Goal: Task Accomplishment & Management: Manage account settings

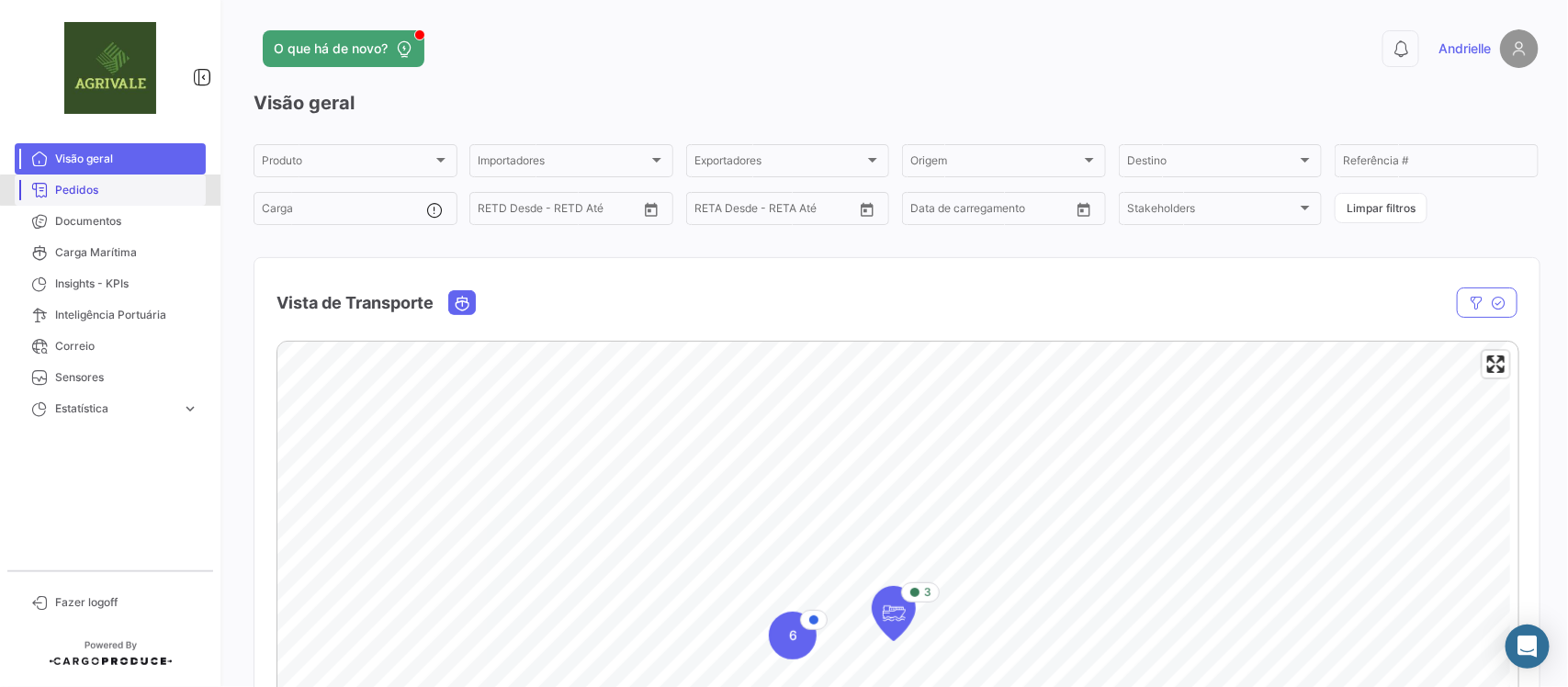
click at [111, 190] on span "Pedidos" at bounding box center [127, 190] width 144 height 17
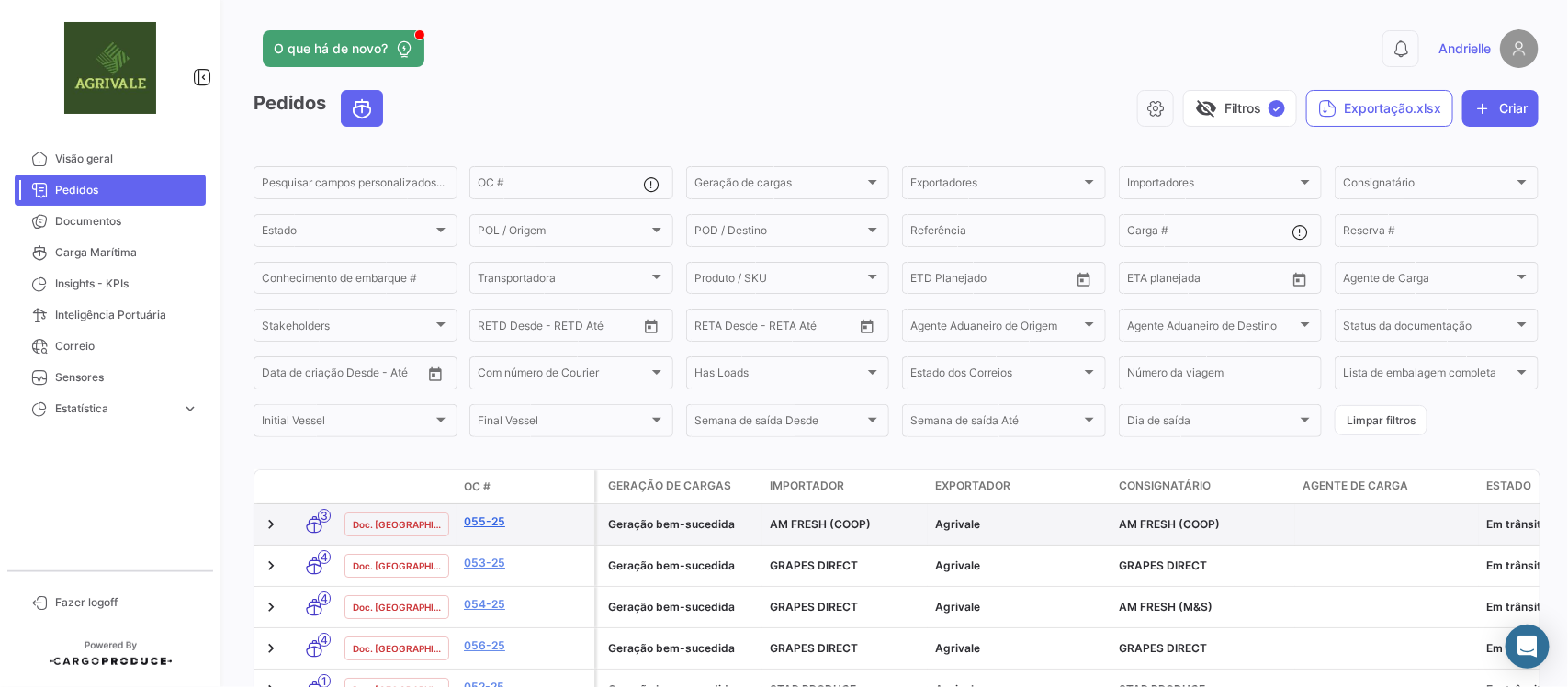
click at [483, 515] on link "055-25" at bounding box center [525, 521] width 123 height 17
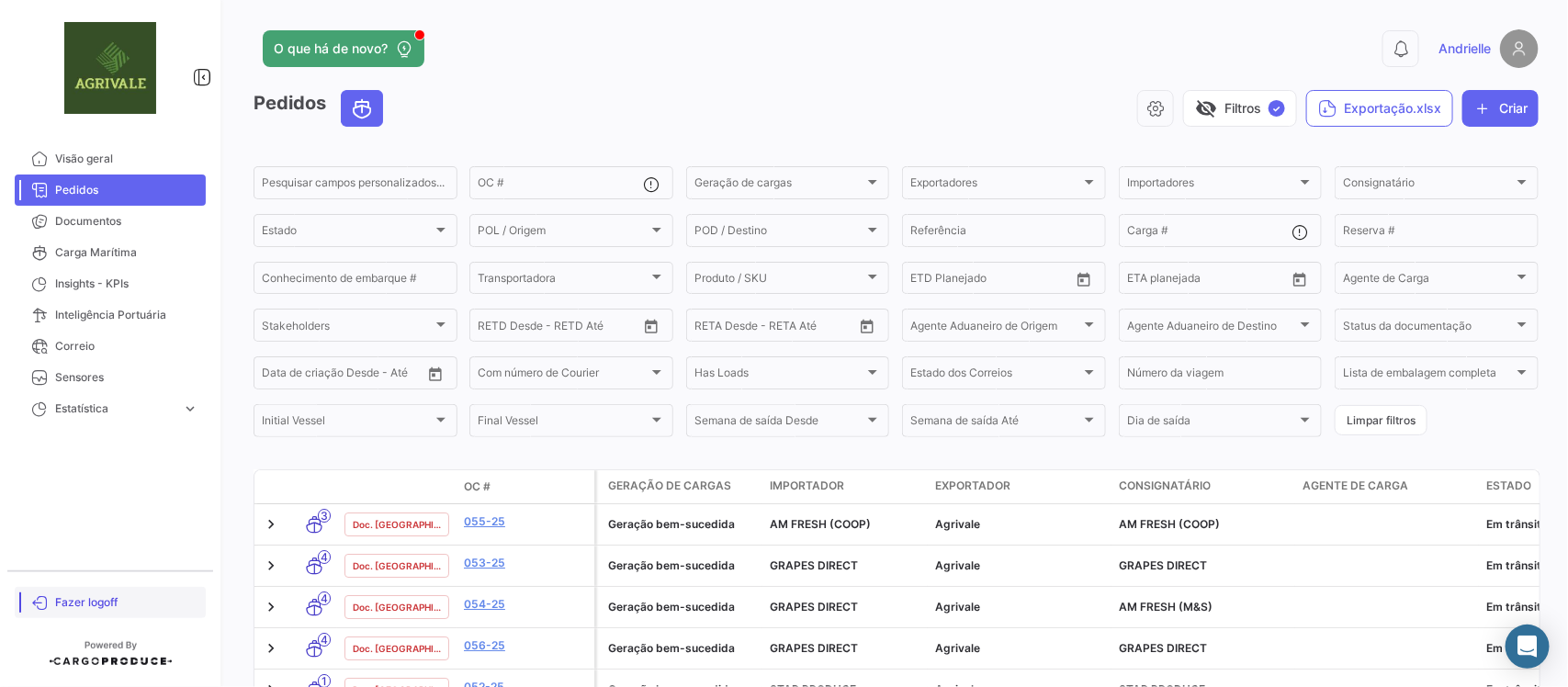
click at [111, 596] on span "Fazer logoff" at bounding box center [127, 603] width 144 height 17
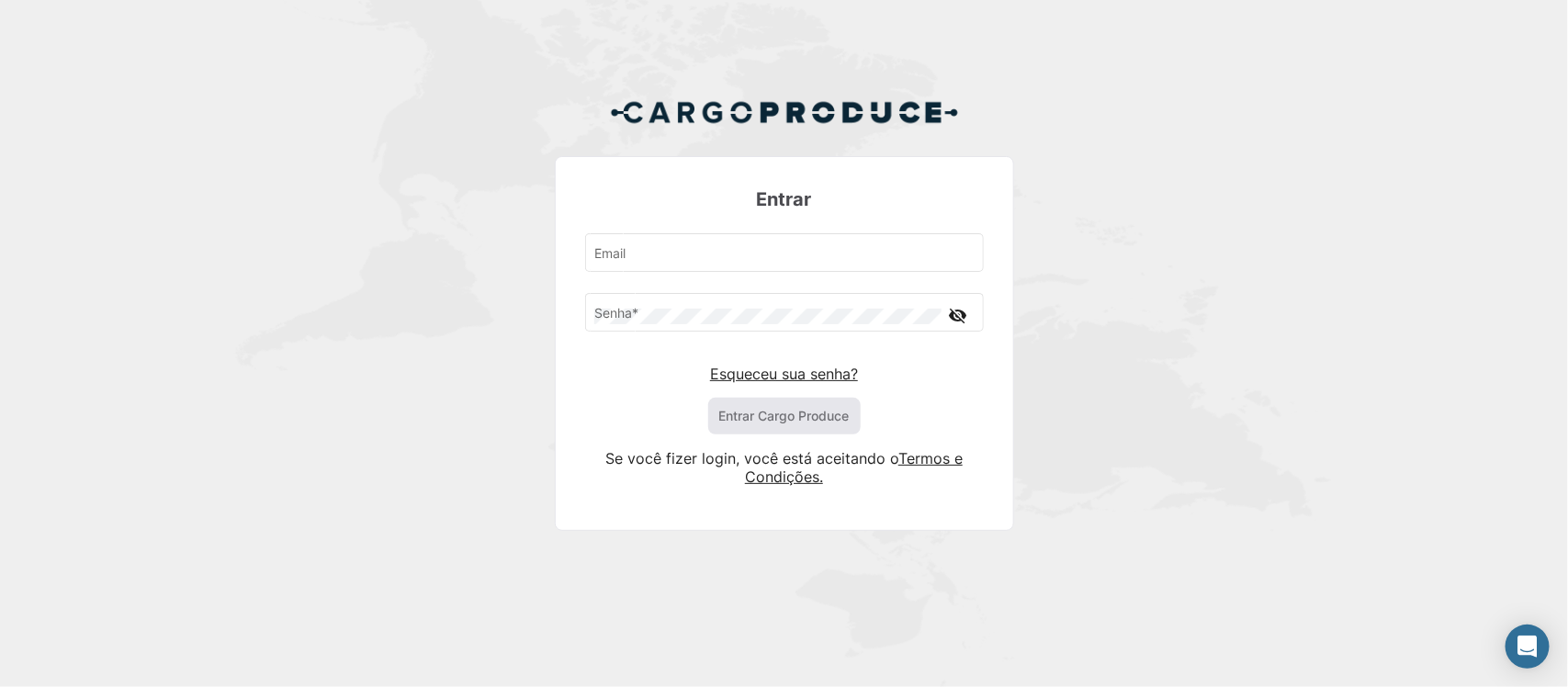
type input "[PERSON_NAME][EMAIL_ADDRESS][DOMAIN_NAME]"
click at [731, 421] on button "Entrar Cargo Produce" at bounding box center [785, 415] width 153 height 37
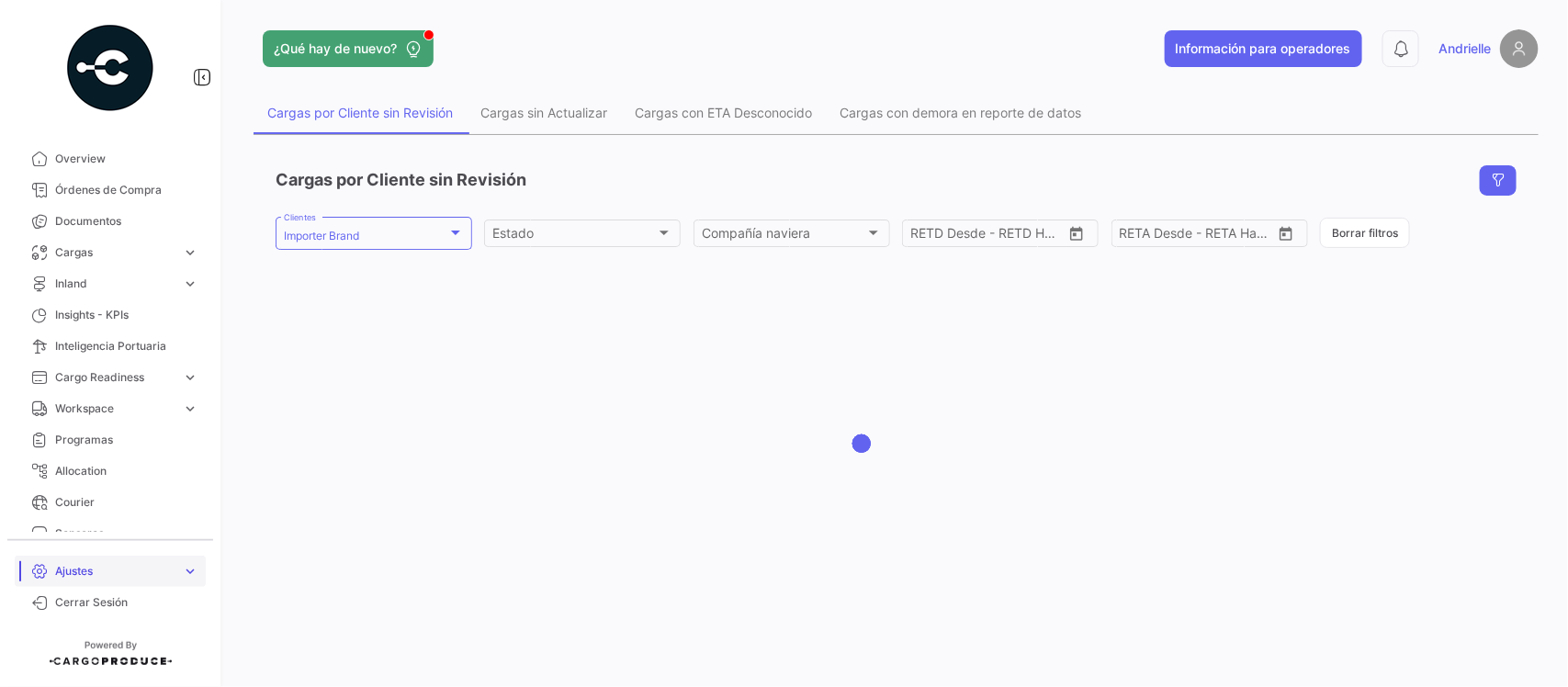
click at [88, 576] on span "Ajustes" at bounding box center [115, 571] width 120 height 17
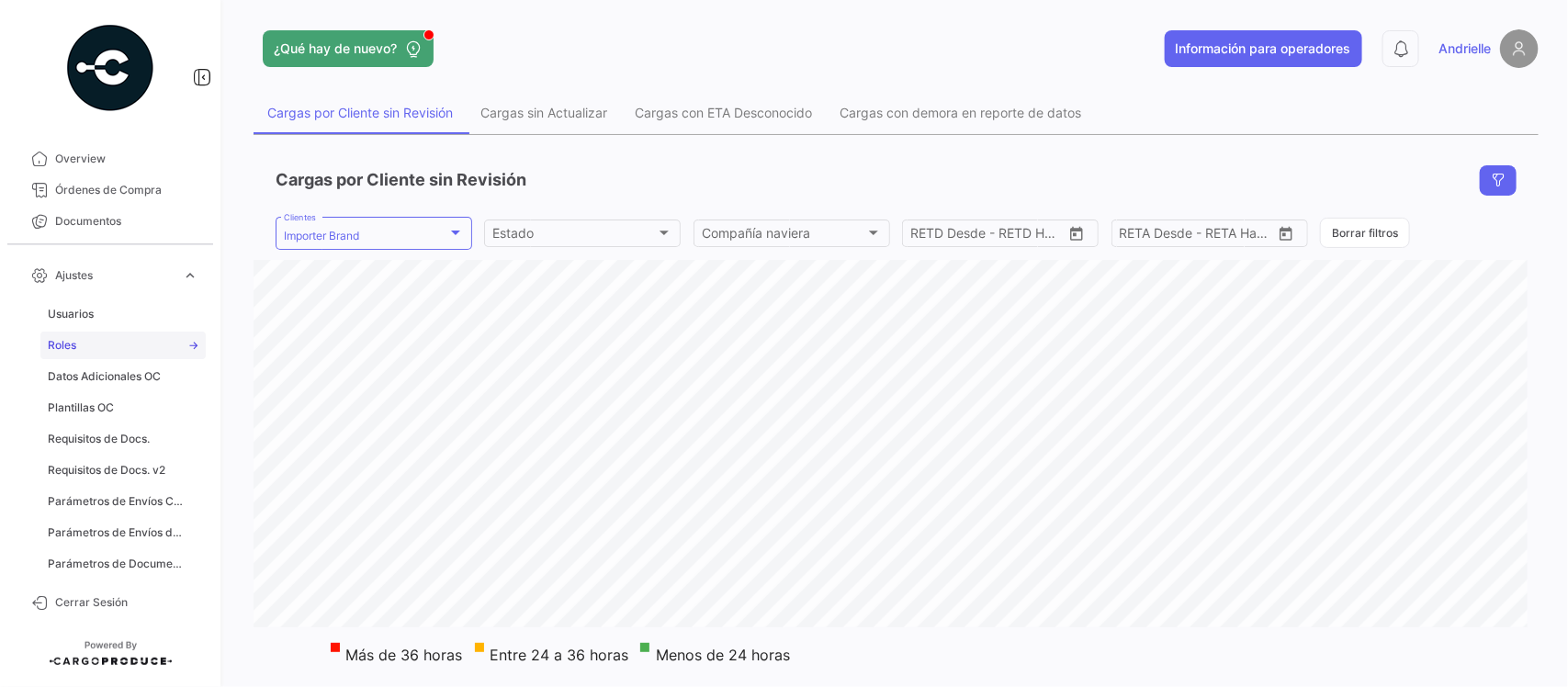
click at [106, 345] on link "Roles" at bounding box center [123, 346] width 166 height 28
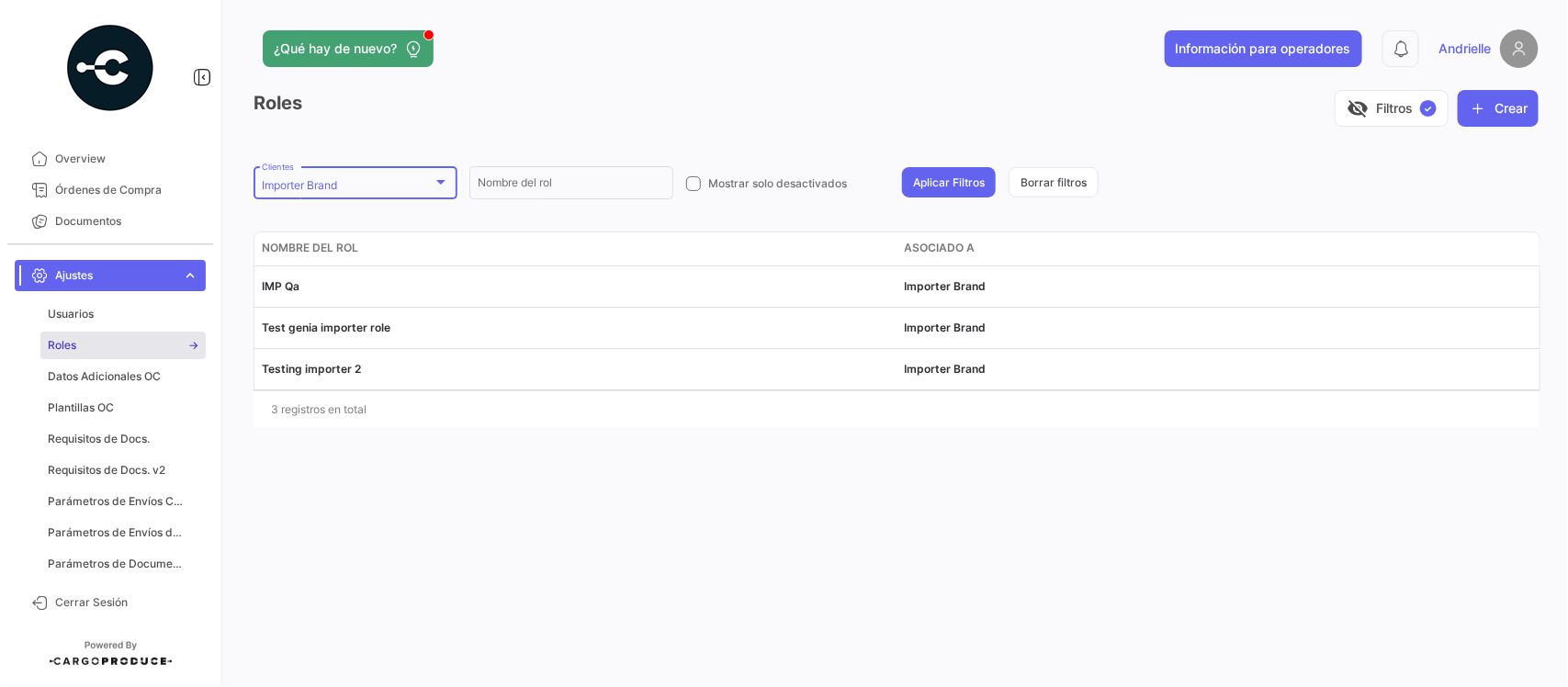
click at [407, 174] on div "Importer Brand Clientes" at bounding box center [355, 181] width 187 height 36
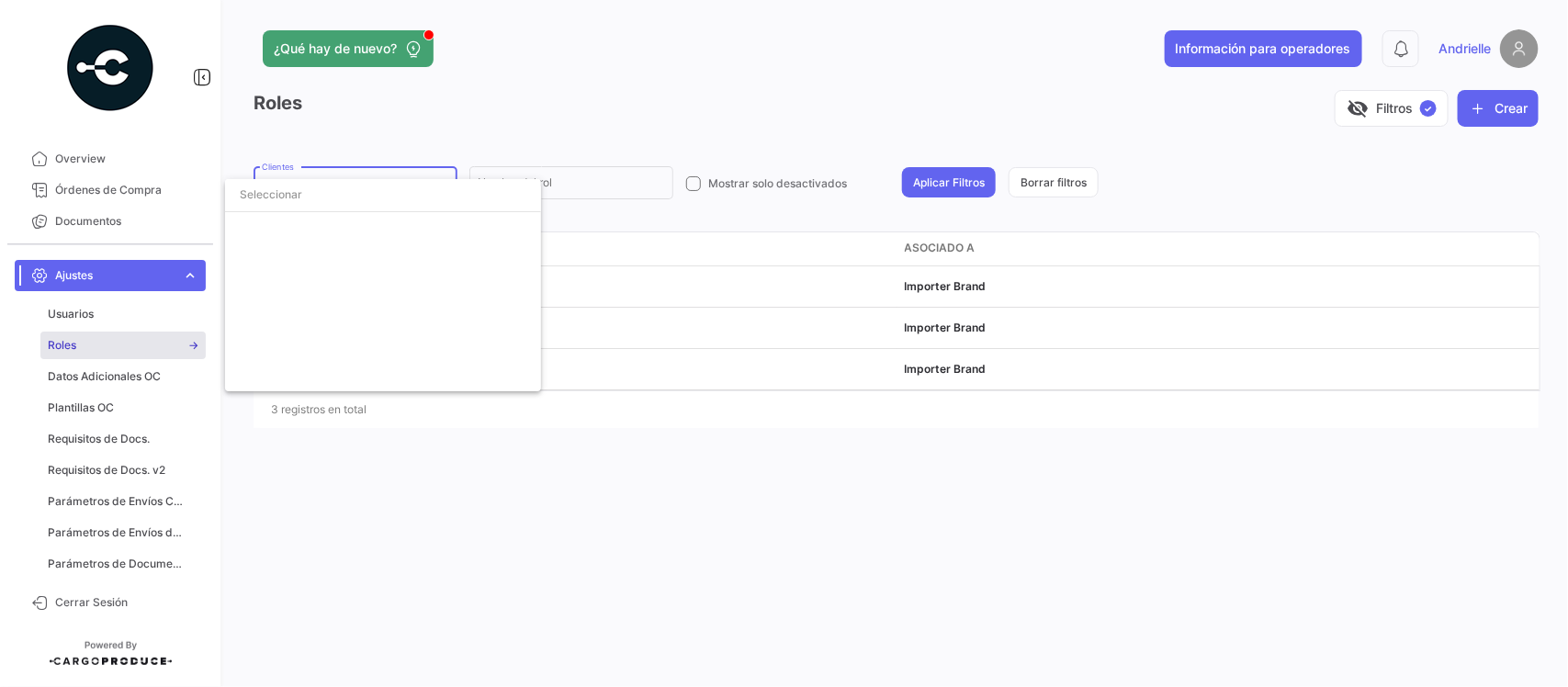
scroll to position [4085, 0]
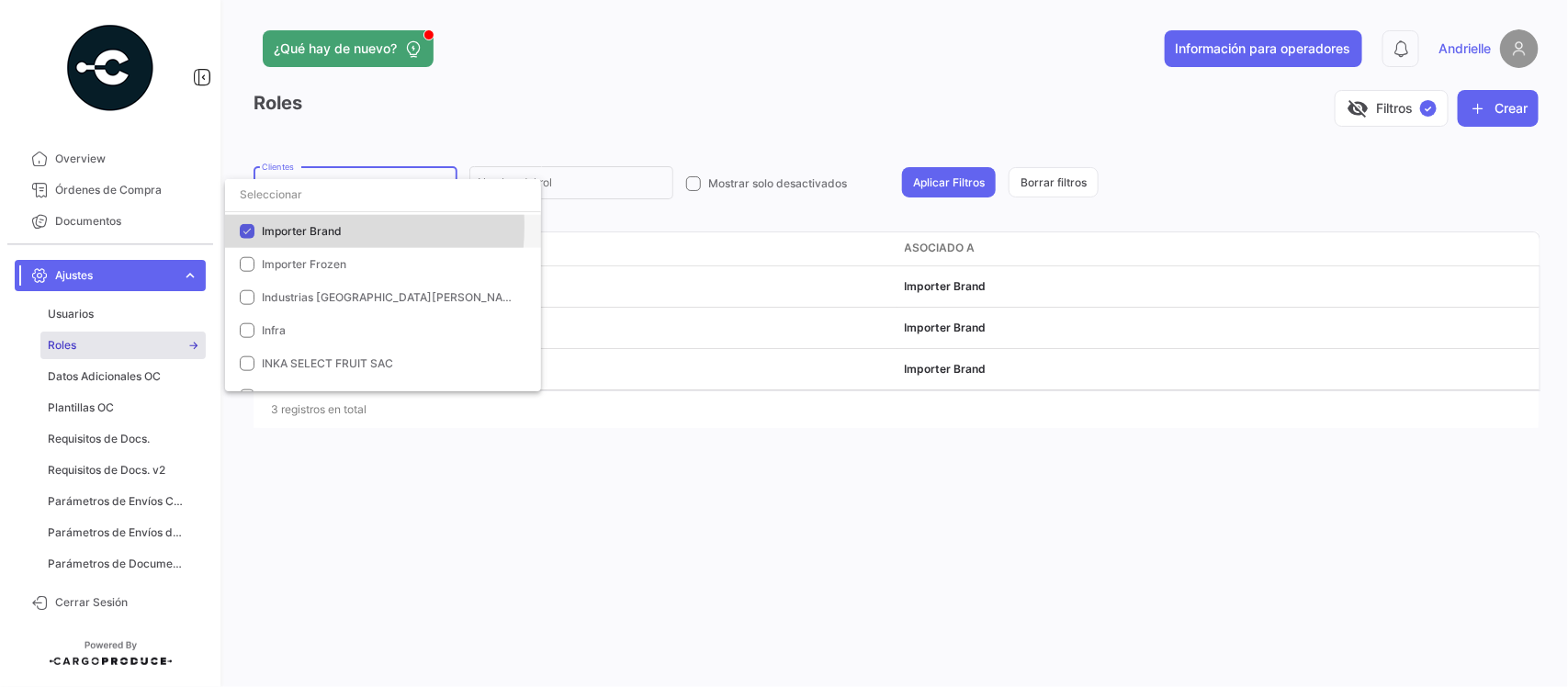
click at [295, 226] on span "Importer Brand" at bounding box center [301, 231] width 80 height 14
click at [306, 194] on input "dropdown search" at bounding box center [383, 194] width 316 height 33
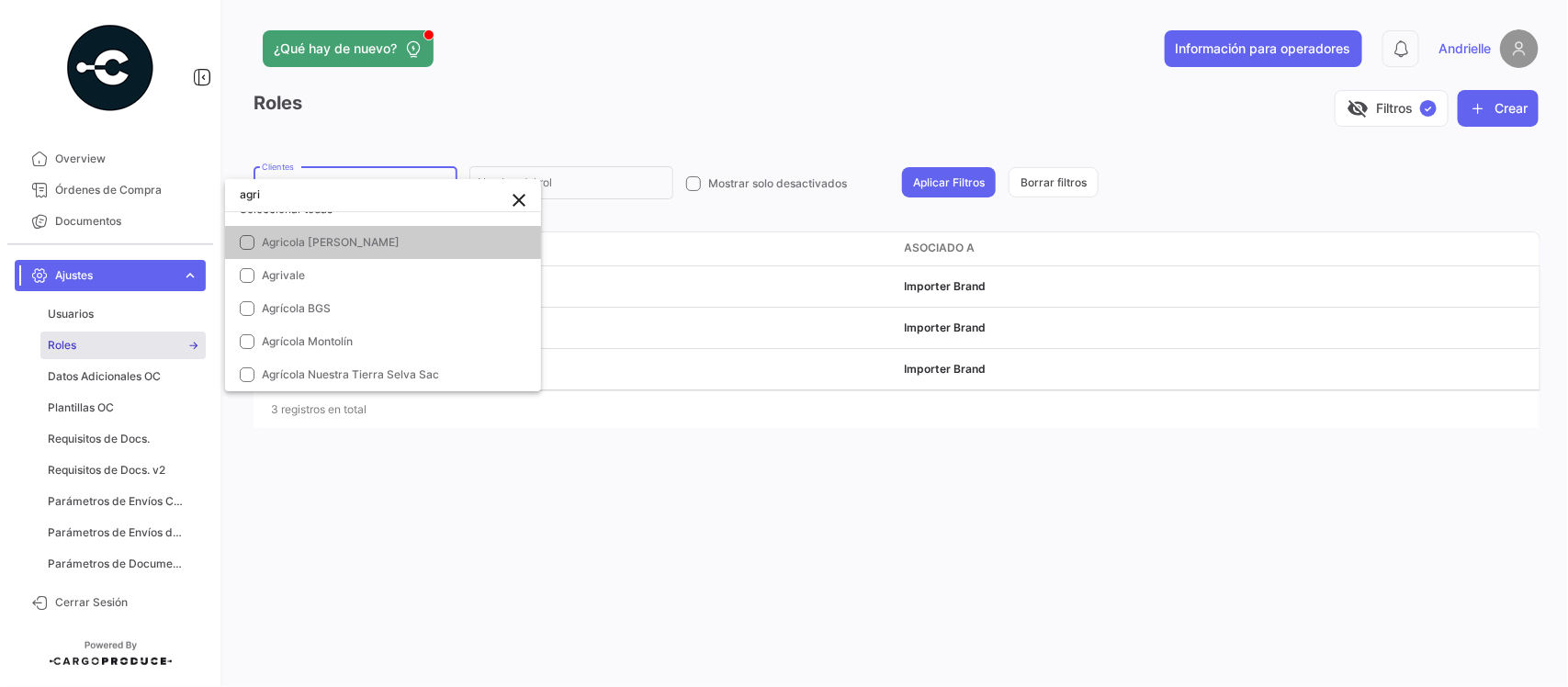
scroll to position [19, 0]
type input "agri"
click at [294, 278] on span "Agrivale" at bounding box center [283, 276] width 44 height 14
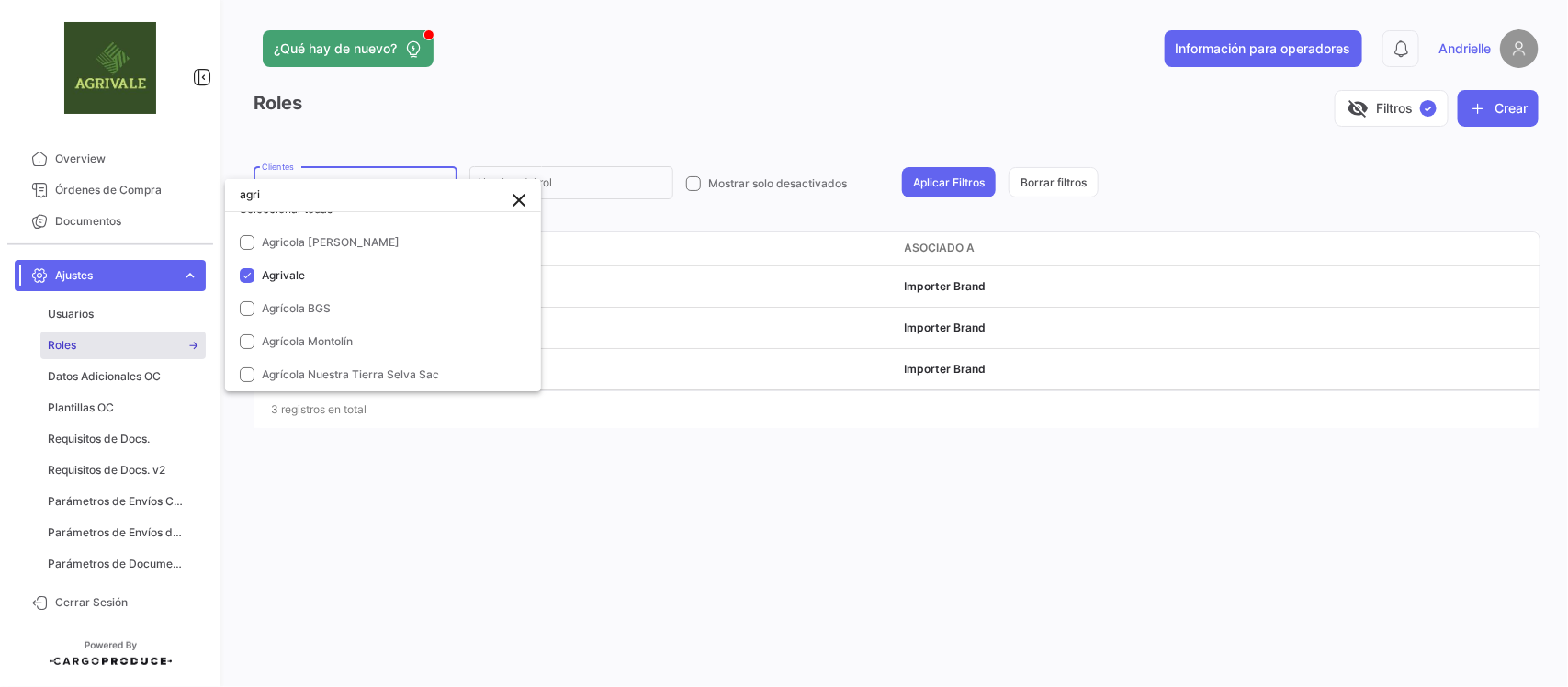
click at [582, 540] on div at bounding box center [784, 343] width 1568 height 687
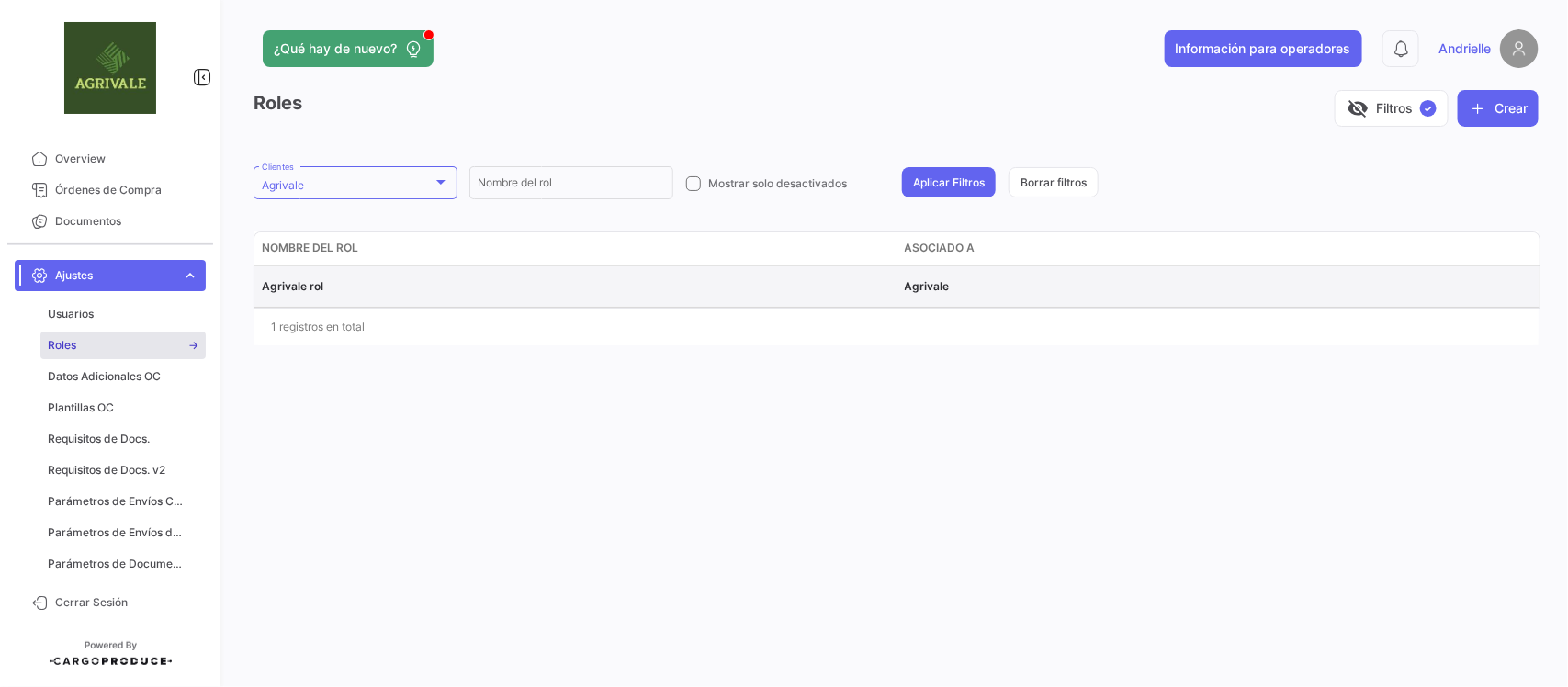
click at [287, 280] on span "Agrivale rol" at bounding box center [292, 286] width 61 height 14
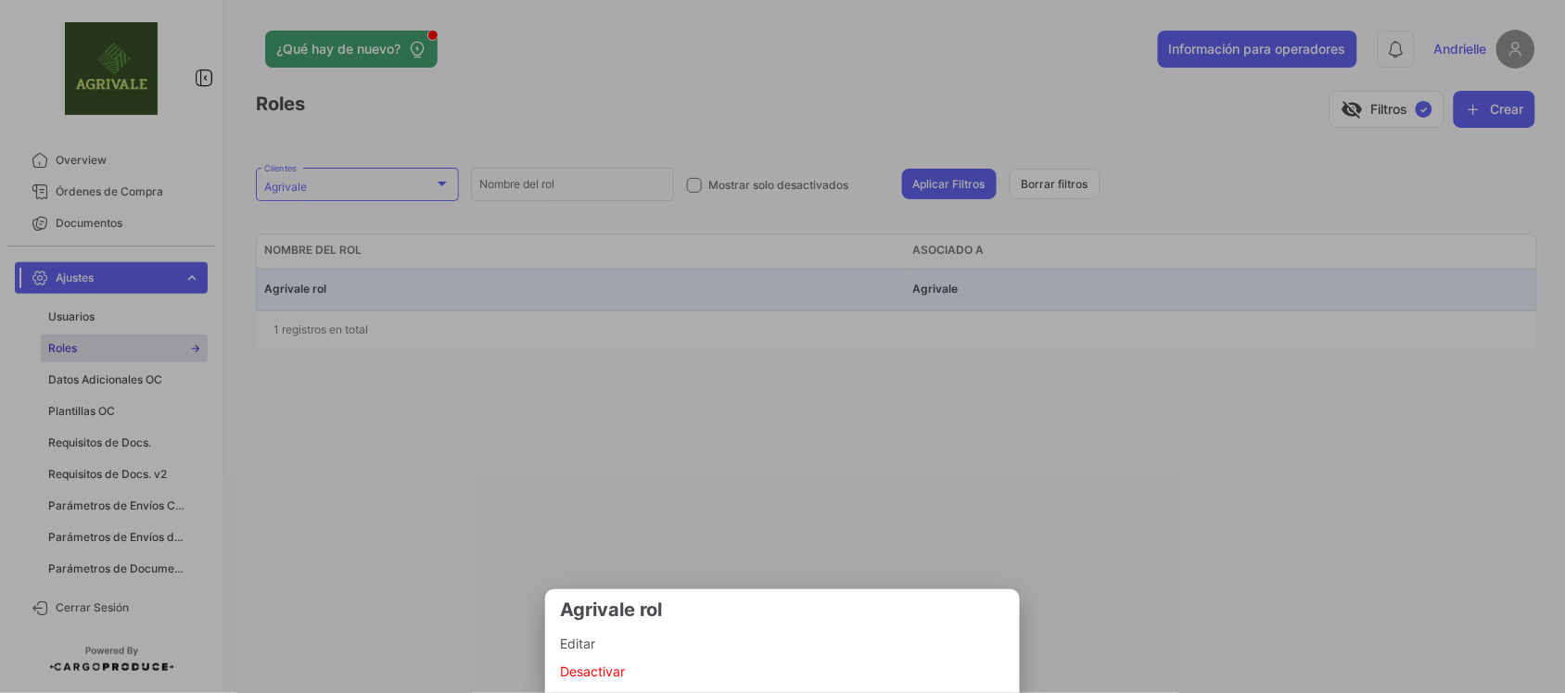
click at [591, 637] on span "Editar" at bounding box center [782, 644] width 445 height 22
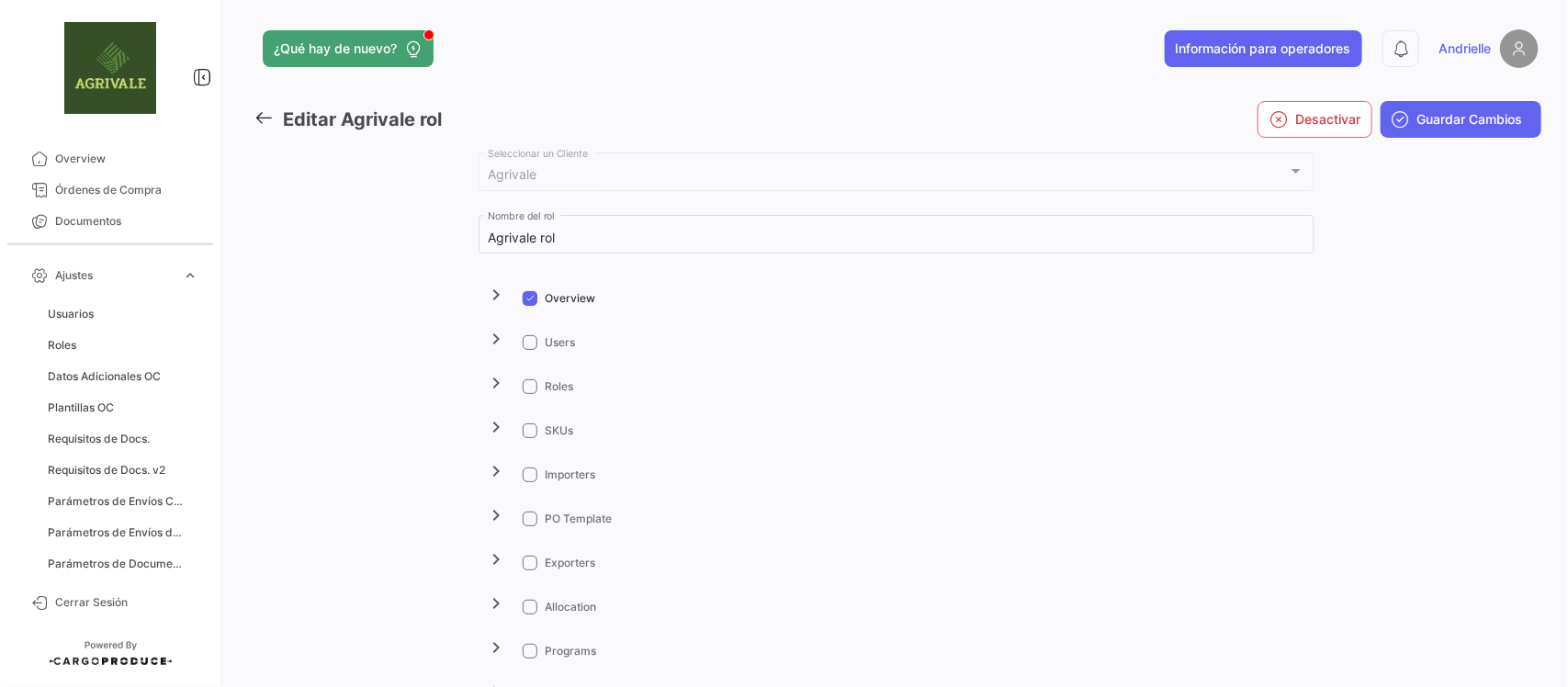
scroll to position [115, 0]
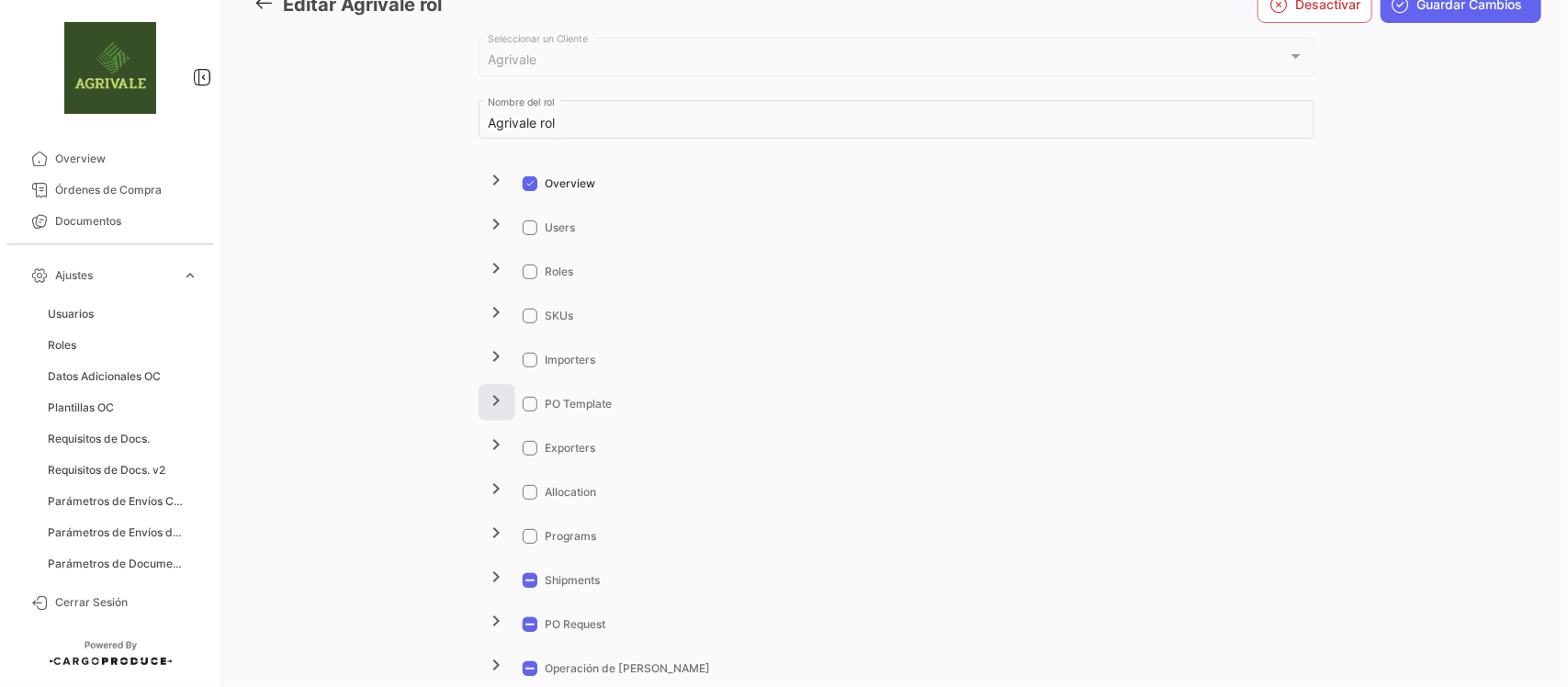
click at [498, 398] on mat-icon "chevron_right" at bounding box center [497, 401] width 22 height 22
click at [528, 404] on span at bounding box center [529, 403] width 15 height 15
click at [529, 411] on input "PO Template" at bounding box center [529, 411] width 1 height 1
checkbox input "true"
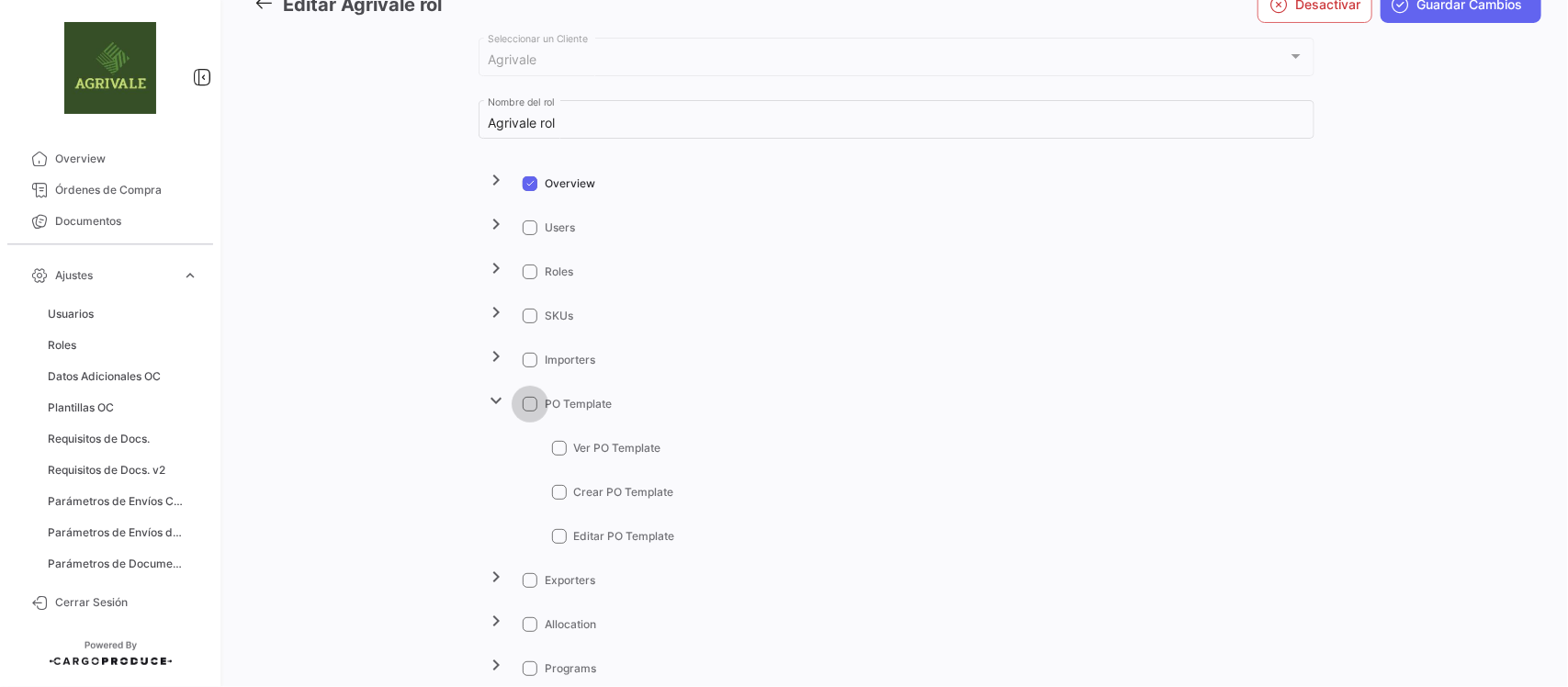
checkbox input "true"
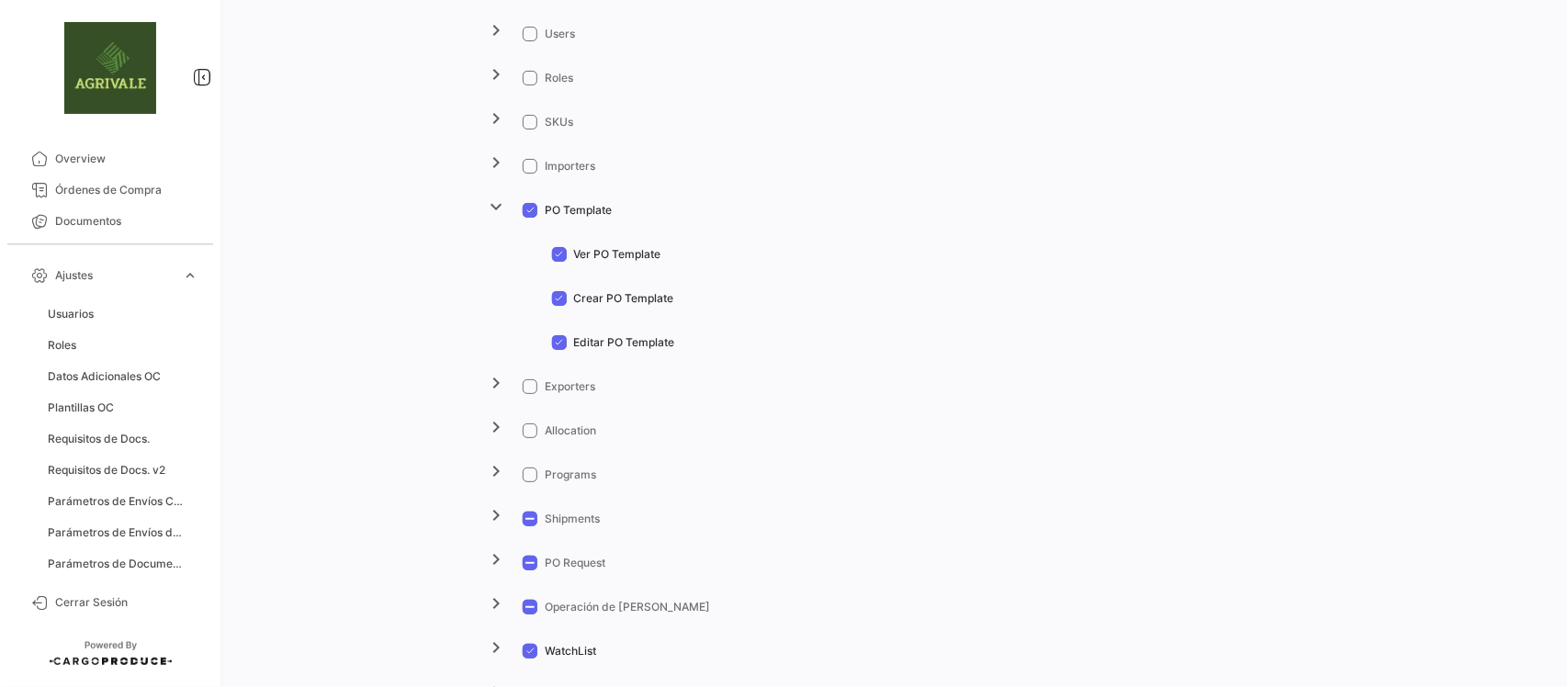
scroll to position [0, 0]
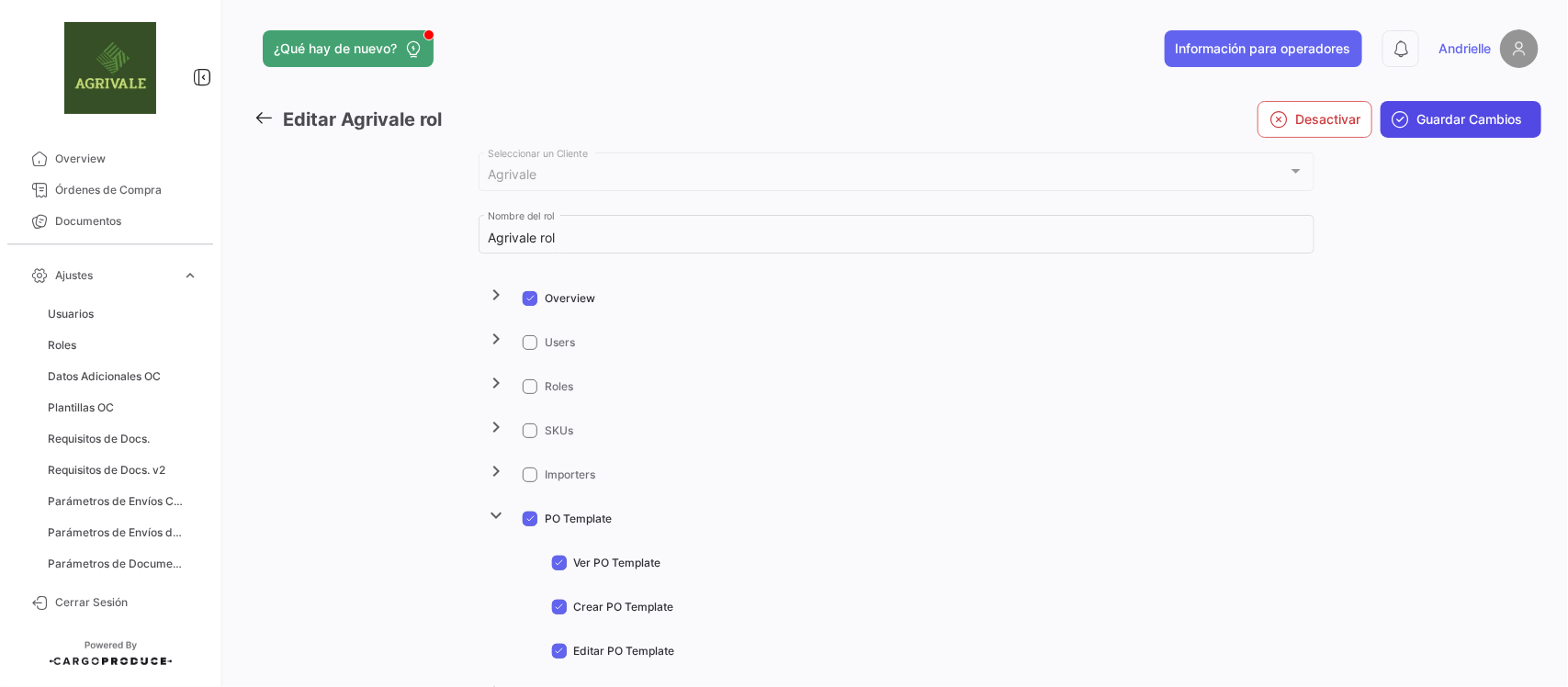
click at [1482, 121] on span "Guardar Cambios" at bounding box center [1470, 119] width 106 height 19
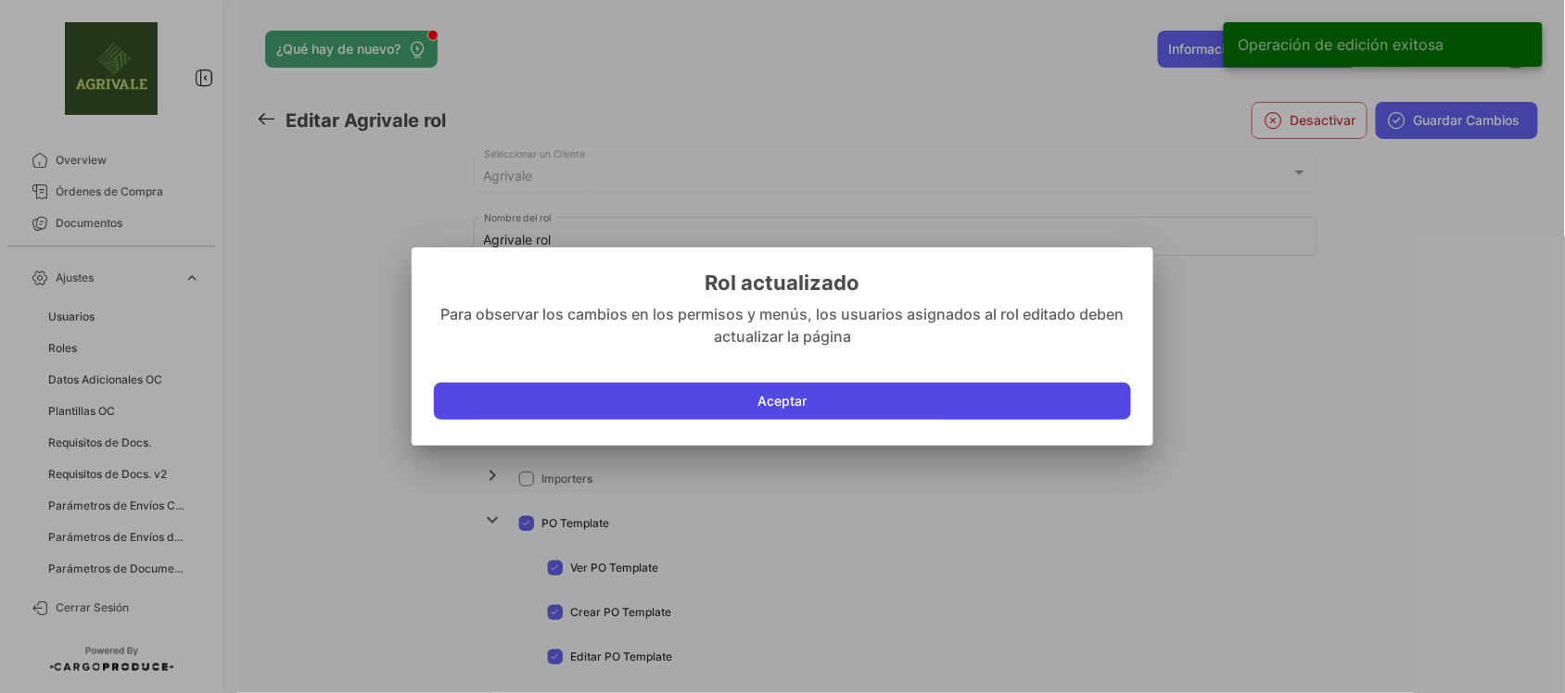
click at [608, 406] on button "Aceptar" at bounding box center [782, 401] width 697 height 37
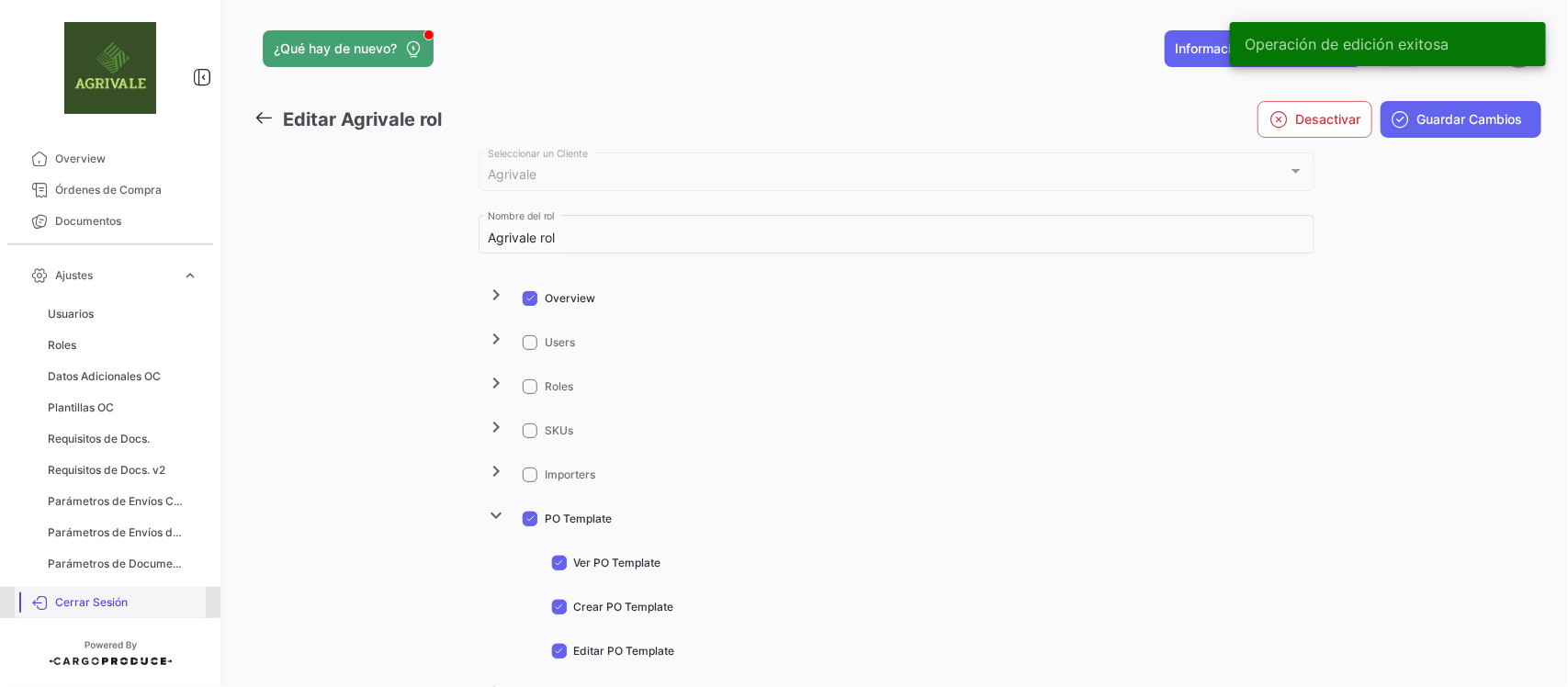
click at [76, 602] on span "Cerrar Sesión" at bounding box center [127, 603] width 144 height 17
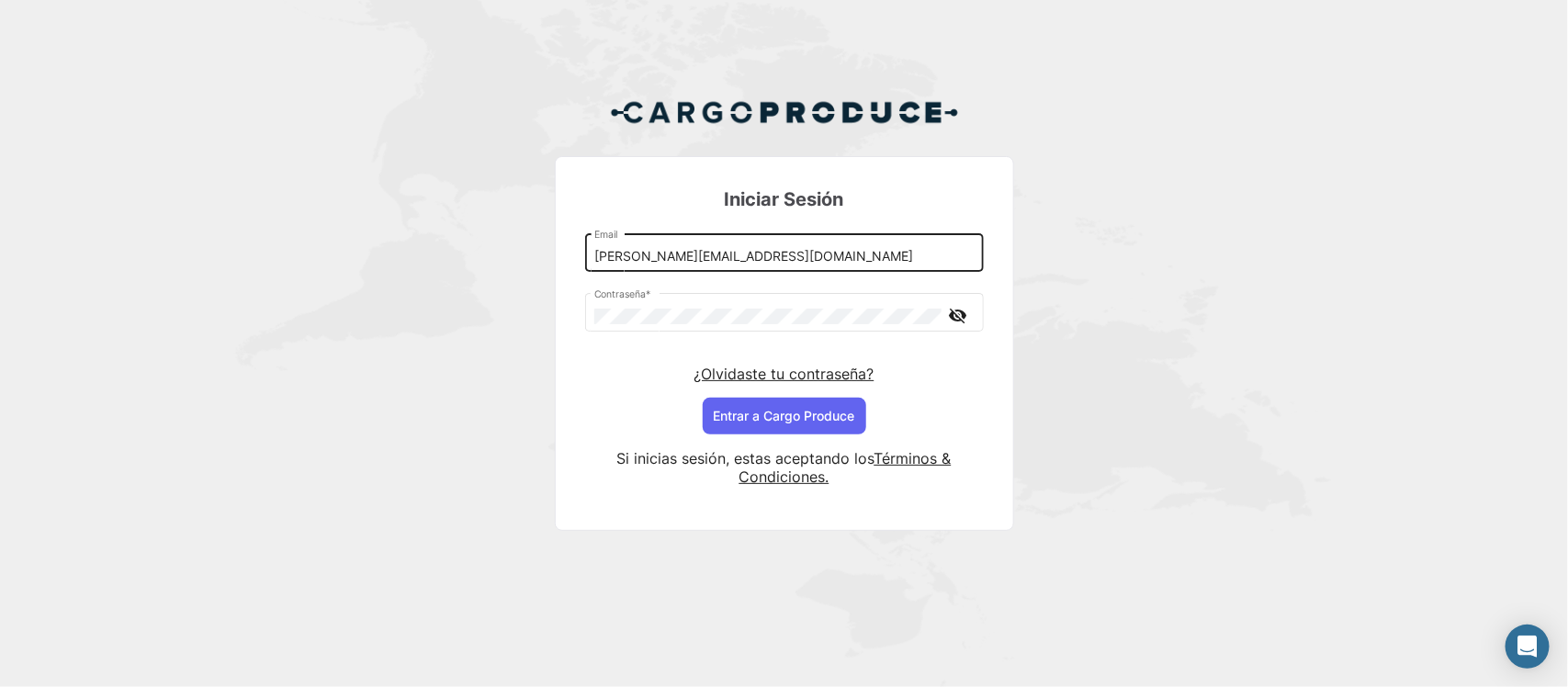
click at [626, 258] on input "[PERSON_NAME][EMAIL_ADDRESS][DOMAIN_NAME]" at bounding box center [784, 257] width 380 height 16
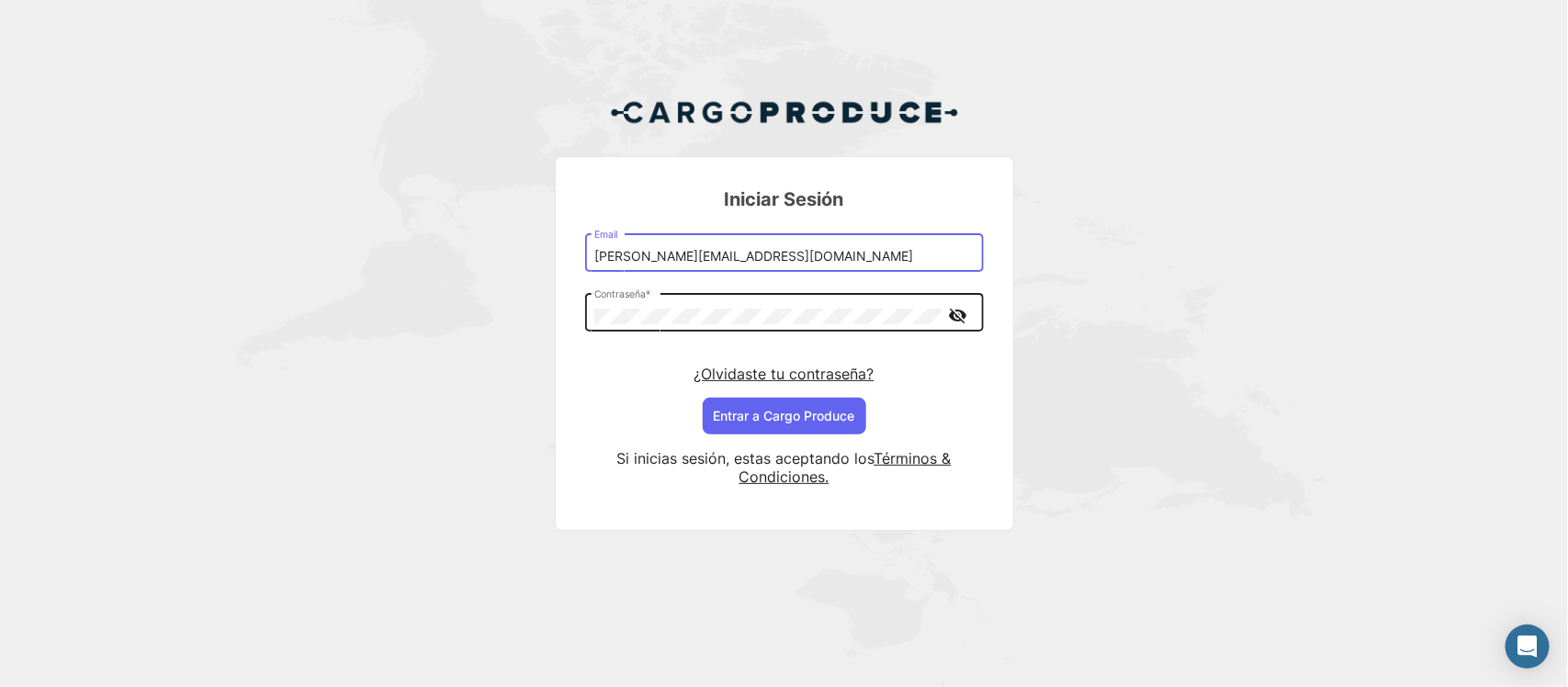
type input "[PERSON_NAME][EMAIL_ADDRESS][DOMAIN_NAME]"
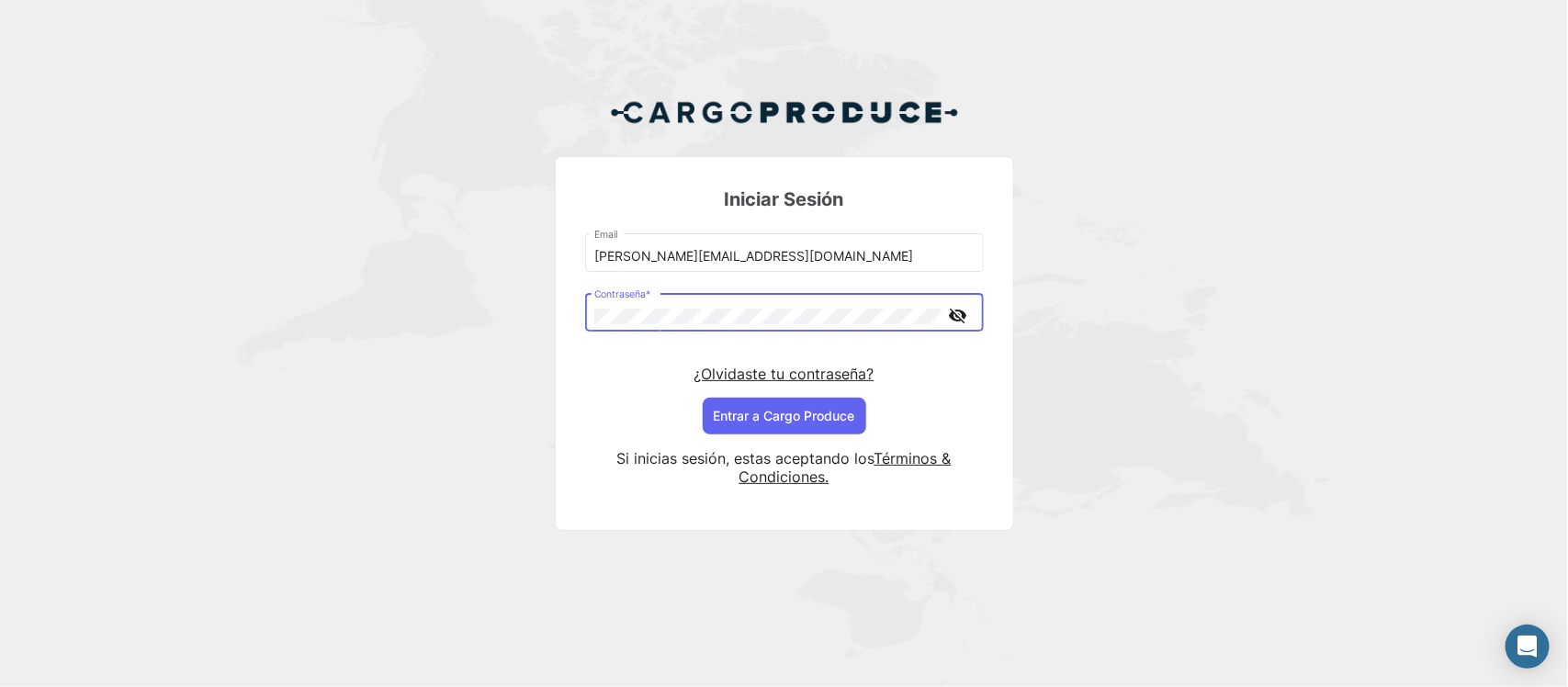
click at [949, 309] on mat-icon "visibility_off" at bounding box center [958, 315] width 22 height 23
click at [753, 423] on button "Entrar a Cargo Produce" at bounding box center [784, 415] width 164 height 37
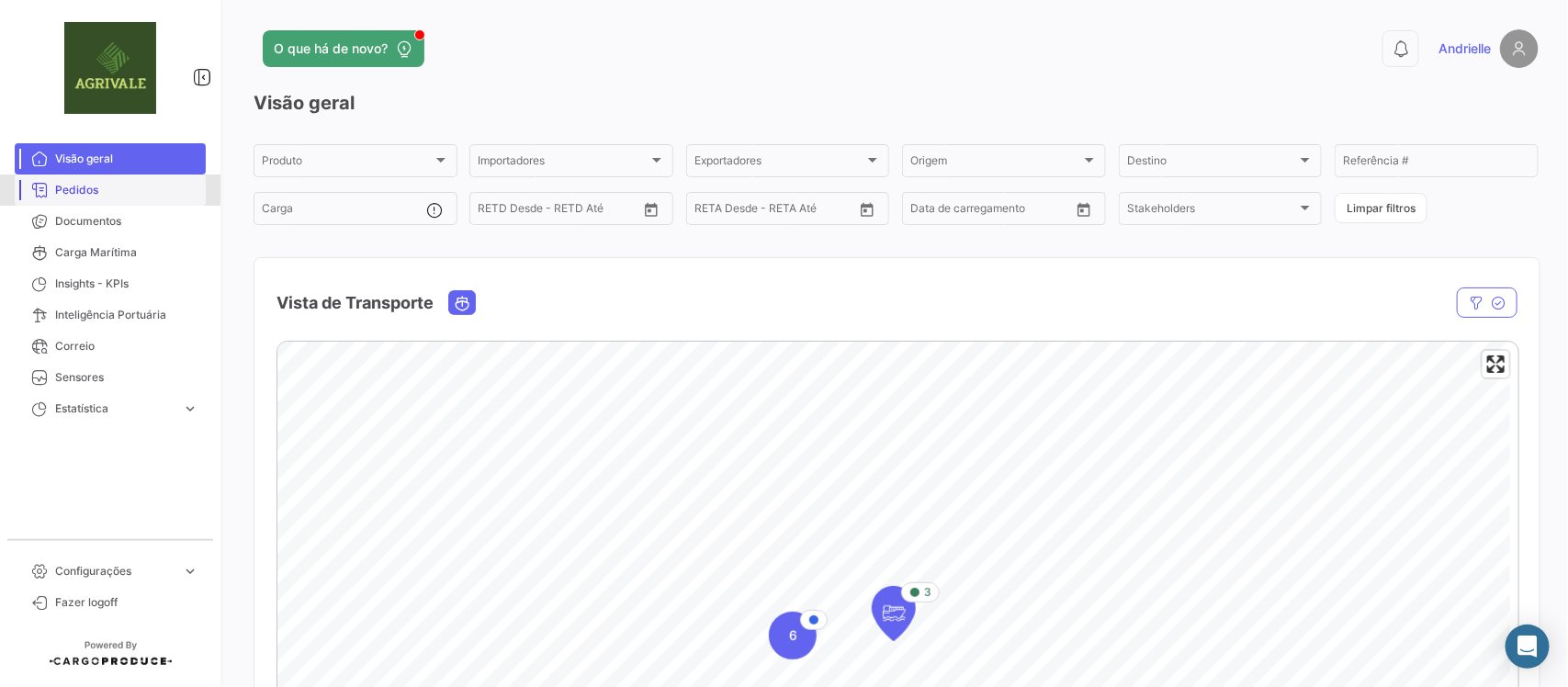
click at [97, 188] on span "Pedidos" at bounding box center [127, 190] width 144 height 17
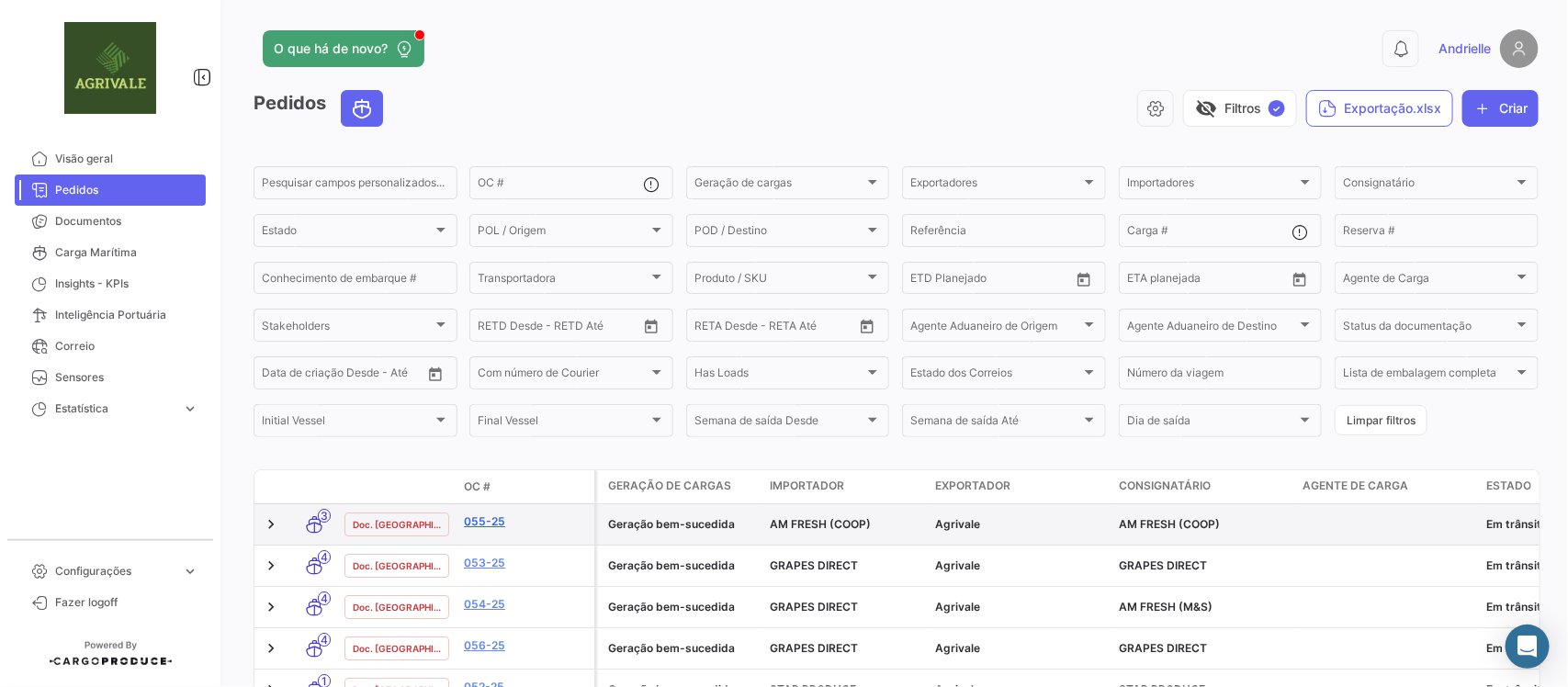
click at [493, 519] on link "055-25" at bounding box center [525, 521] width 123 height 17
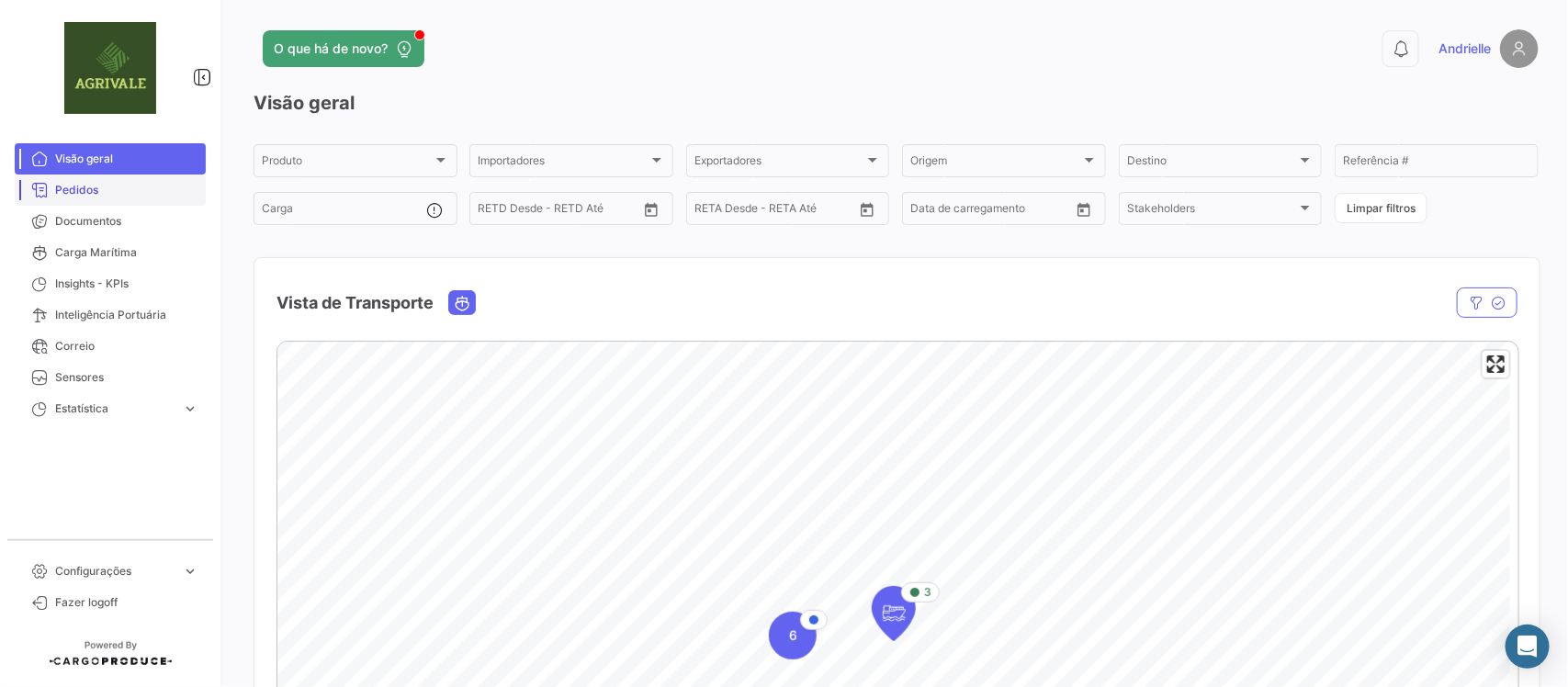
click at [87, 193] on span "Pedidos" at bounding box center [127, 190] width 144 height 17
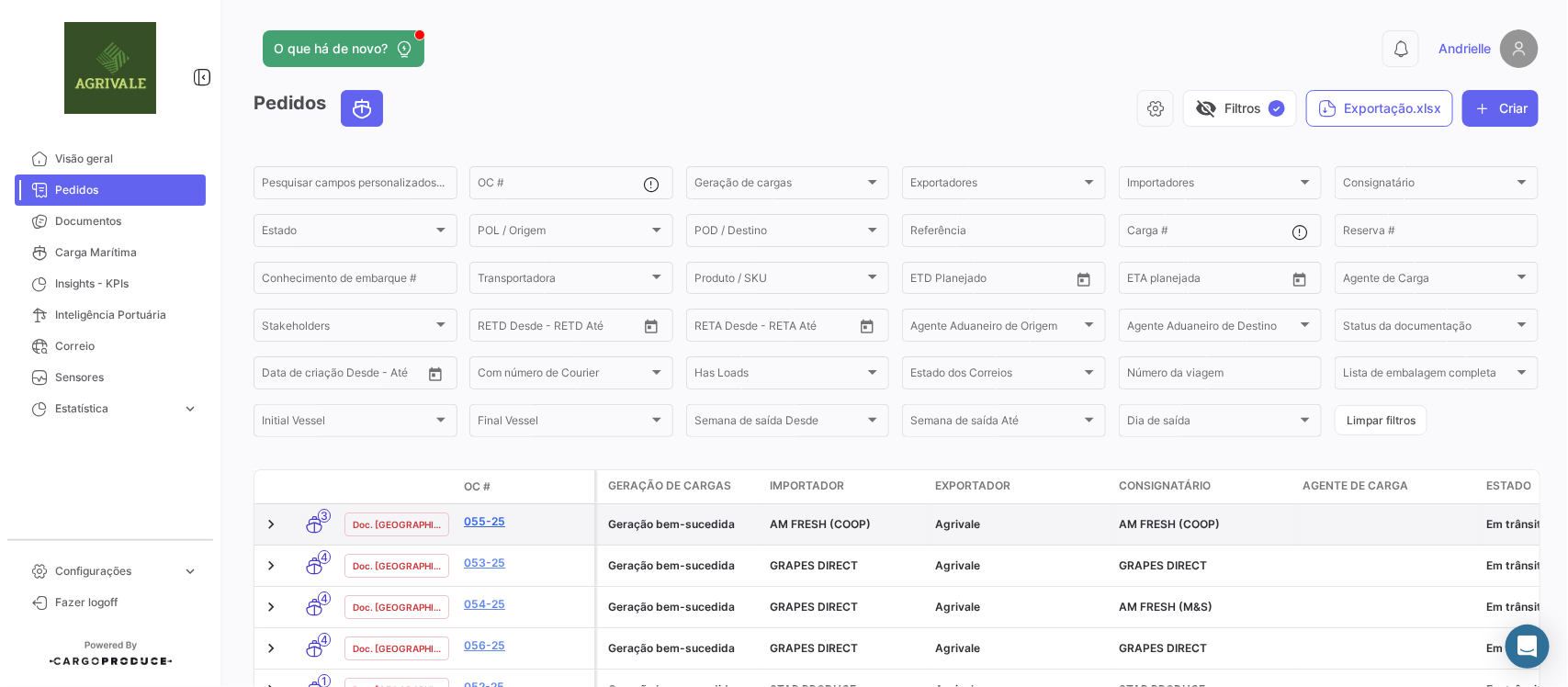
click at [480, 523] on link "055-25" at bounding box center [525, 521] width 123 height 17
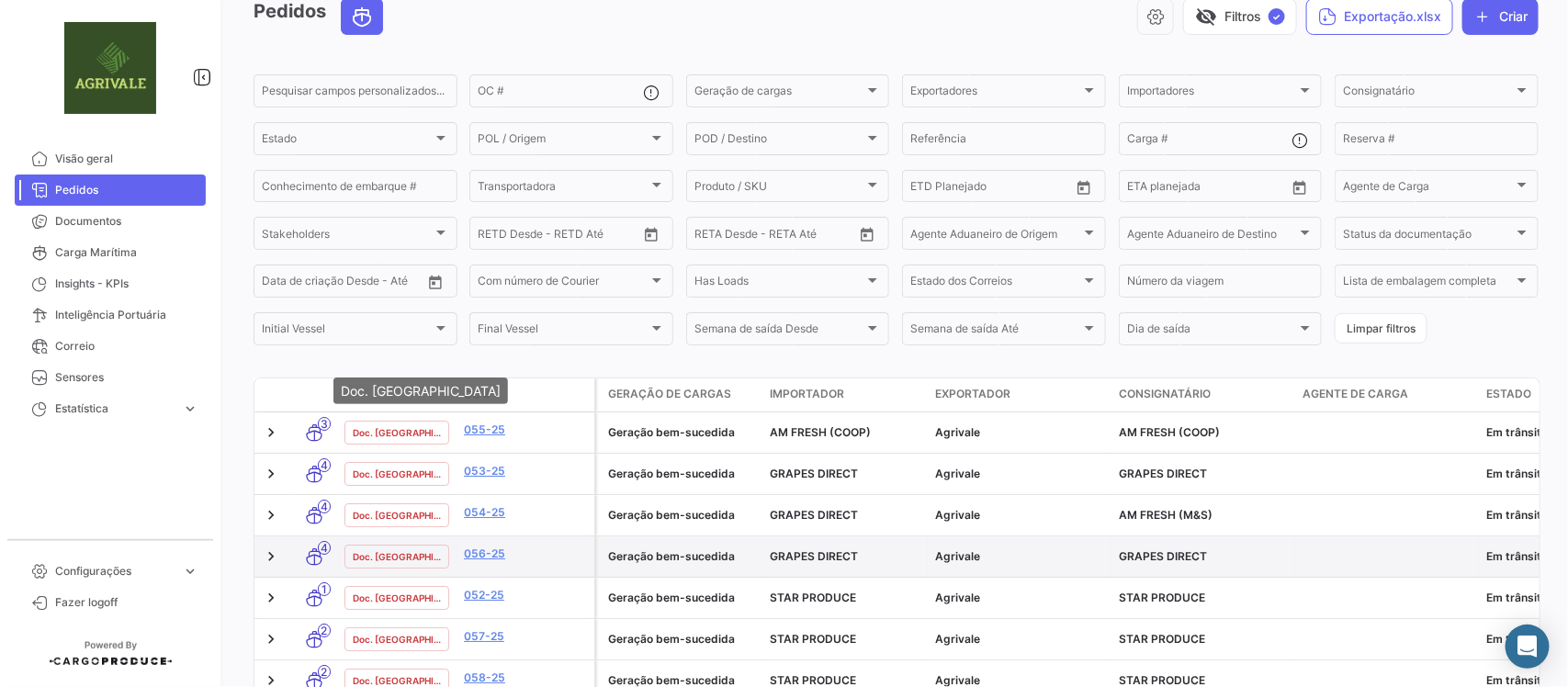
scroll to position [230, 0]
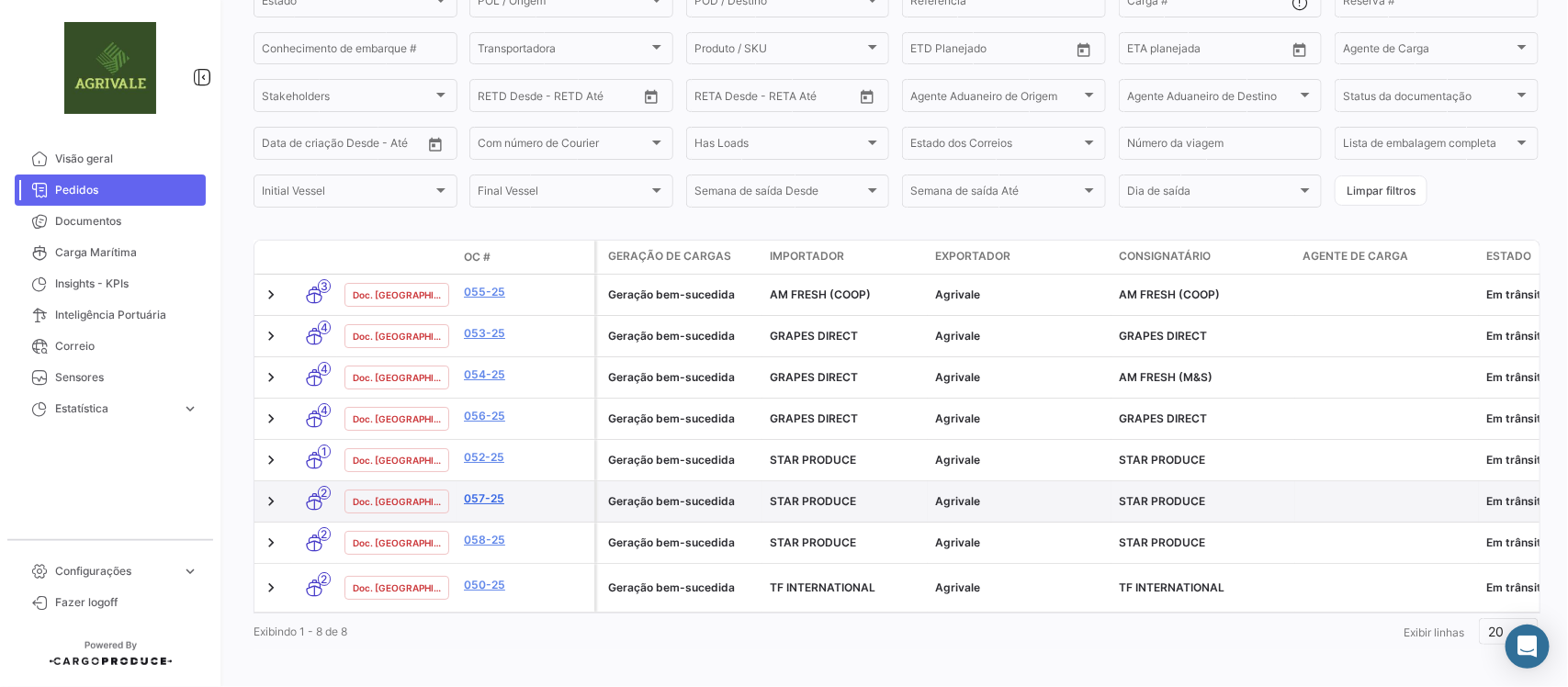
click at [492, 504] on link "057-25" at bounding box center [525, 499] width 123 height 17
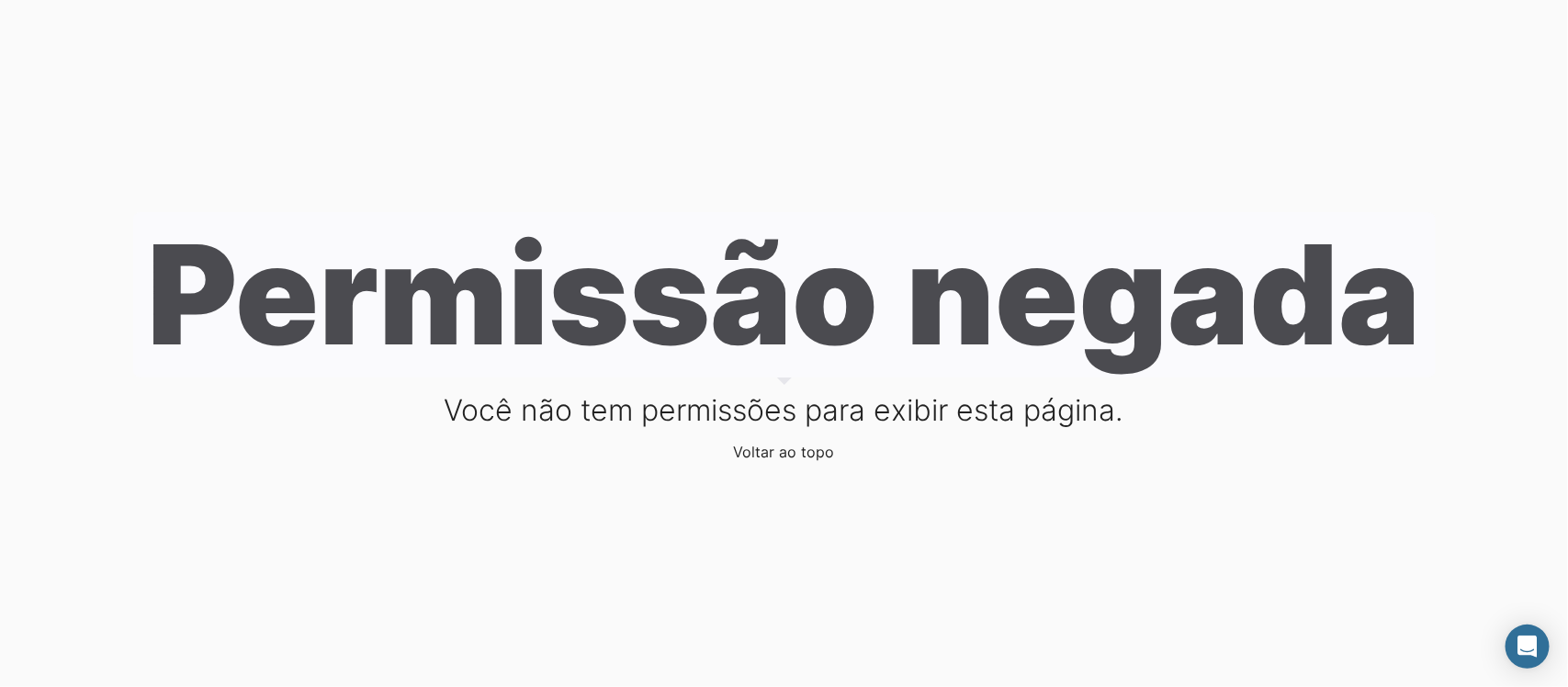
click at [782, 458] on link "Voltar ao topo" at bounding box center [785, 452] width 101 height 19
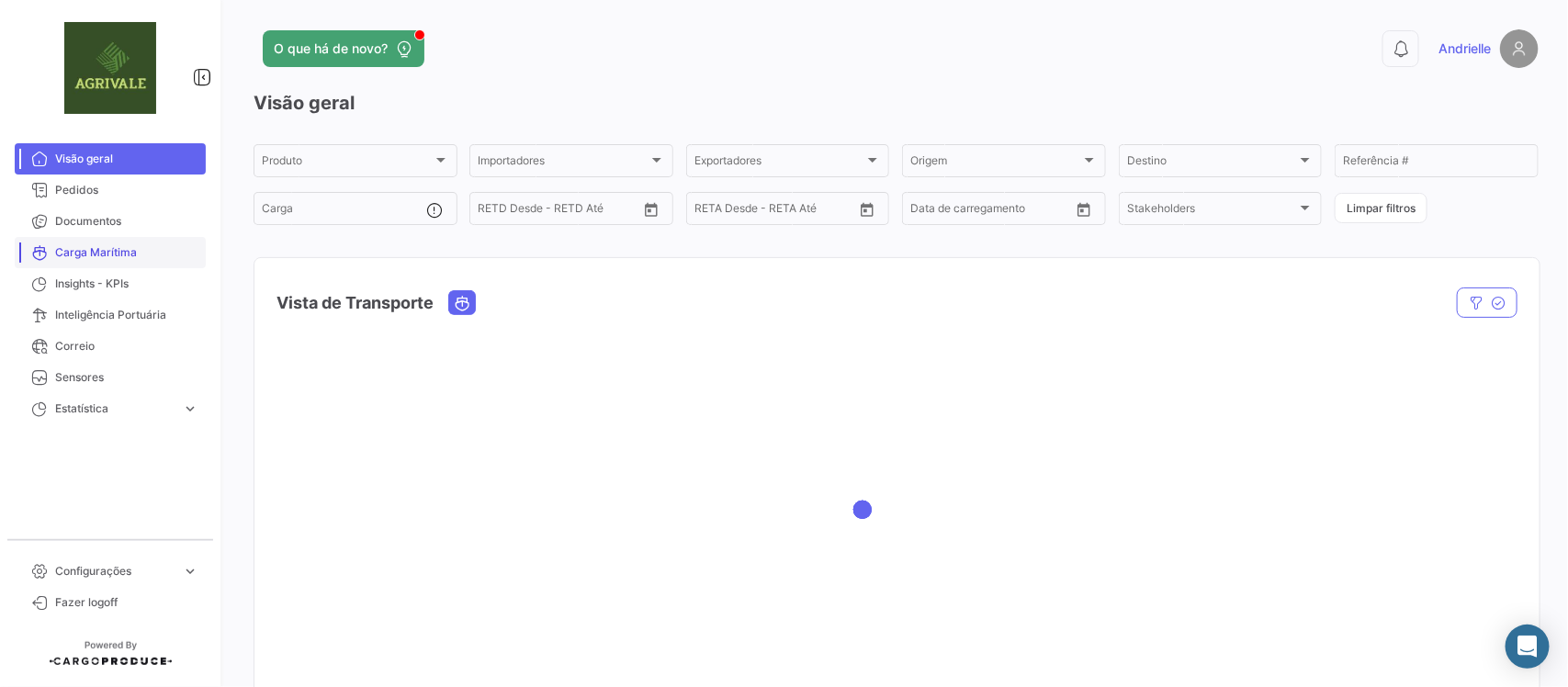
click at [87, 245] on span "Carga Marítima" at bounding box center [127, 253] width 144 height 17
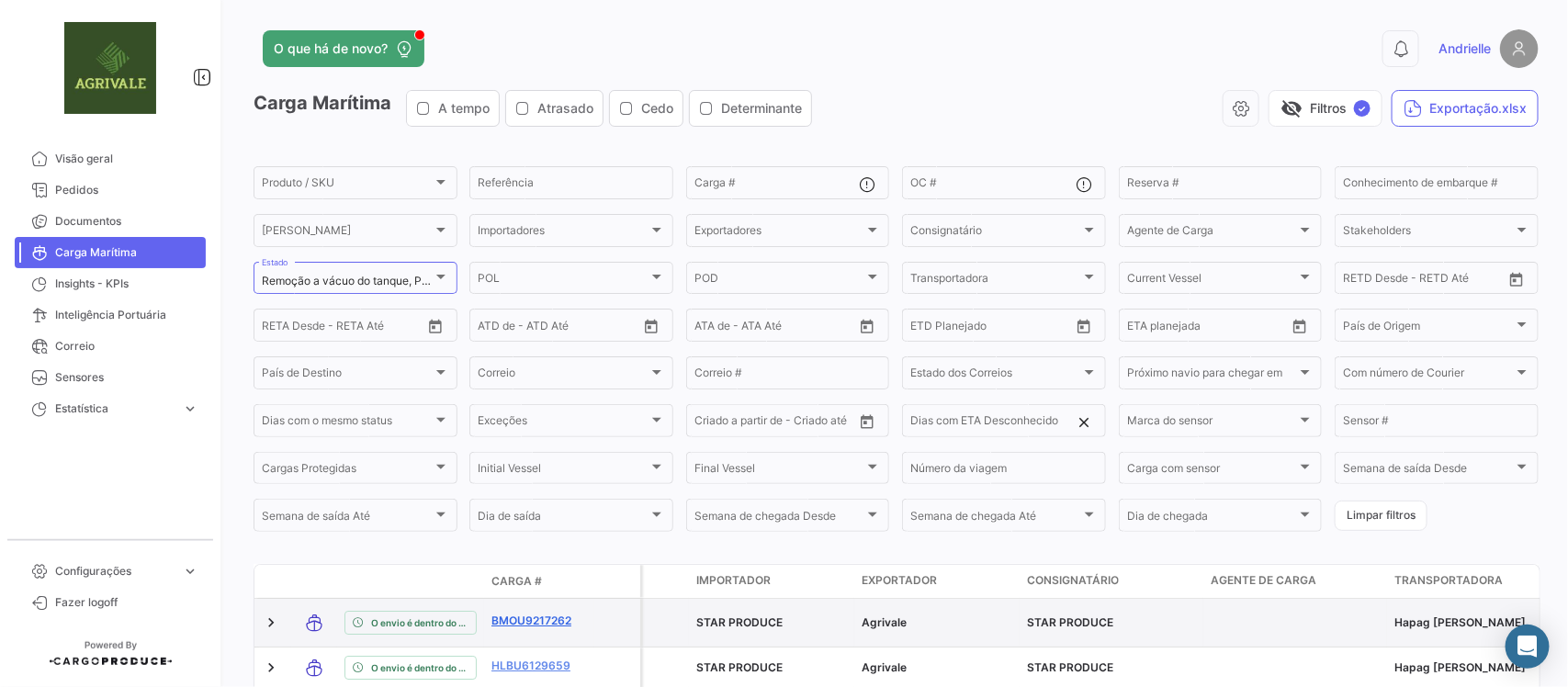
click at [547, 618] on link "BMOU9217262" at bounding box center [539, 621] width 95 height 17
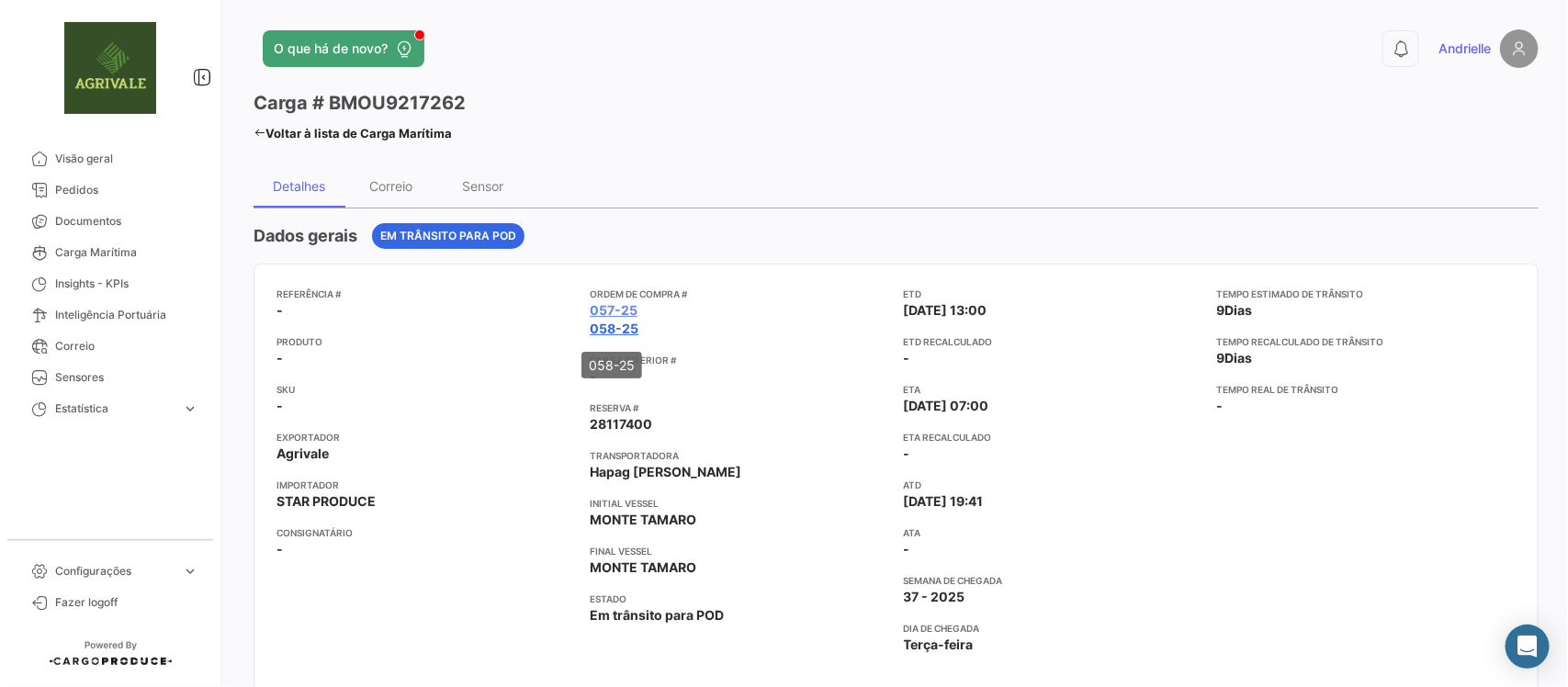
click at [625, 332] on link "058-25" at bounding box center [614, 329] width 49 height 19
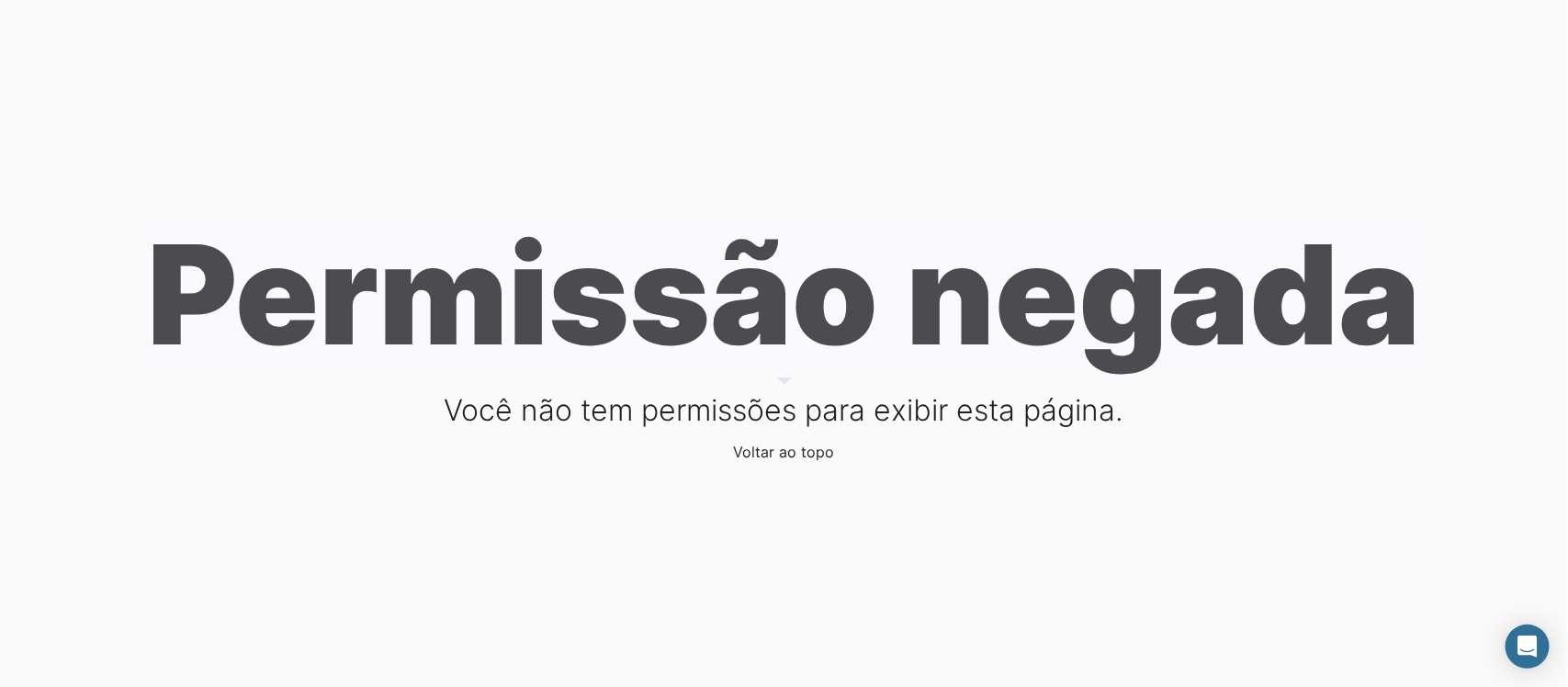
click at [773, 451] on link "Voltar ao topo" at bounding box center [785, 452] width 101 height 19
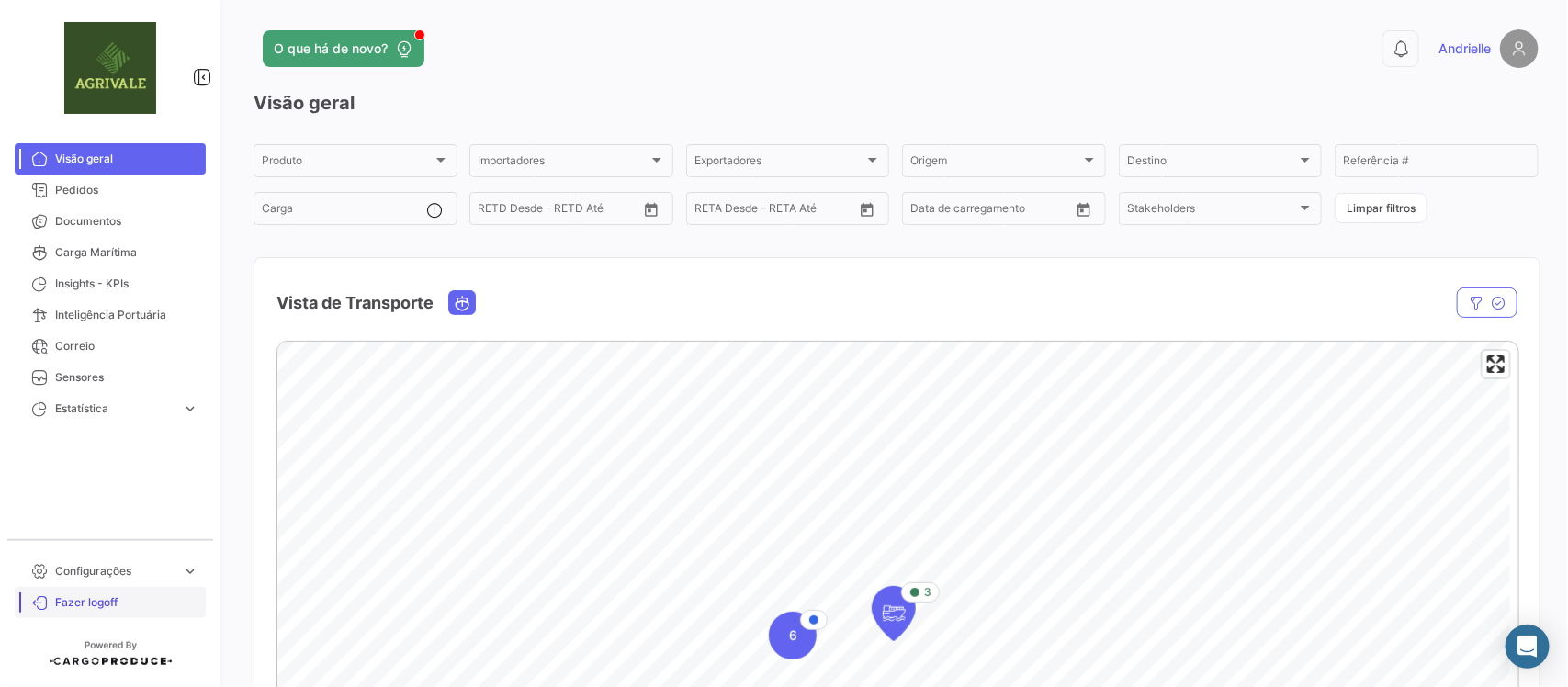
click at [108, 600] on span "Fazer logoff" at bounding box center [127, 603] width 144 height 17
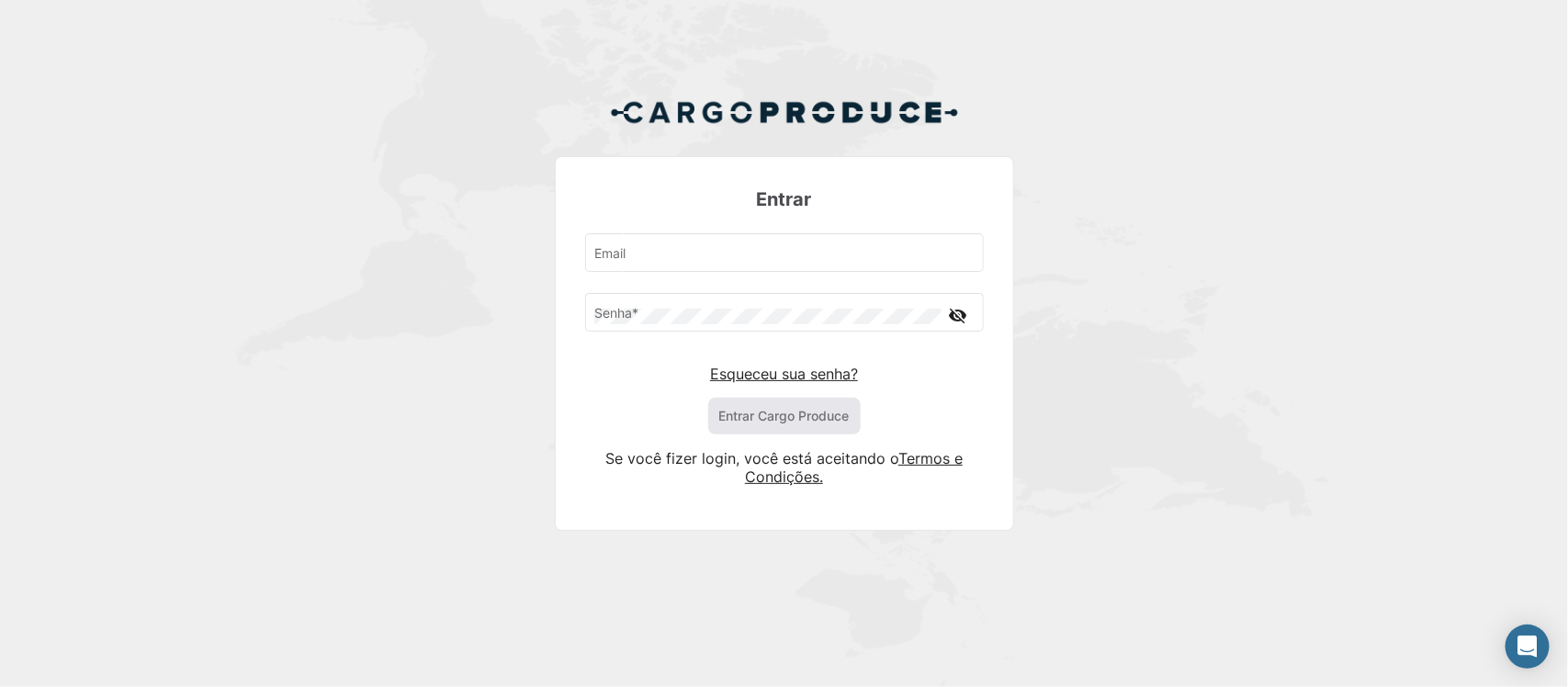
type input "[PERSON_NAME][EMAIL_ADDRESS][DOMAIN_NAME]"
click at [795, 416] on button "Entrar Cargo Produce" at bounding box center [785, 415] width 153 height 37
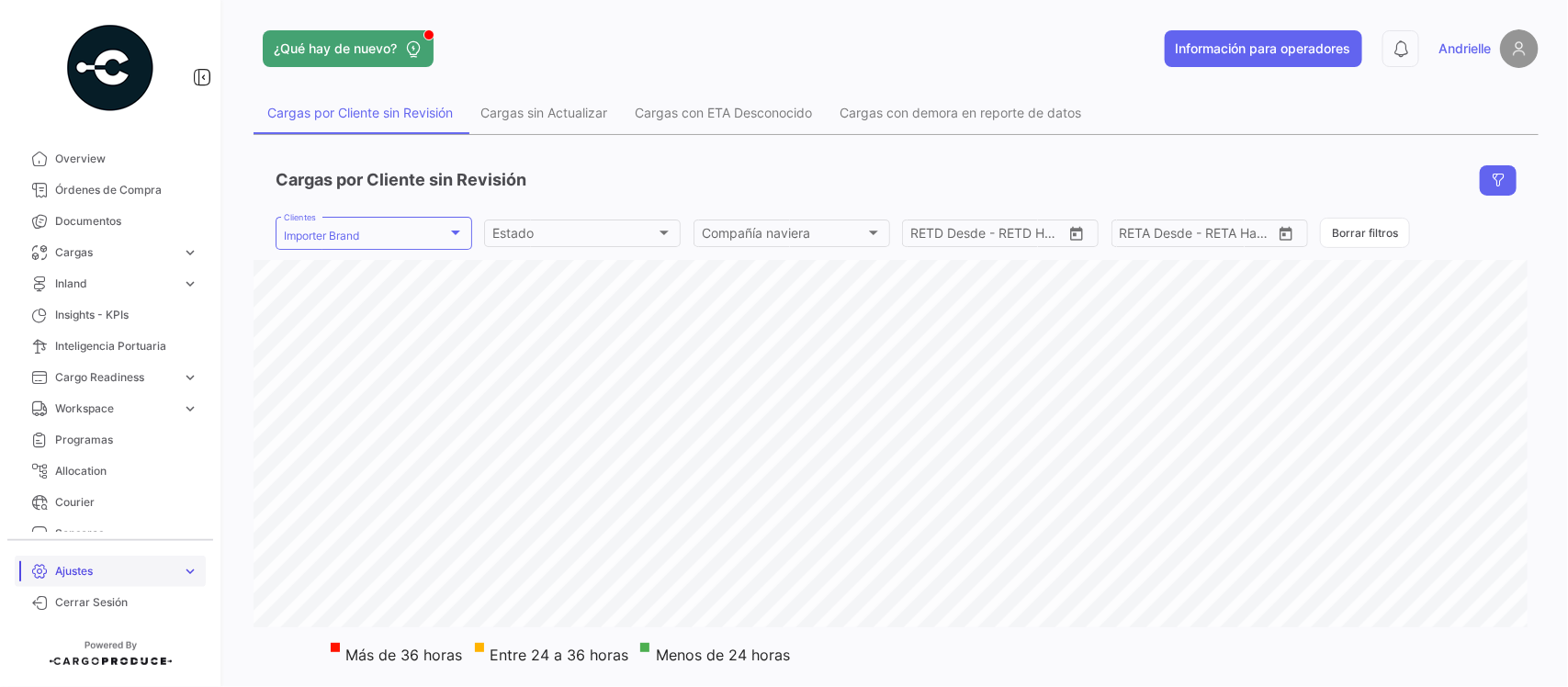
click at [191, 565] on span "expand_more" at bounding box center [190, 571] width 17 height 17
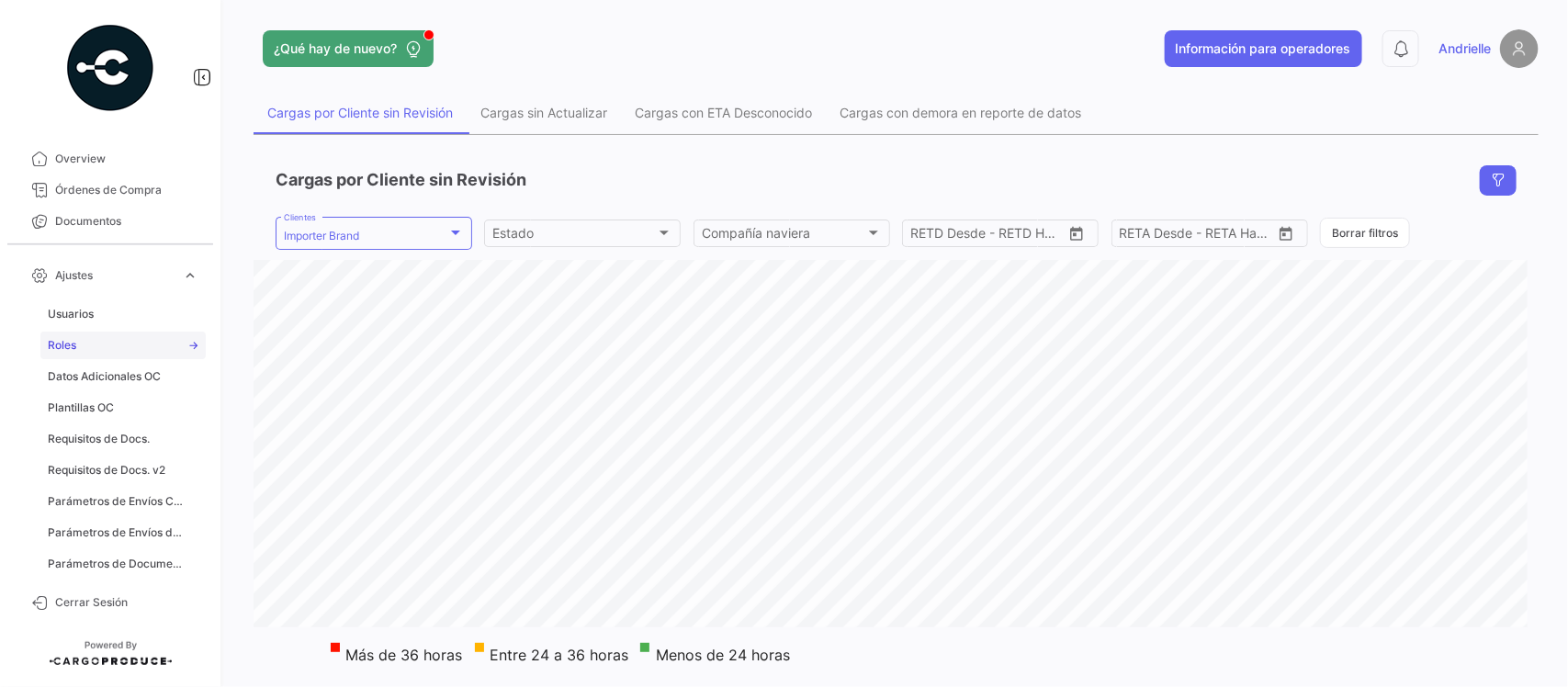
click at [69, 338] on span "Roles" at bounding box center [61, 345] width 29 height 17
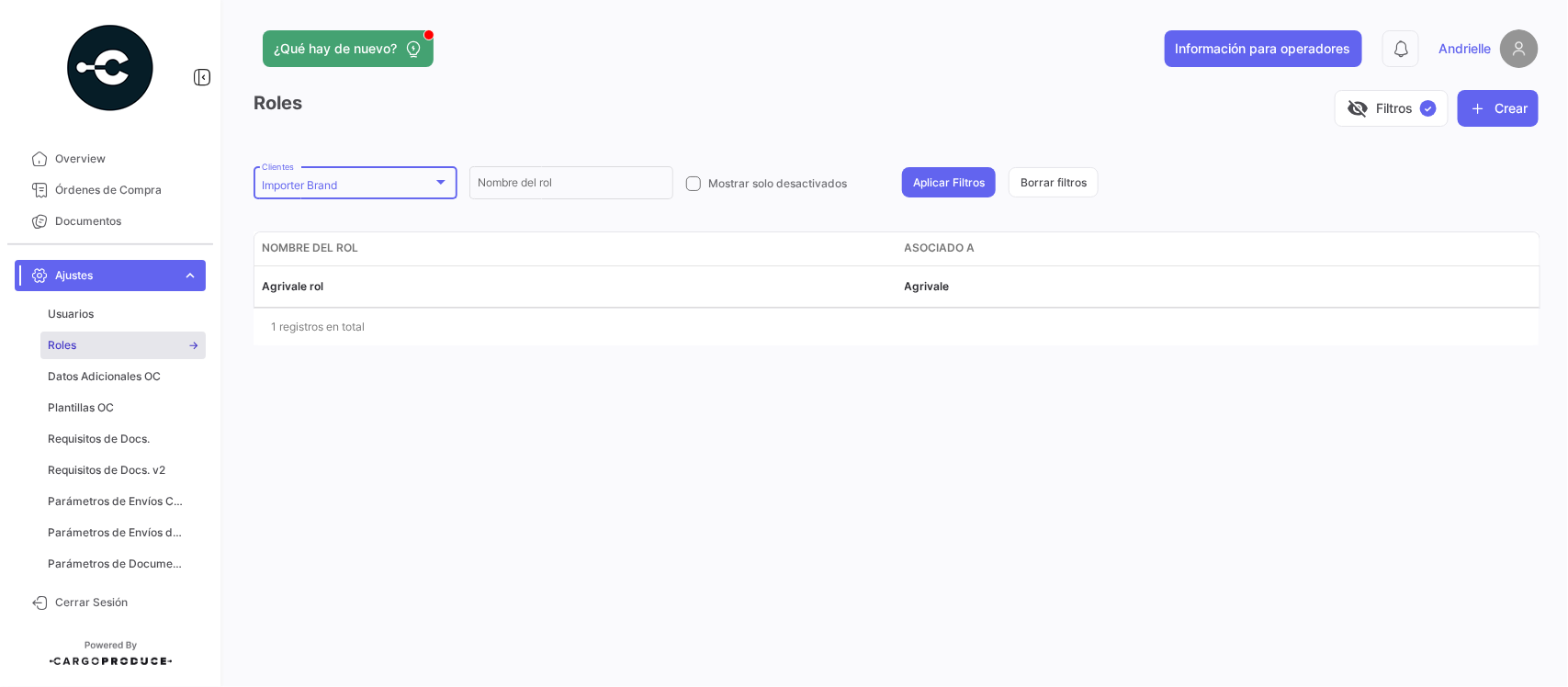
click at [333, 184] on mat-select-trigger "Importer Brand" at bounding box center [299, 185] width 75 height 14
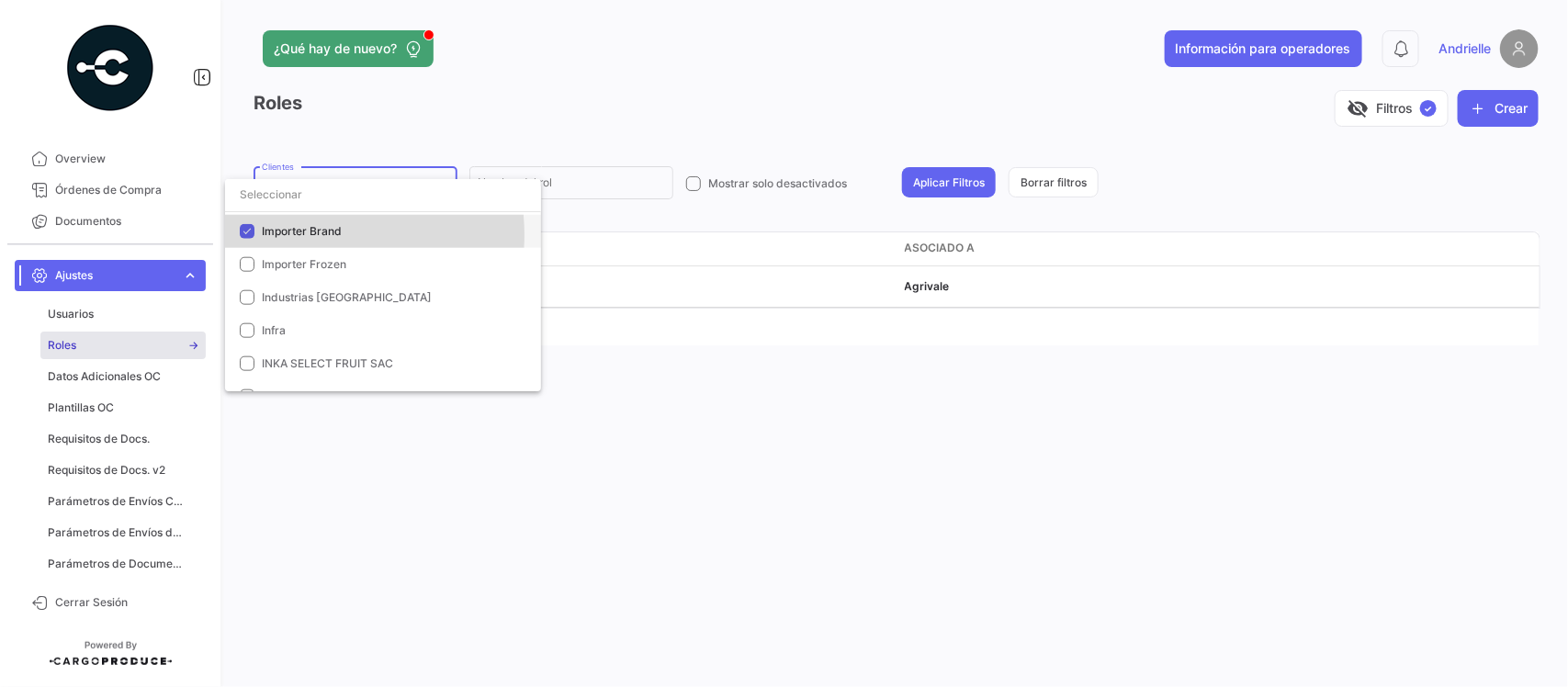
click at [295, 235] on span "Importer Brand" at bounding box center [301, 231] width 80 height 14
click at [453, 134] on div at bounding box center [784, 343] width 1568 height 687
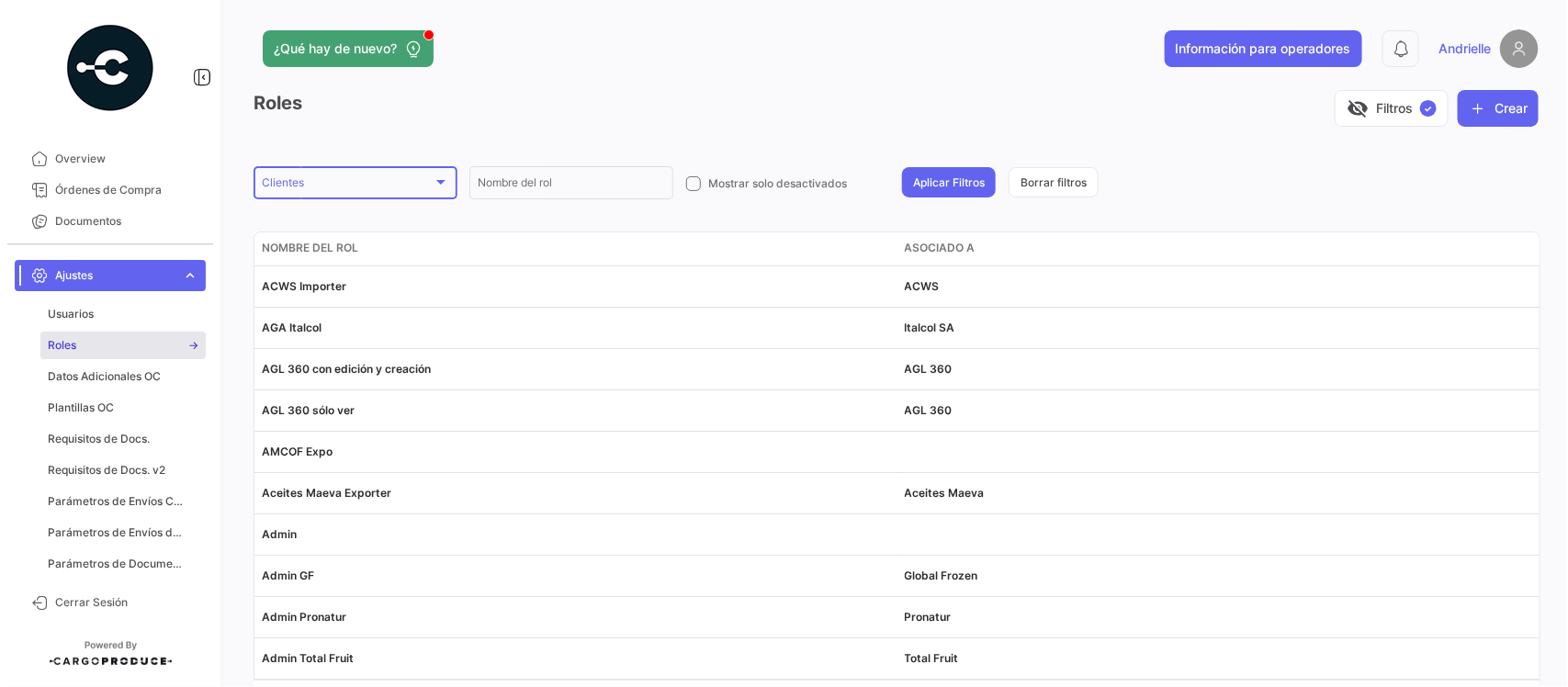
click at [319, 183] on div "Clientes" at bounding box center [347, 185] width 170 height 13
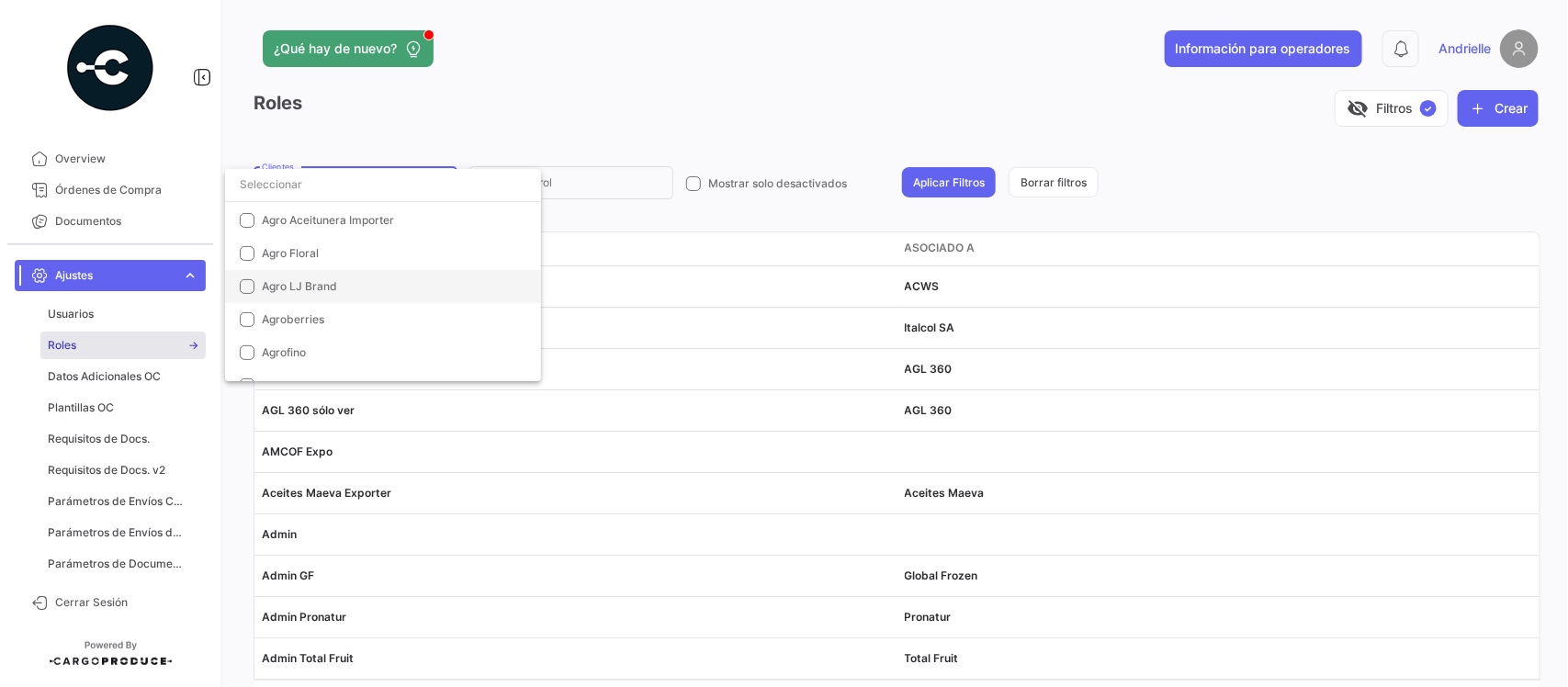
scroll to position [115, 0]
click at [306, 270] on span "Agrivale" at bounding box center [391, 269] width 258 height 17
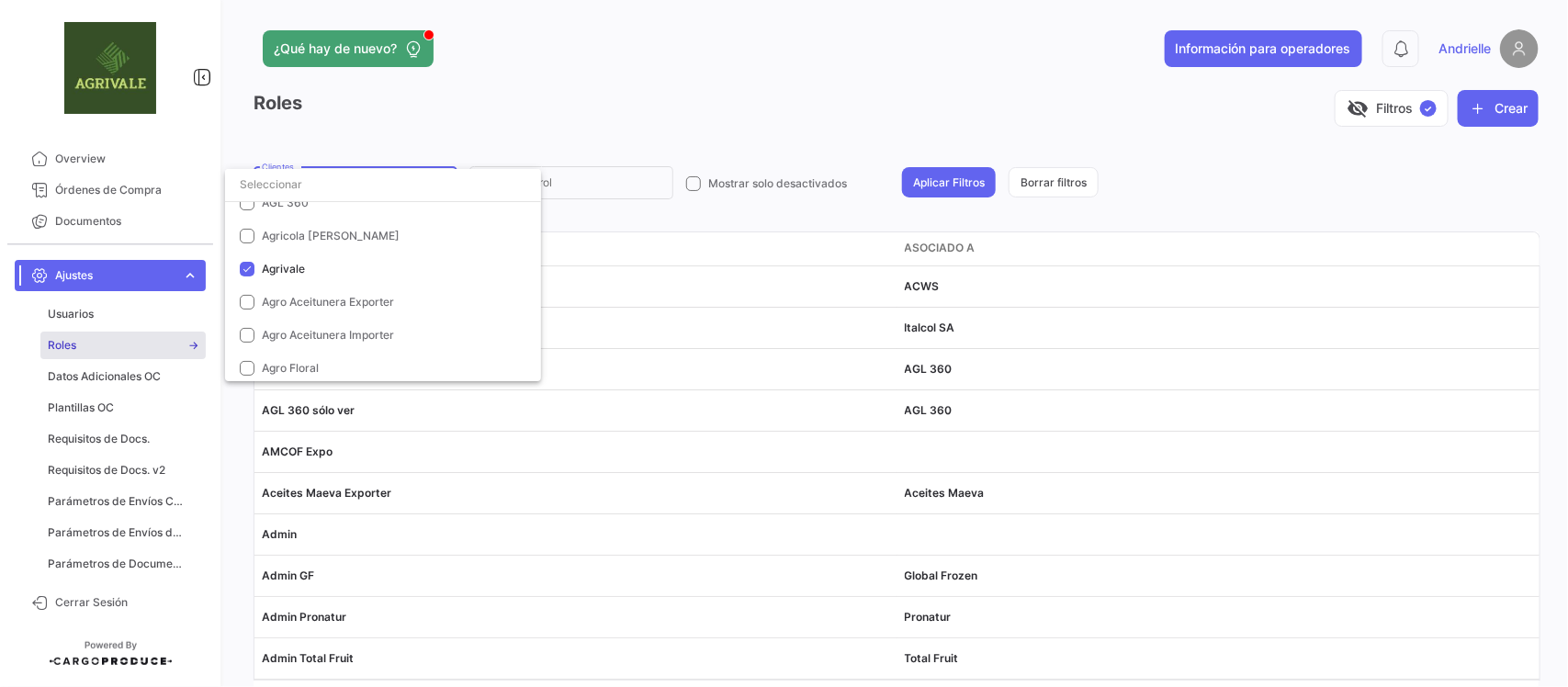
click at [618, 140] on div at bounding box center [784, 343] width 1568 height 687
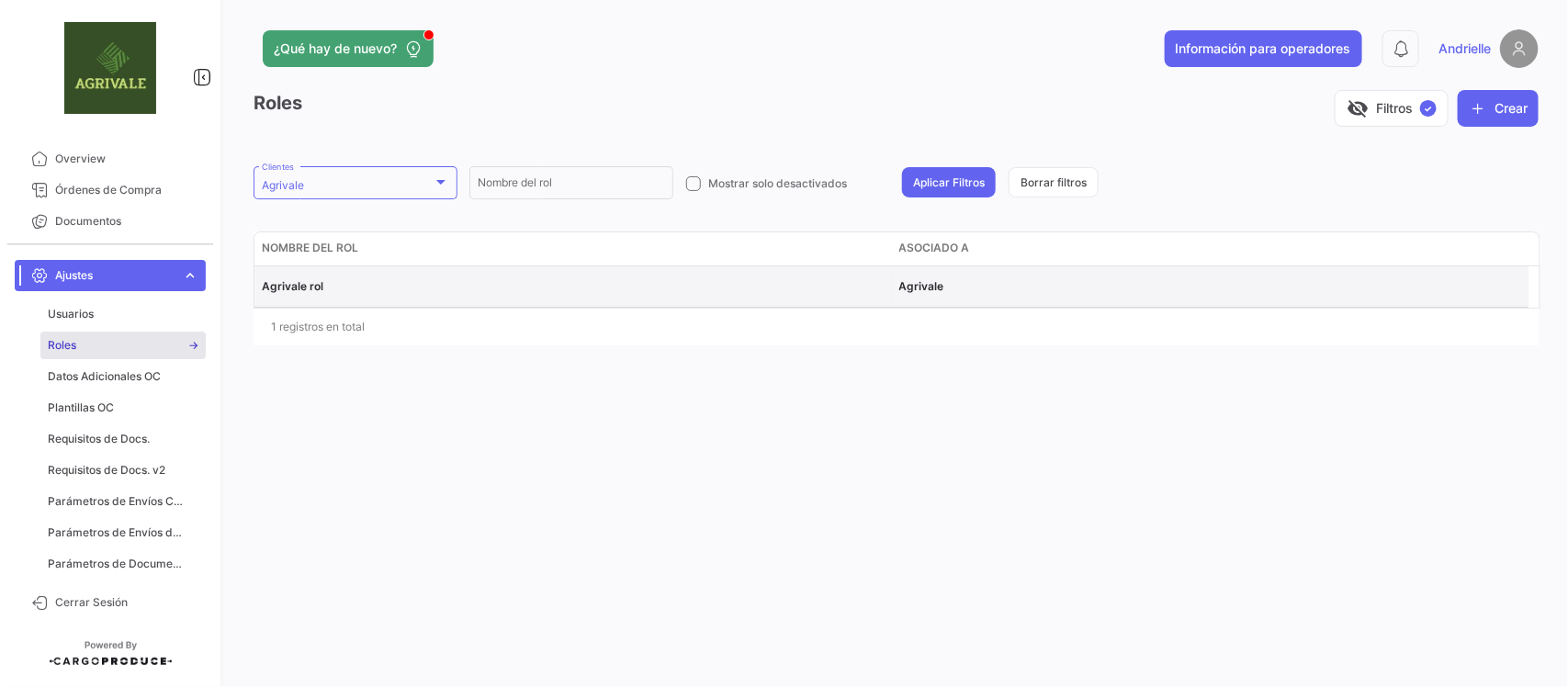
click at [321, 283] on span "Agrivale rol" at bounding box center [292, 286] width 61 height 14
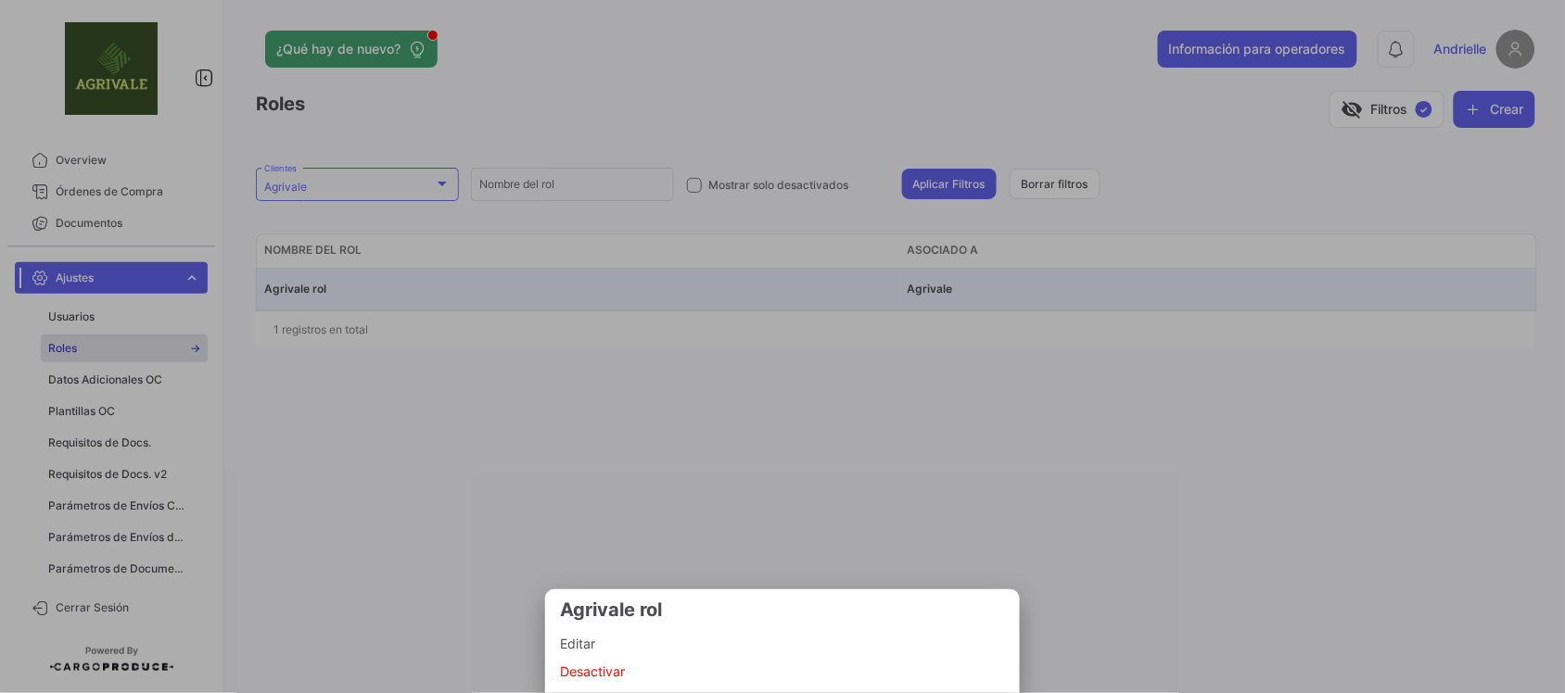
click at [603, 654] on span "Editar" at bounding box center [782, 644] width 445 height 22
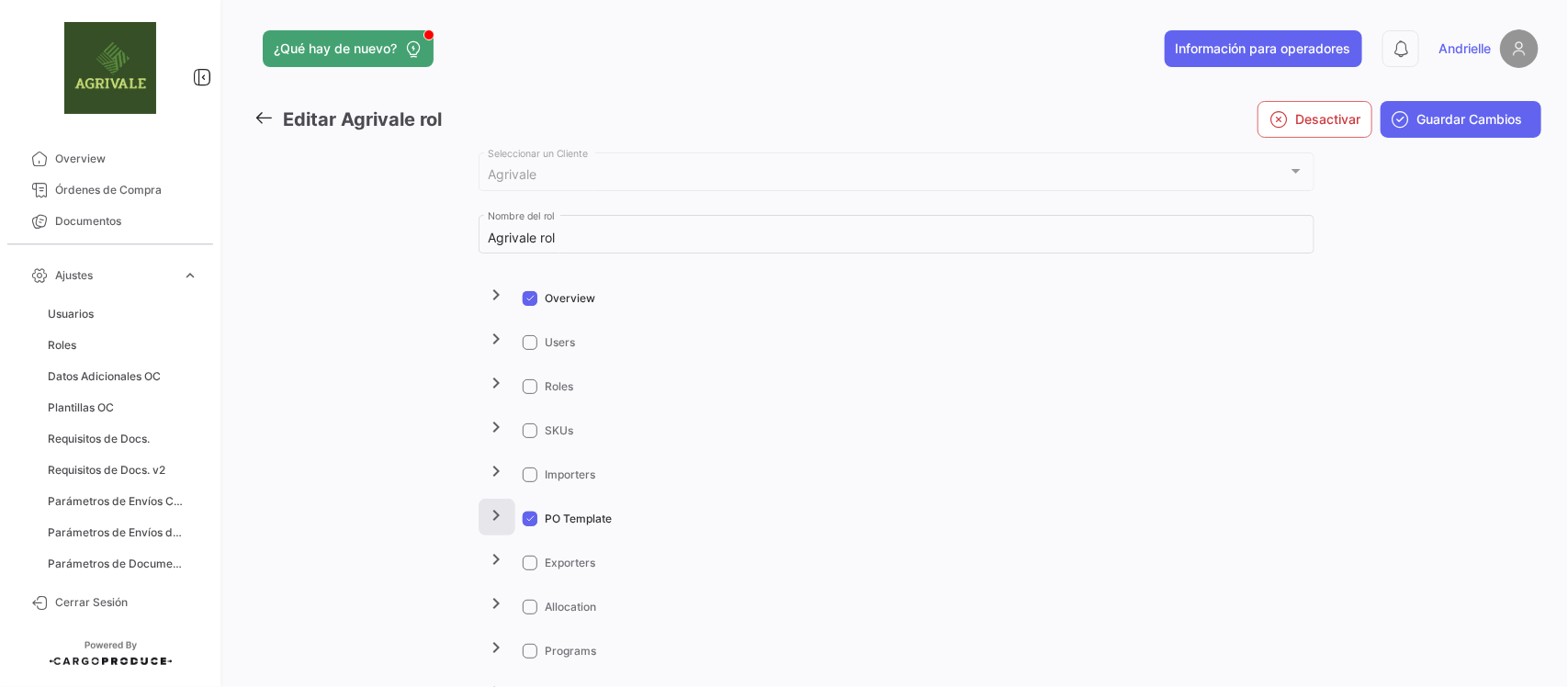
click at [486, 525] on mat-icon "chevron_right" at bounding box center [497, 515] width 22 height 22
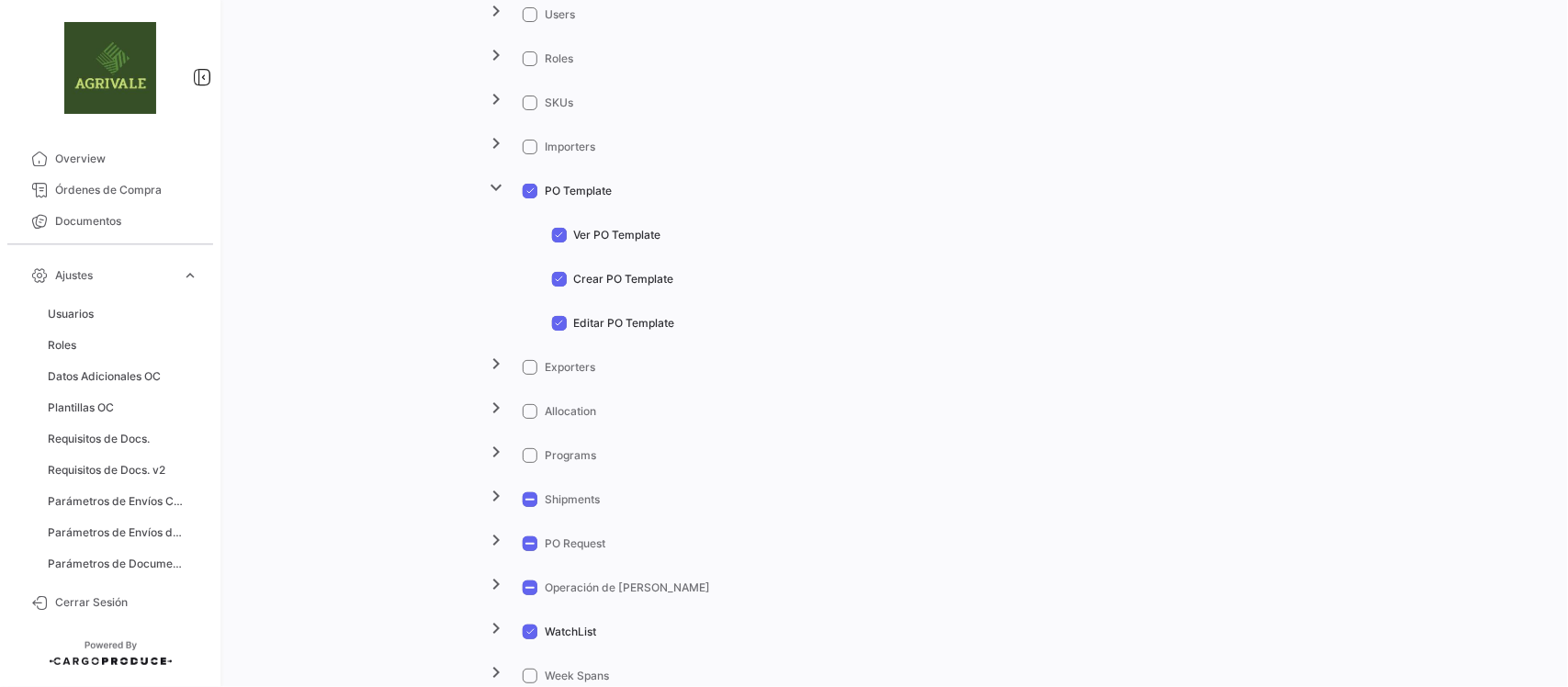
scroll to position [345, 0]
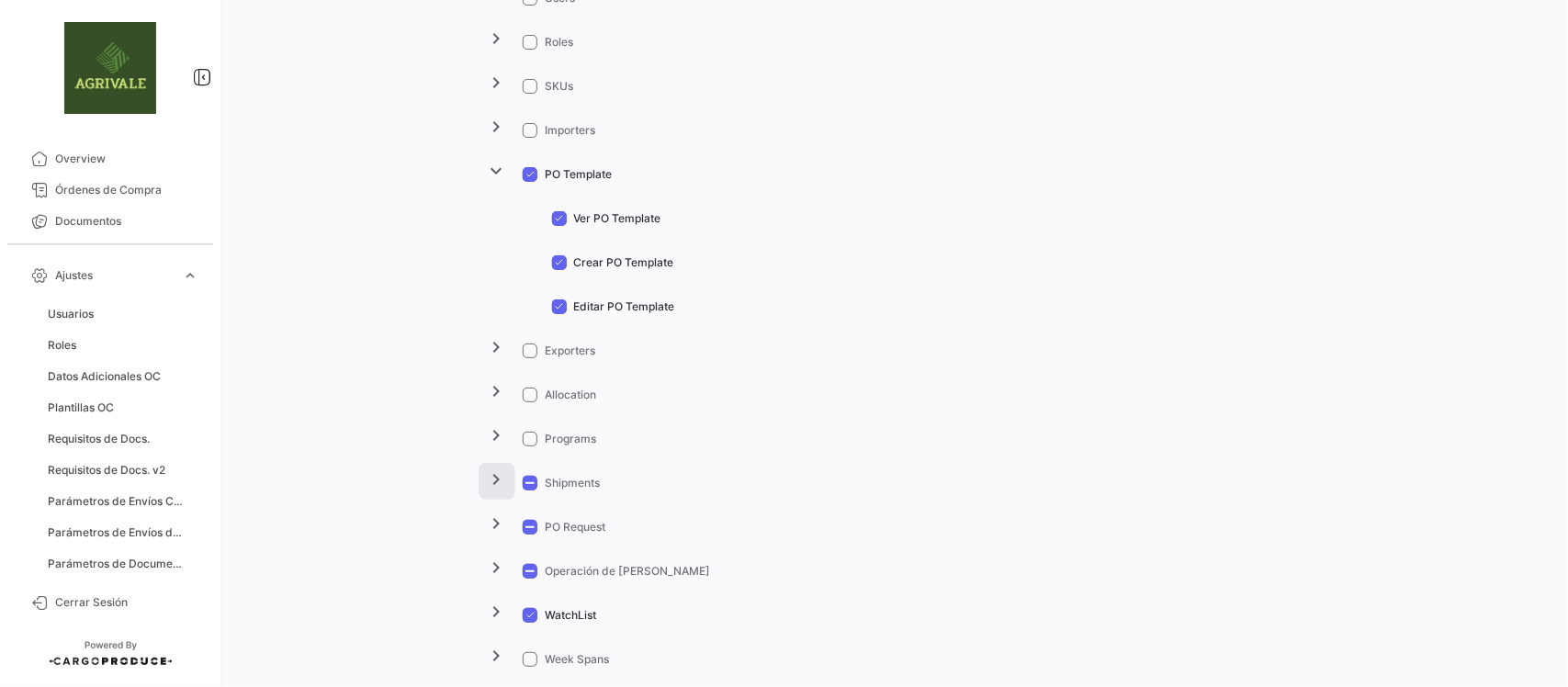
click at [494, 484] on mat-icon "chevron_right" at bounding box center [497, 480] width 22 height 22
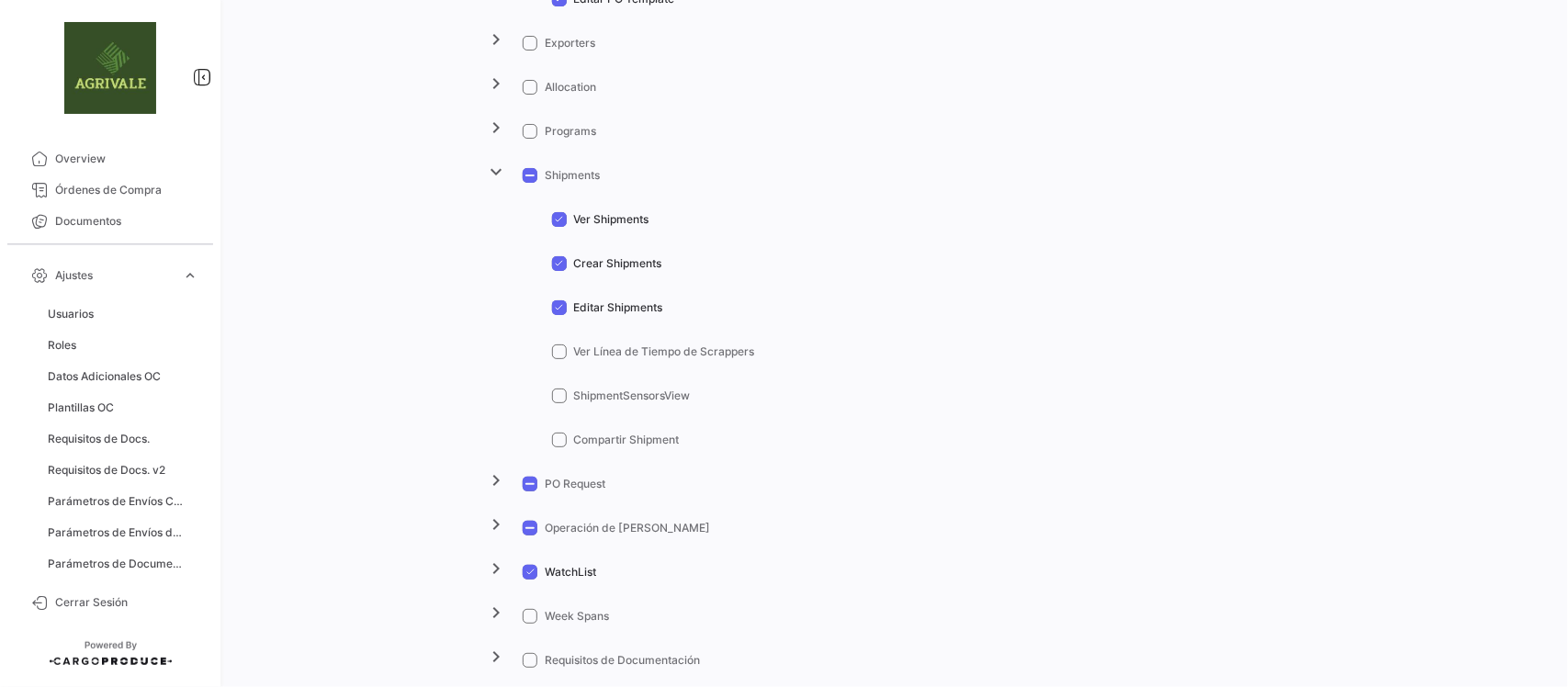
scroll to position [689, 0]
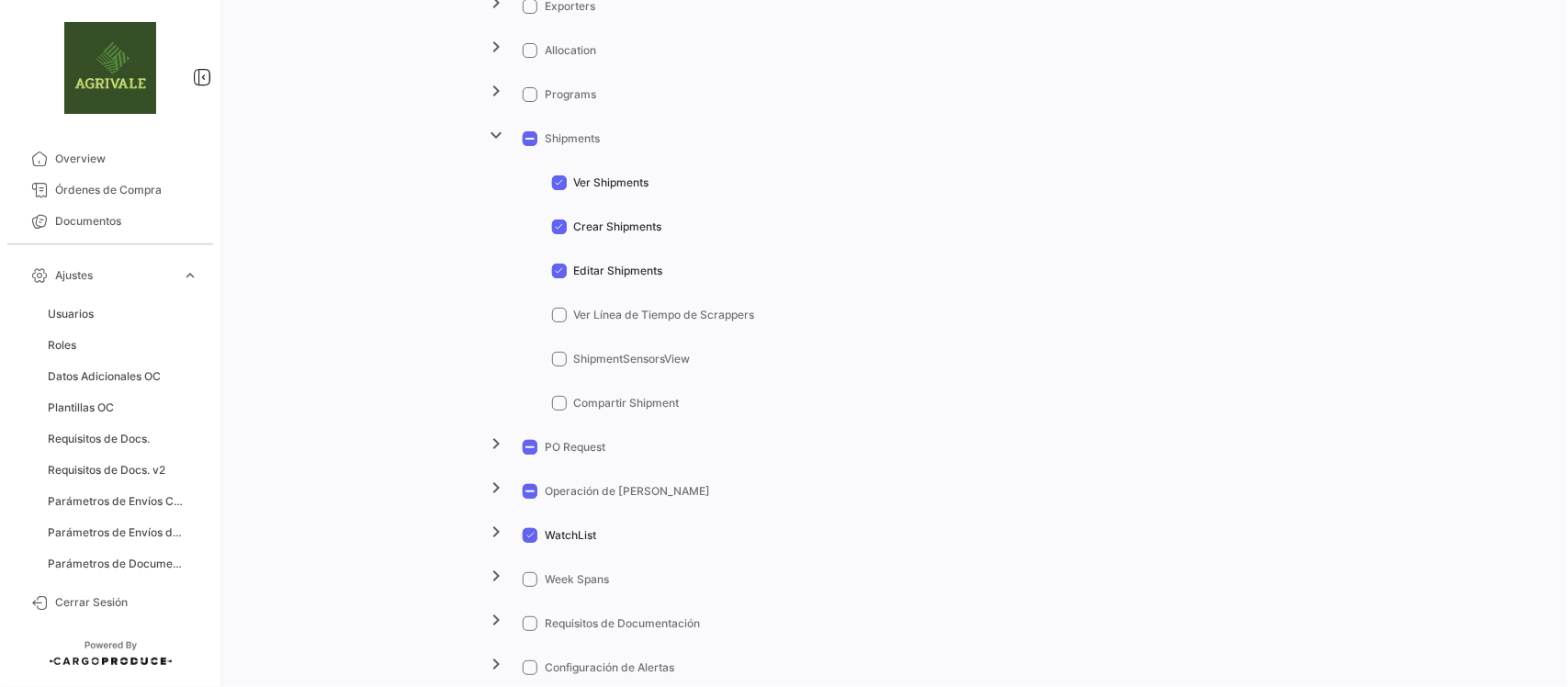
click at [489, 450] on mat-icon "chevron_right" at bounding box center [497, 444] width 22 height 22
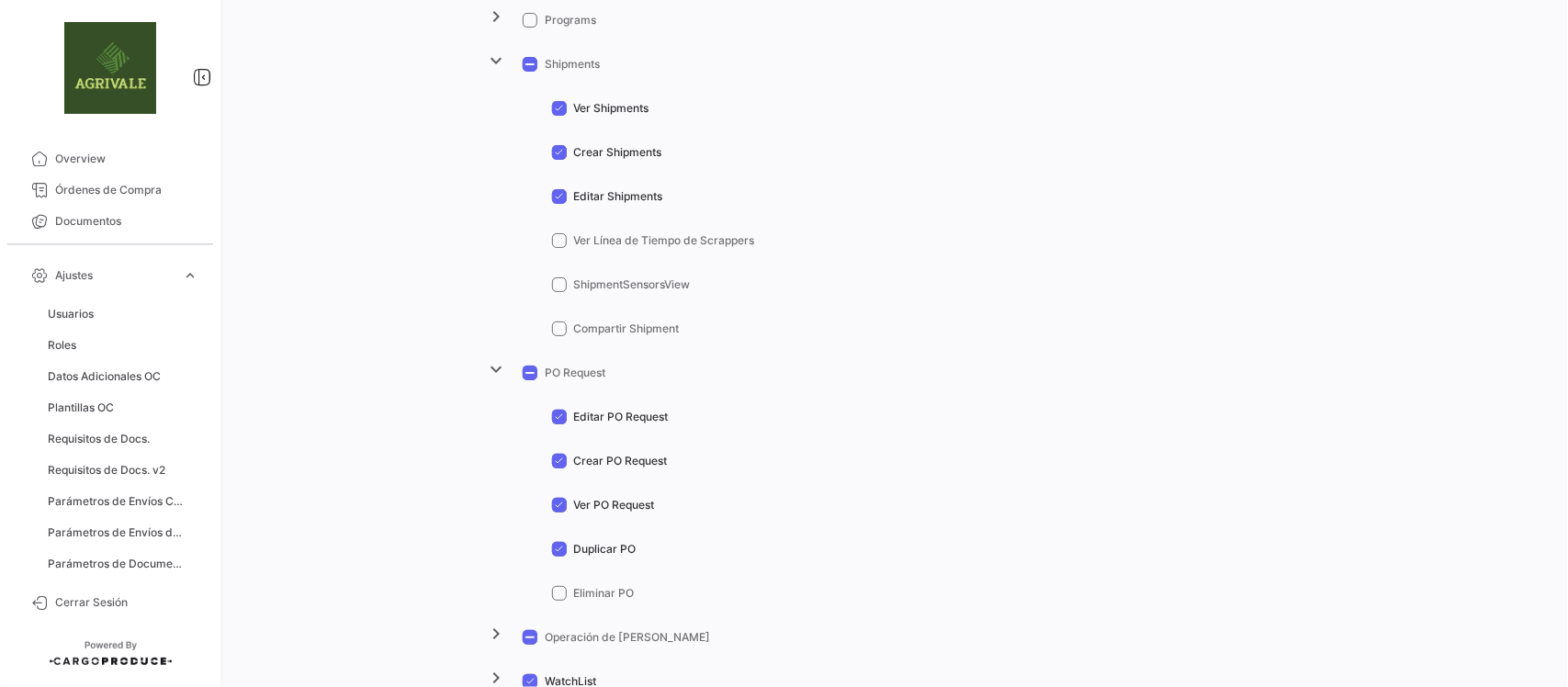
scroll to position [804, 0]
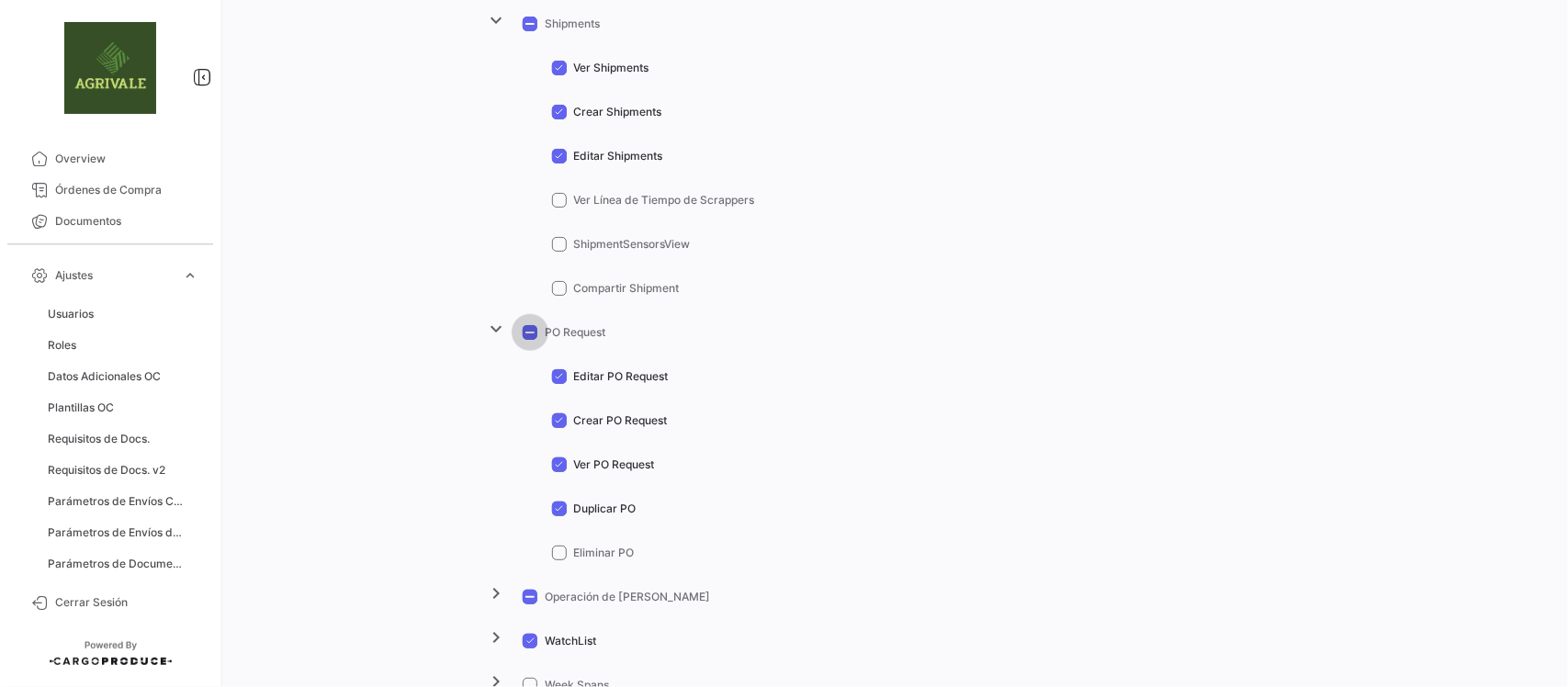
click at [522, 335] on span at bounding box center [529, 332] width 15 height 15
click at [529, 340] on input "PO Request" at bounding box center [529, 340] width 1 height 1
checkbox input "true"
click at [558, 560] on label "Eliminar PO" at bounding box center [593, 553] width 82 height 17
click at [559, 560] on input "Eliminar PO" at bounding box center [559, 560] width 1 height 1
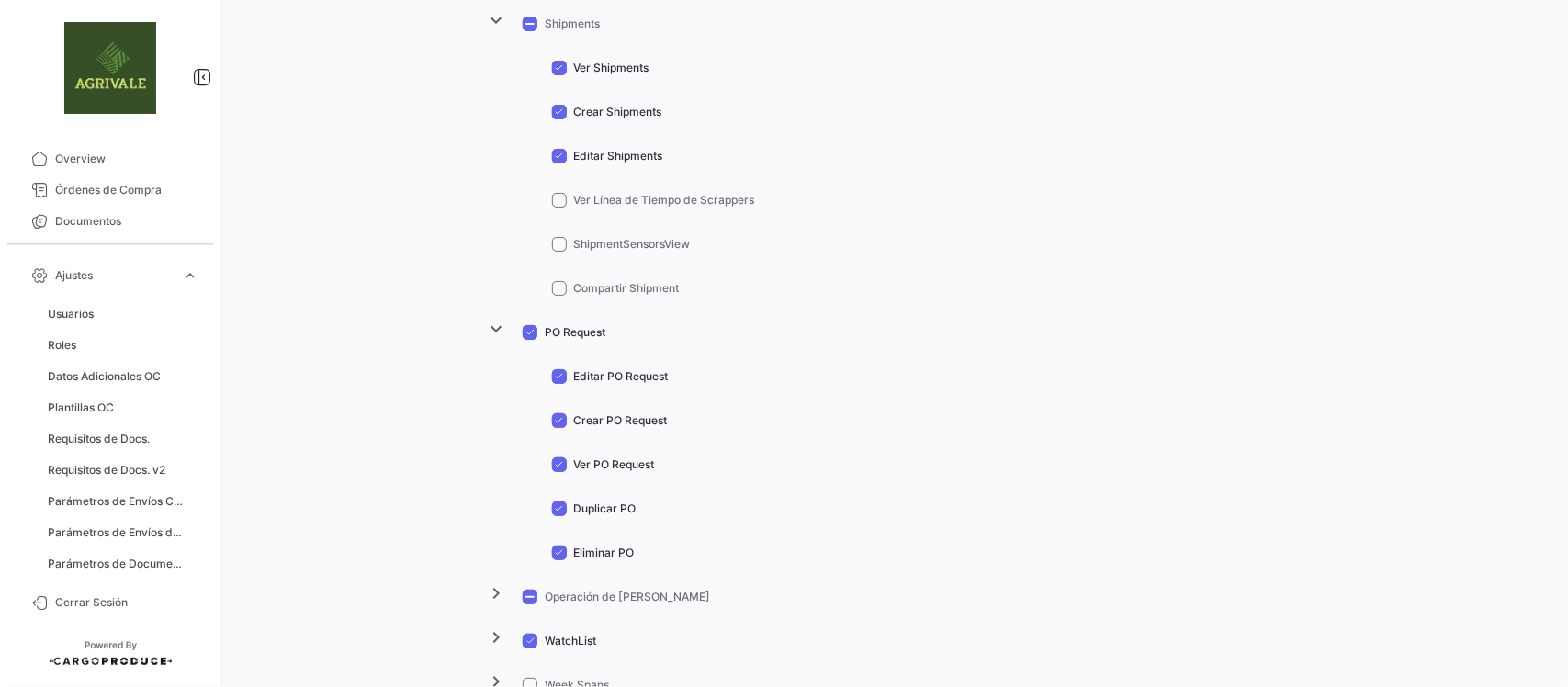
checkbox input "false"
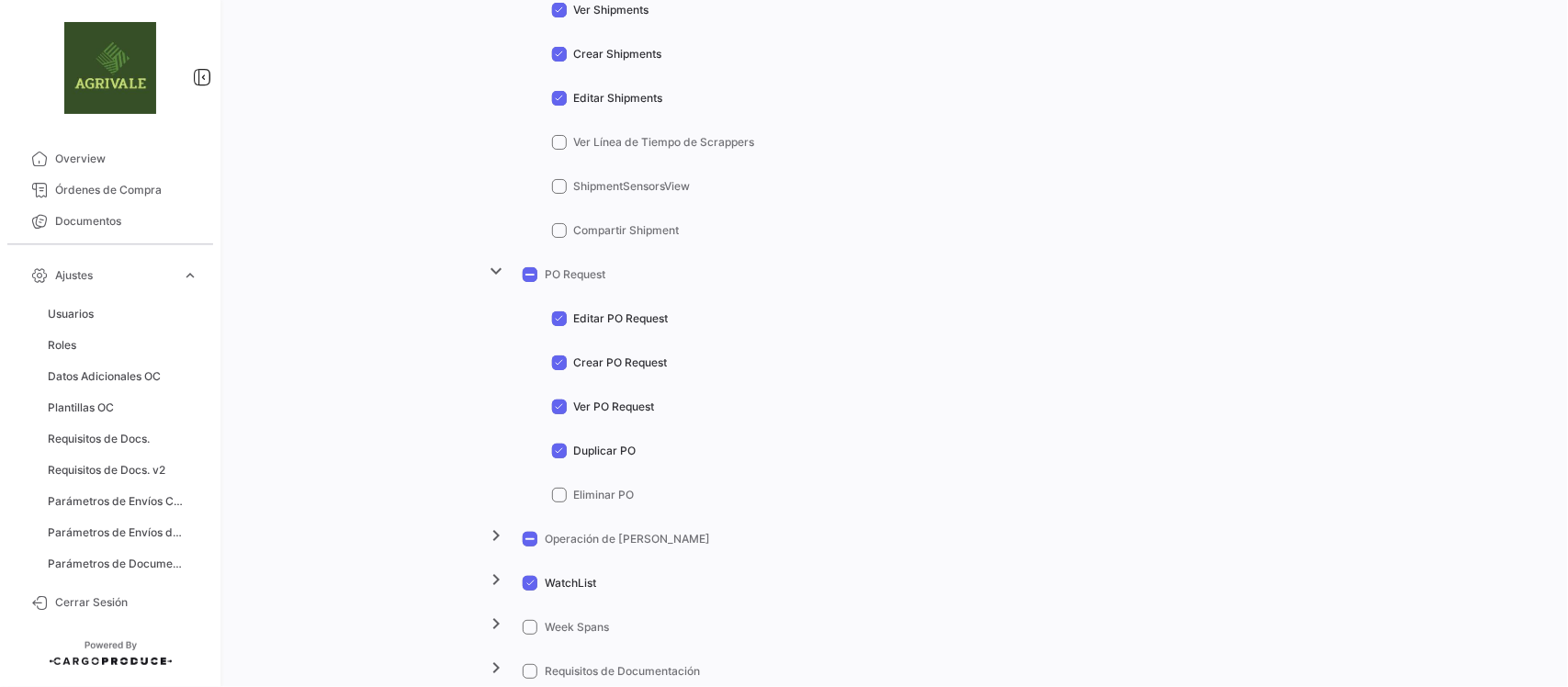
scroll to position [919, 0]
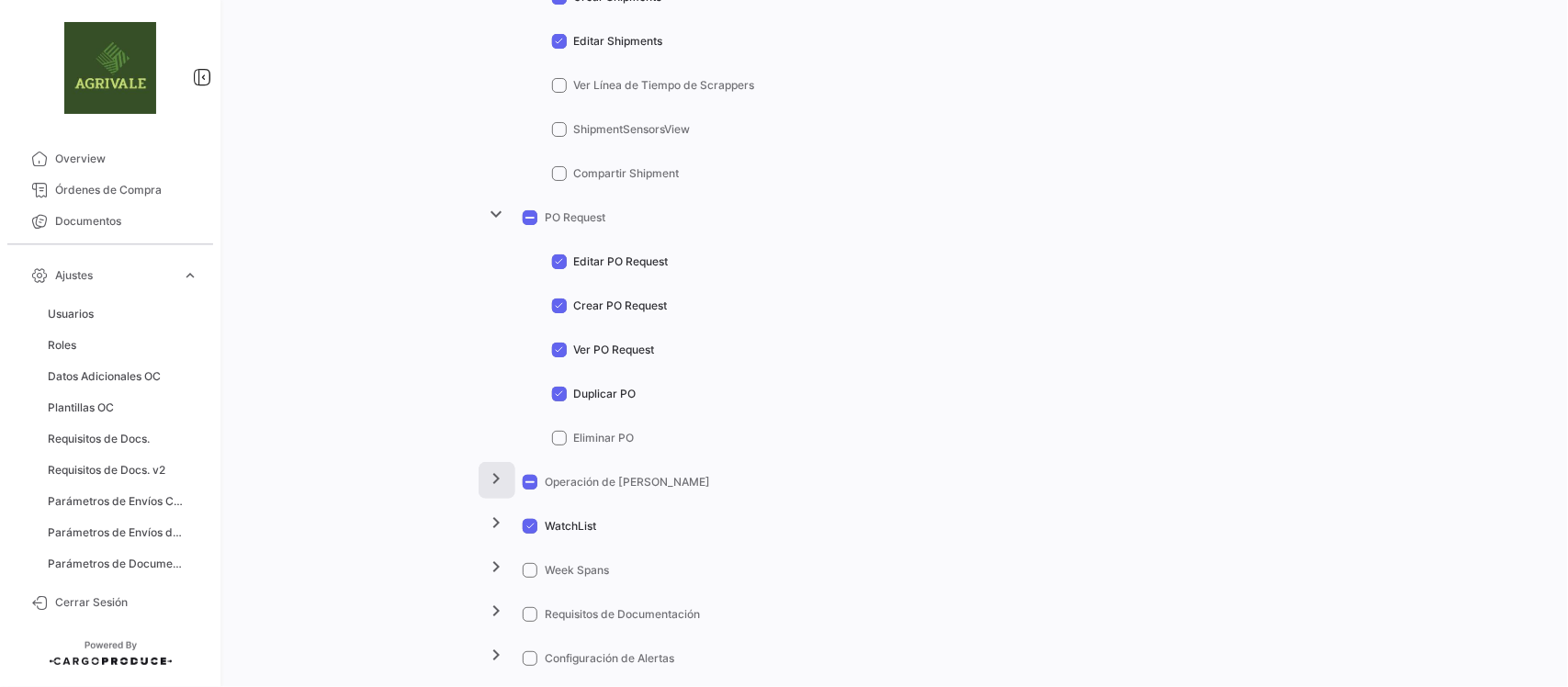
click at [486, 474] on mat-icon "chevron_right" at bounding box center [497, 479] width 22 height 22
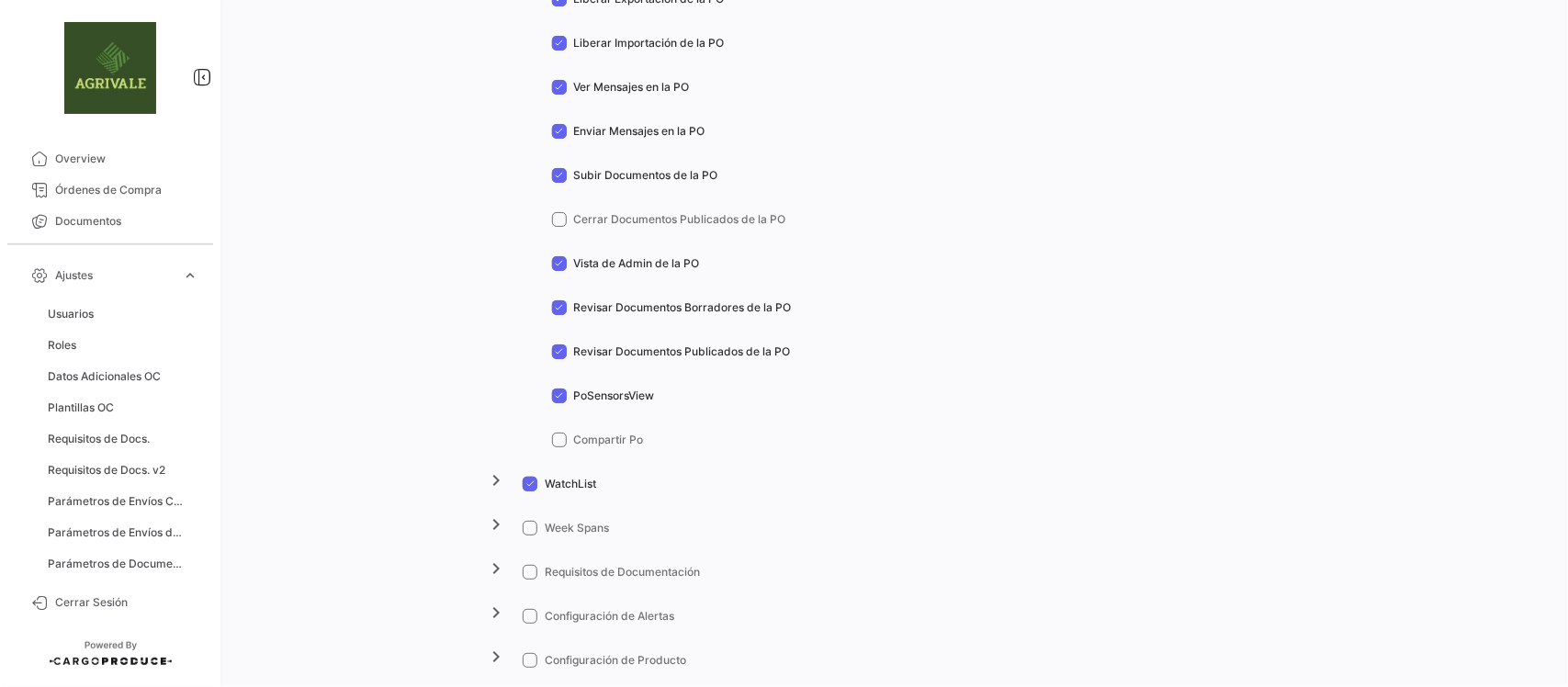
scroll to position [1838, 0]
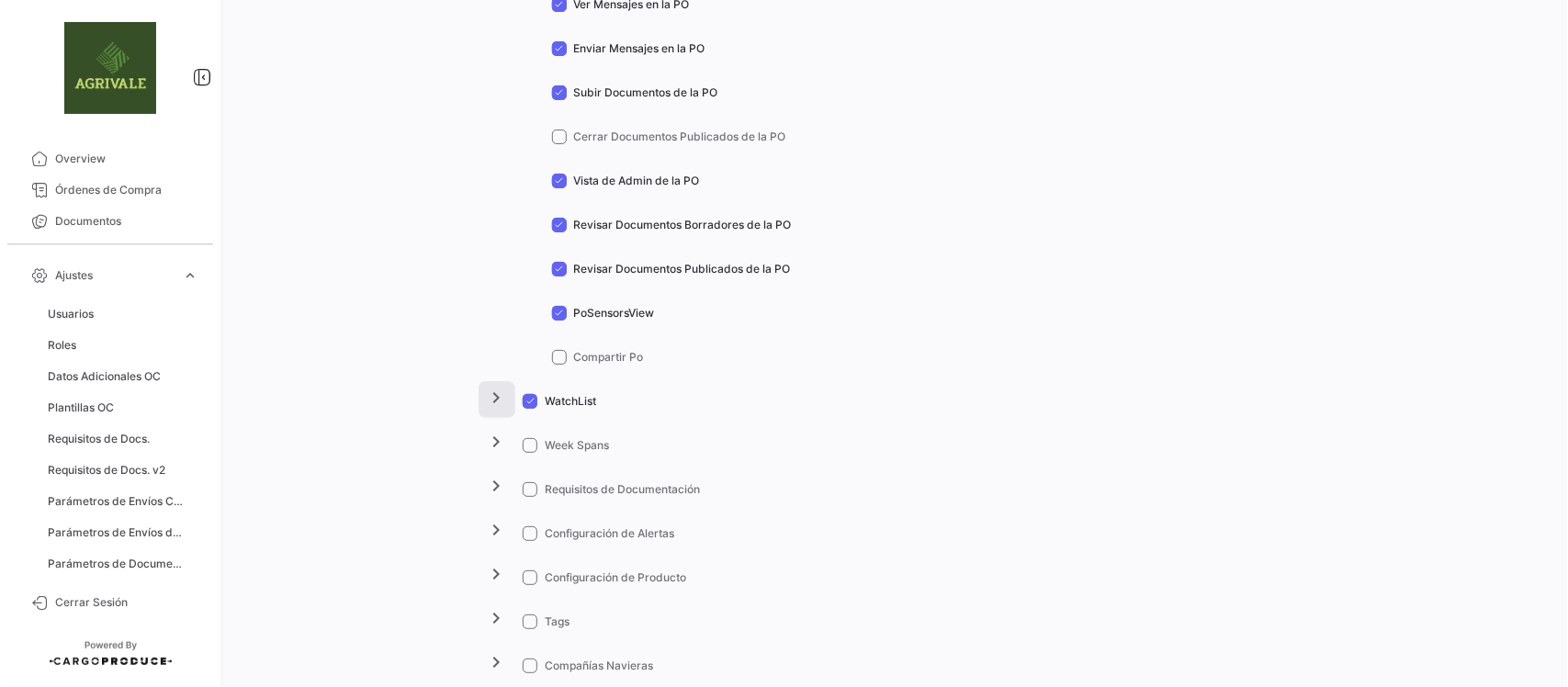
click at [497, 397] on mat-icon "chevron_right" at bounding box center [497, 398] width 22 height 22
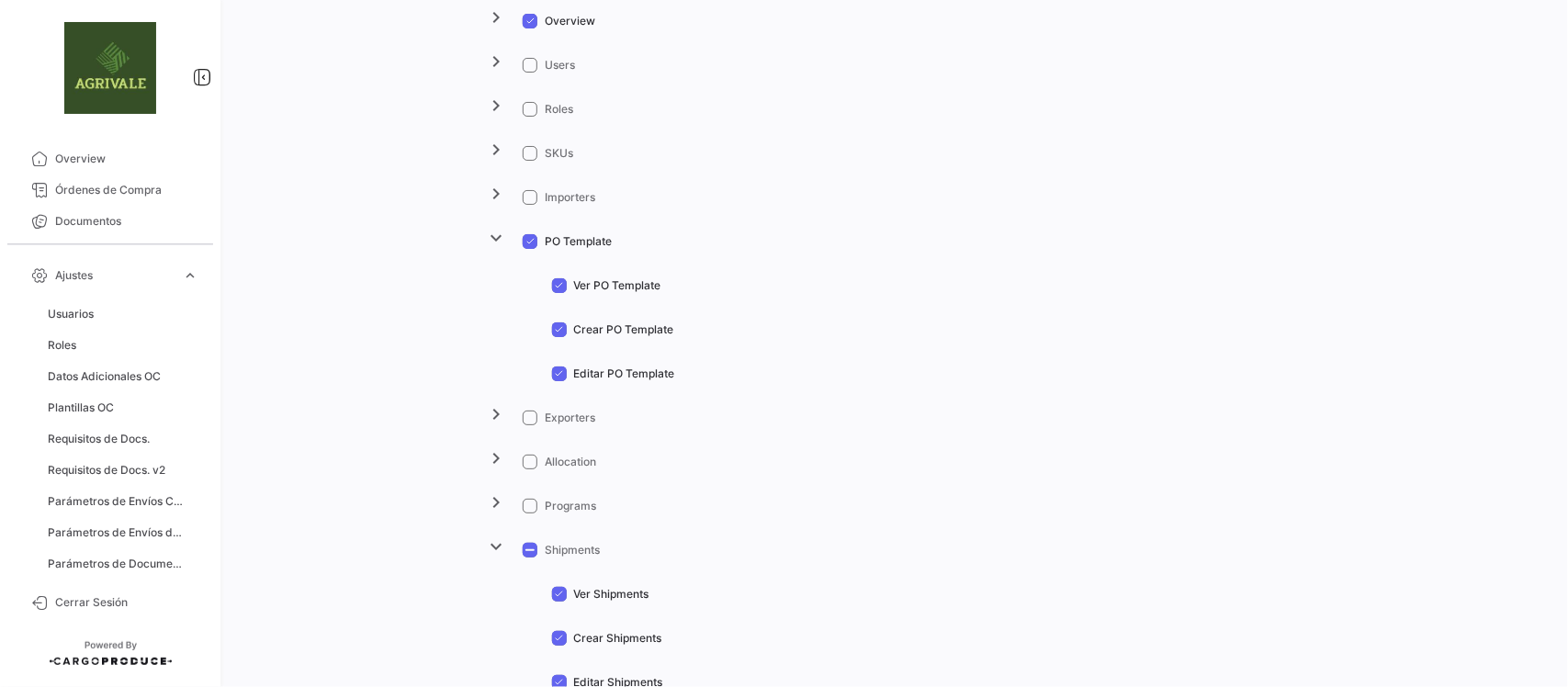
scroll to position [0, 0]
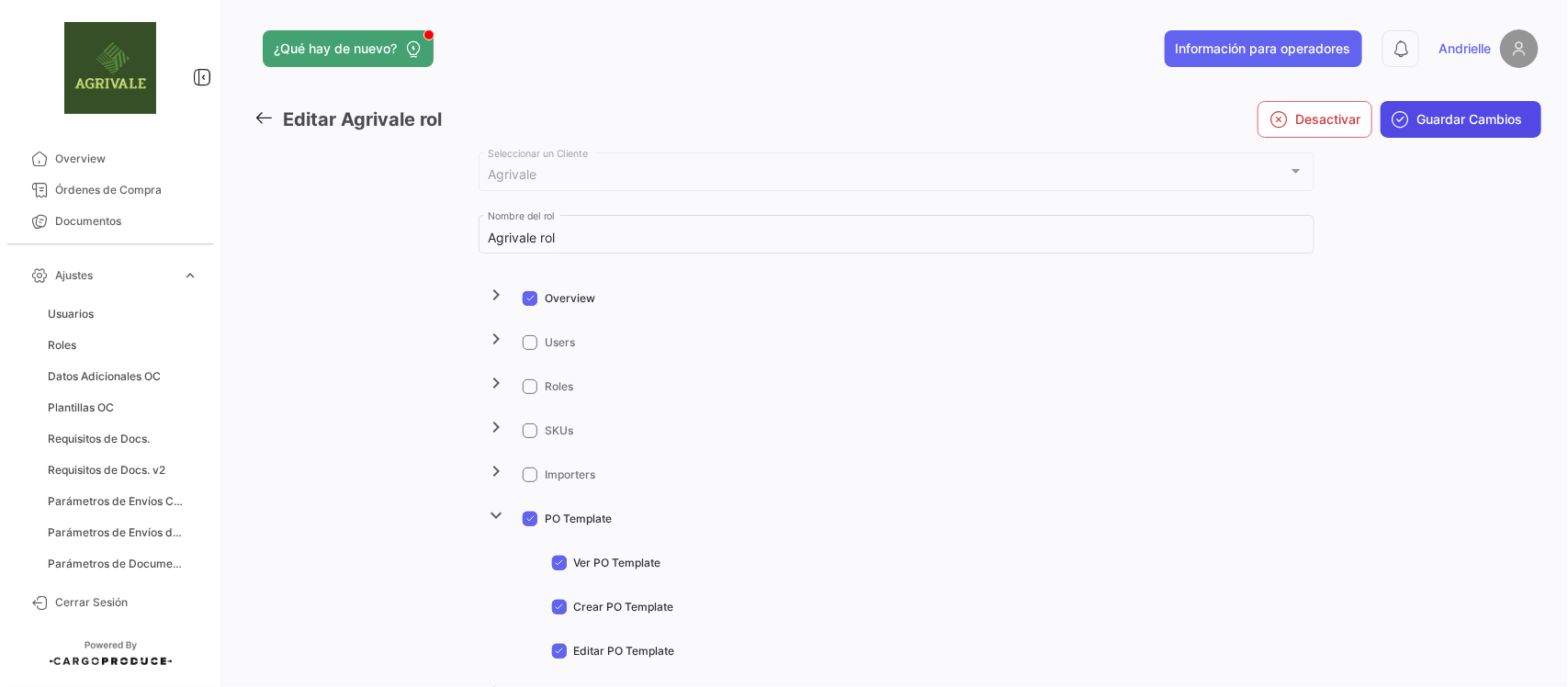
click at [1461, 122] on span "Guardar Cambios" at bounding box center [1470, 119] width 106 height 19
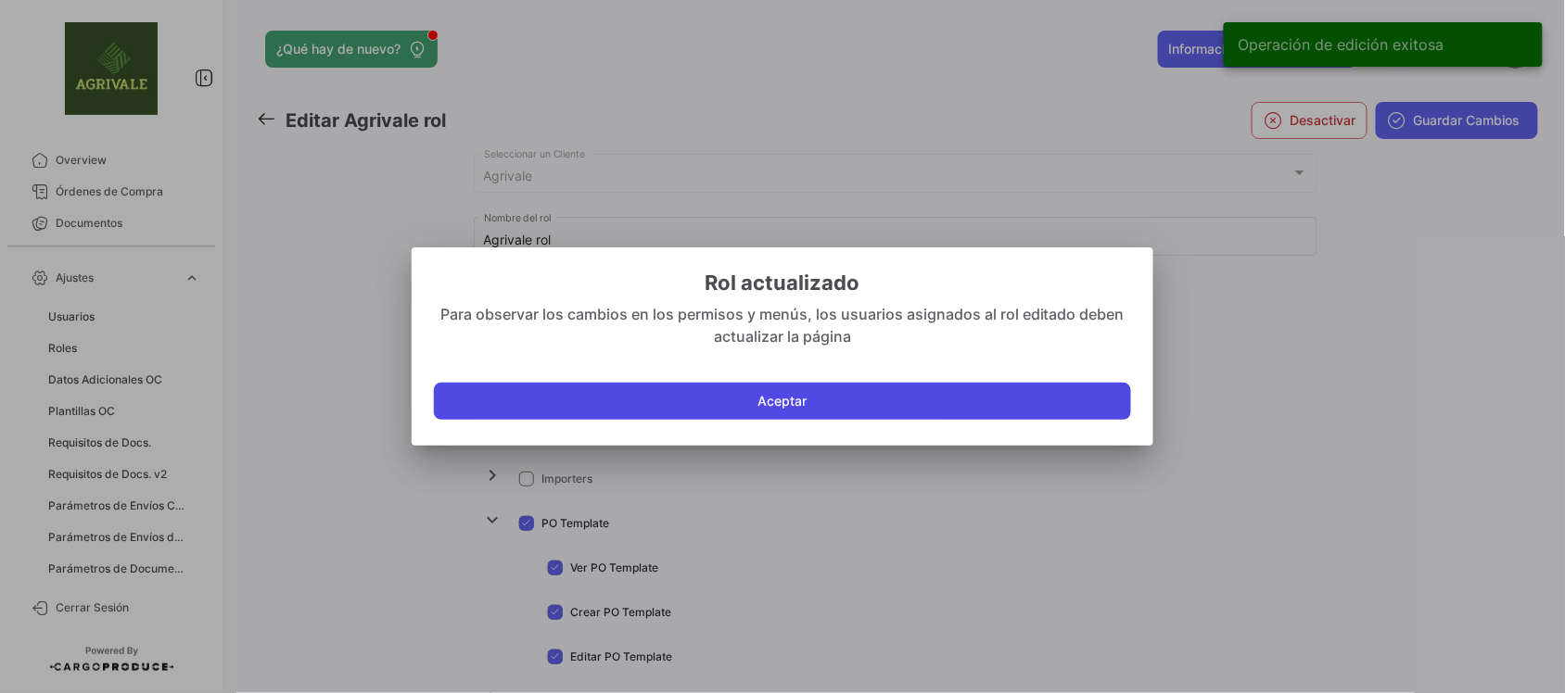
click at [562, 396] on button "Aceptar" at bounding box center [782, 401] width 697 height 37
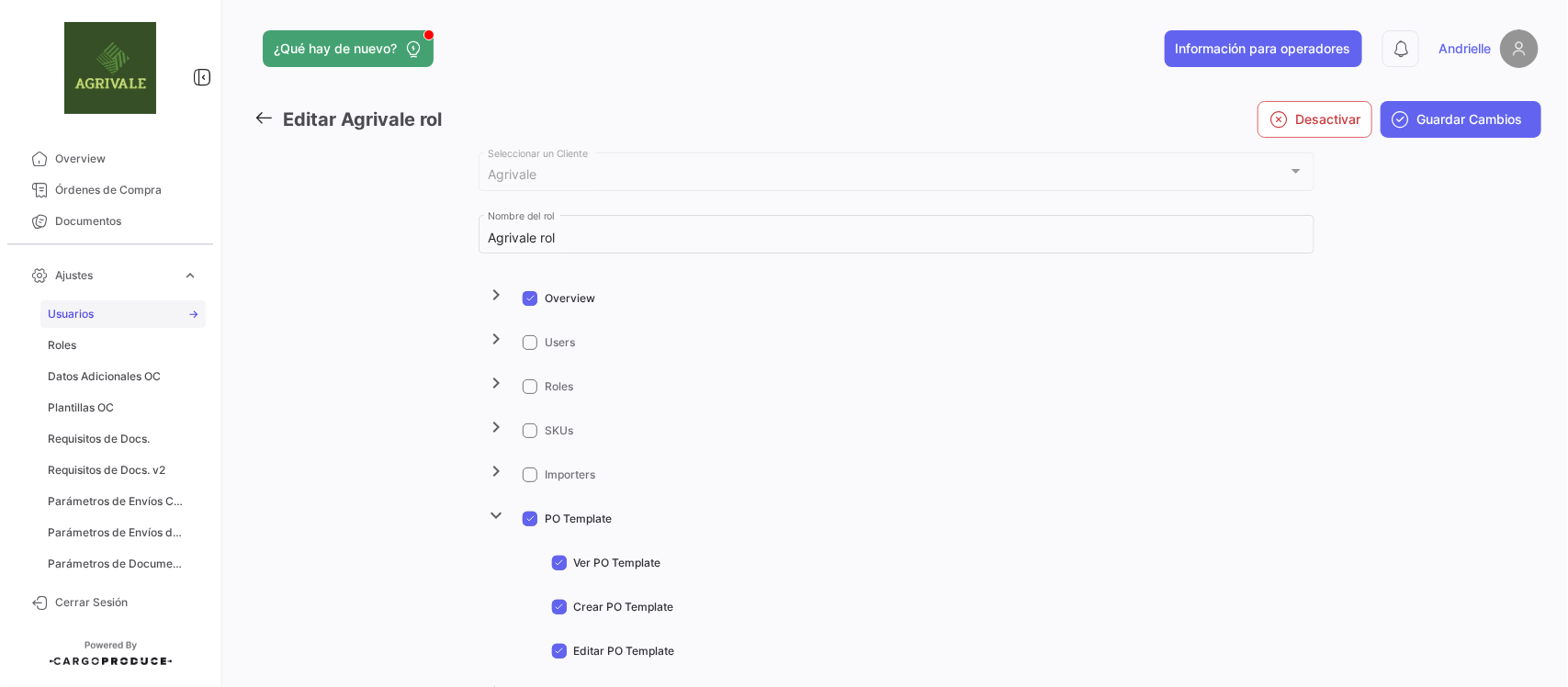
click at [80, 315] on span "Usuarios" at bounding box center [70, 314] width 46 height 17
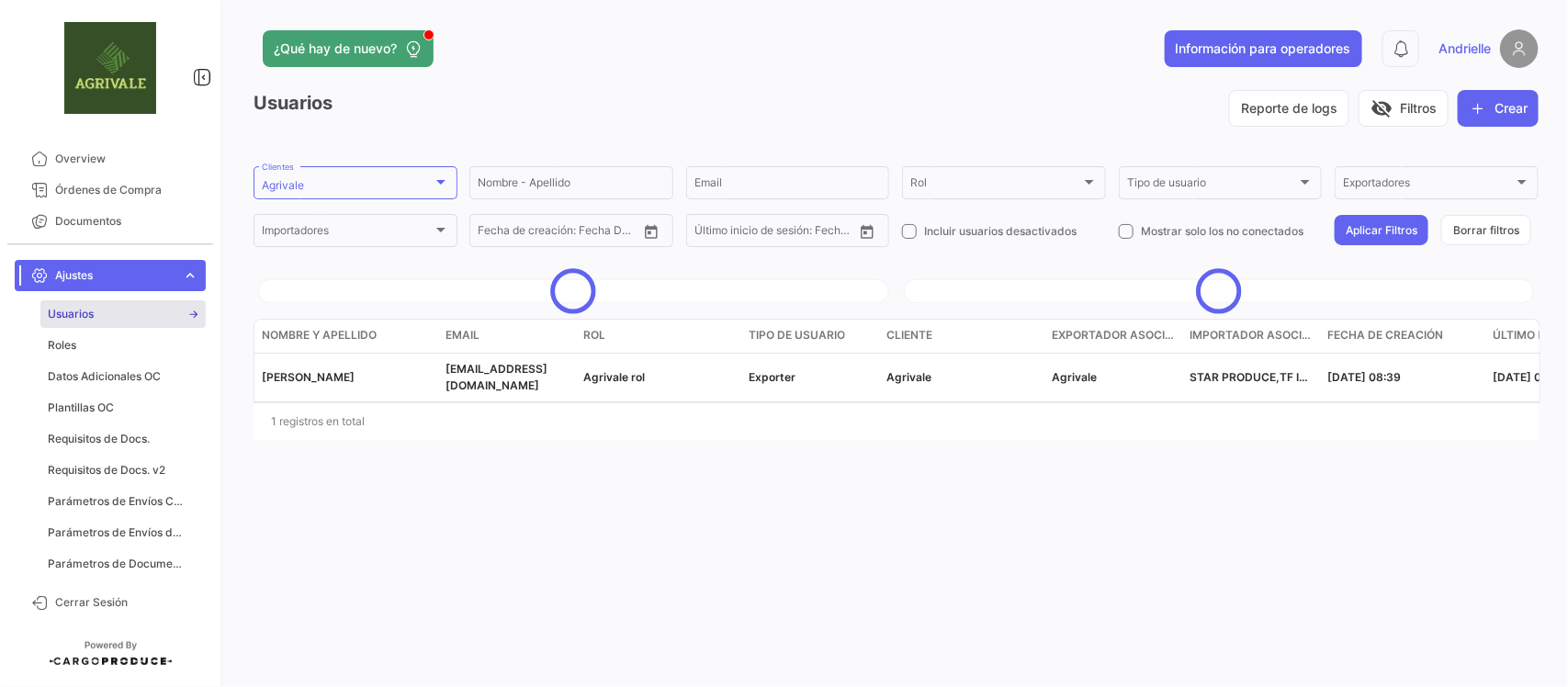
drag, startPoint x: 1490, startPoint y: 103, endPoint x: 1044, endPoint y: 79, distance: 446.6
click at [1491, 103] on button "Crear" at bounding box center [1499, 108] width 81 height 37
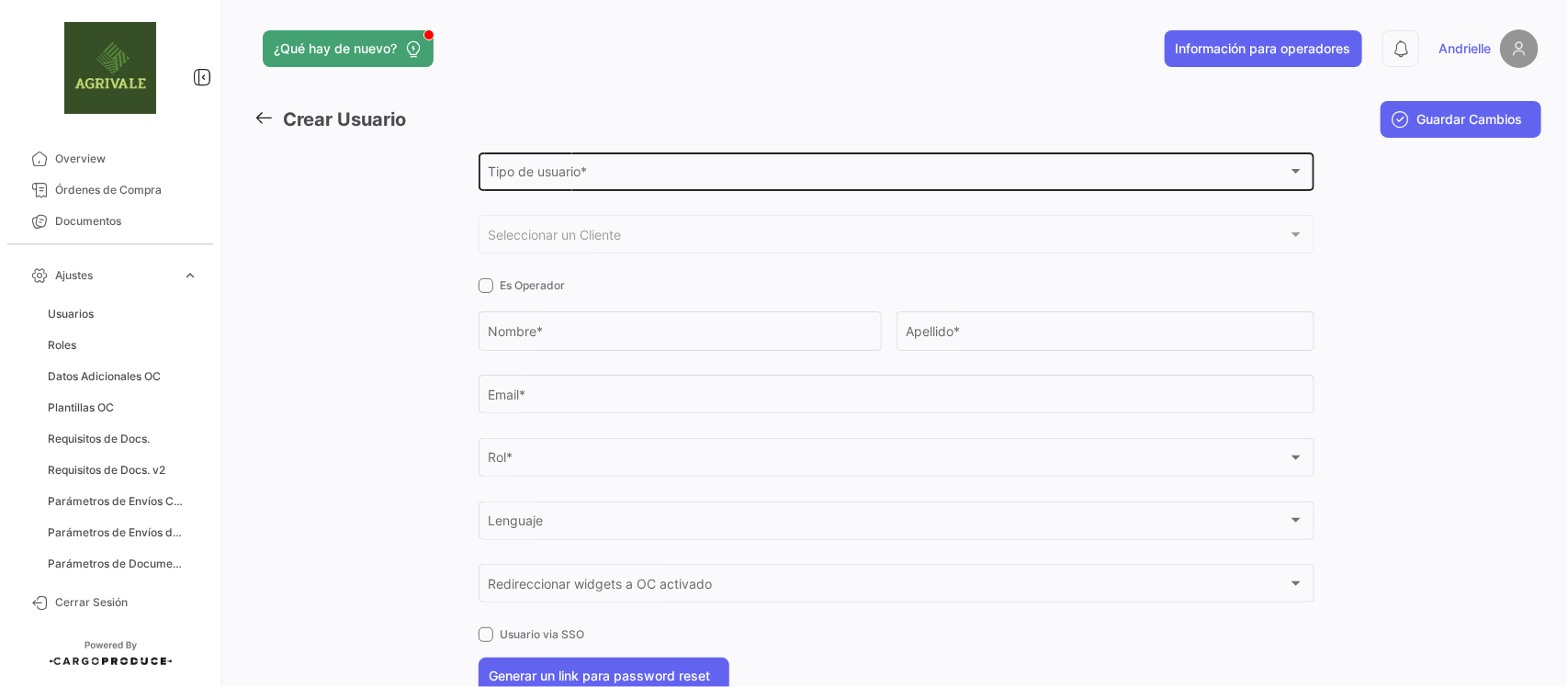
click at [552, 180] on span "Tipo de usuario *" at bounding box center [887, 175] width 800 height 16
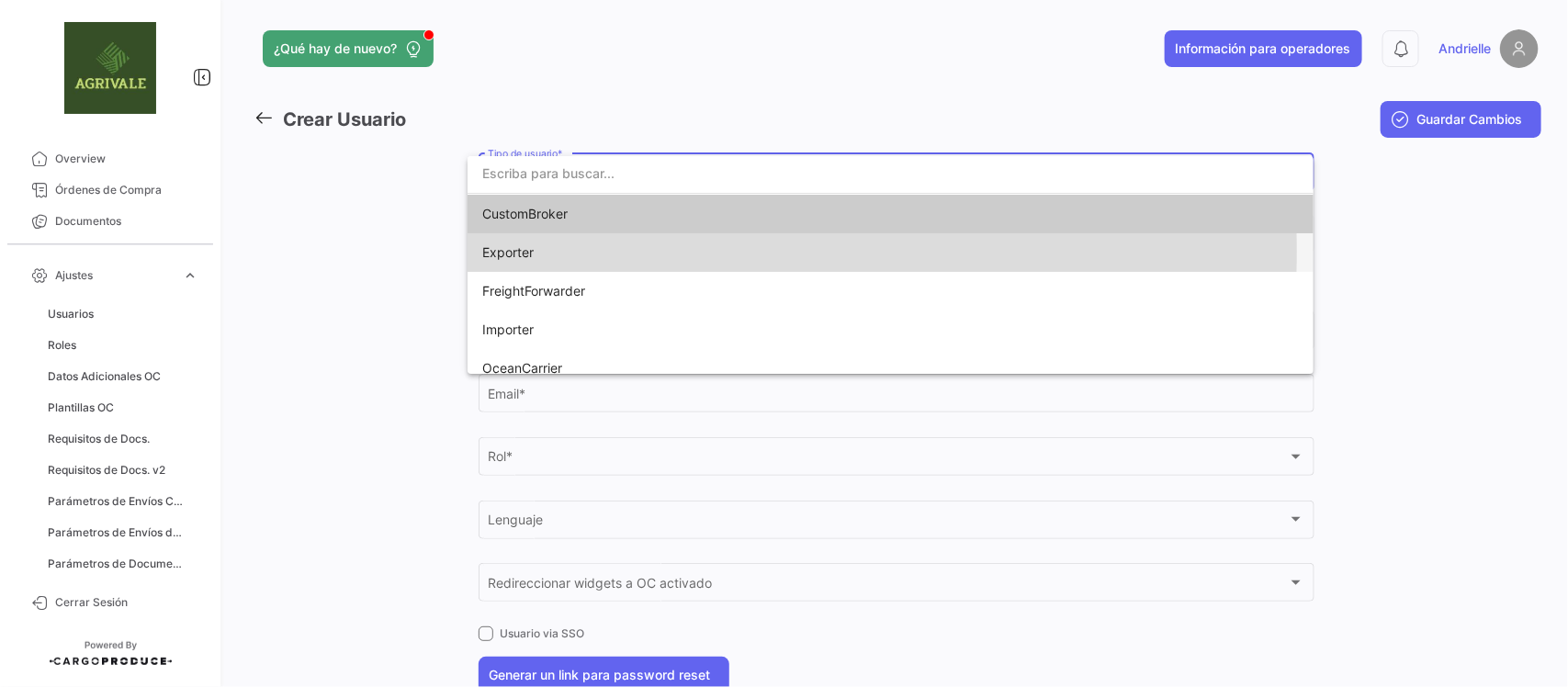
click at [529, 251] on span "Exporter" at bounding box center [508, 253] width 52 height 16
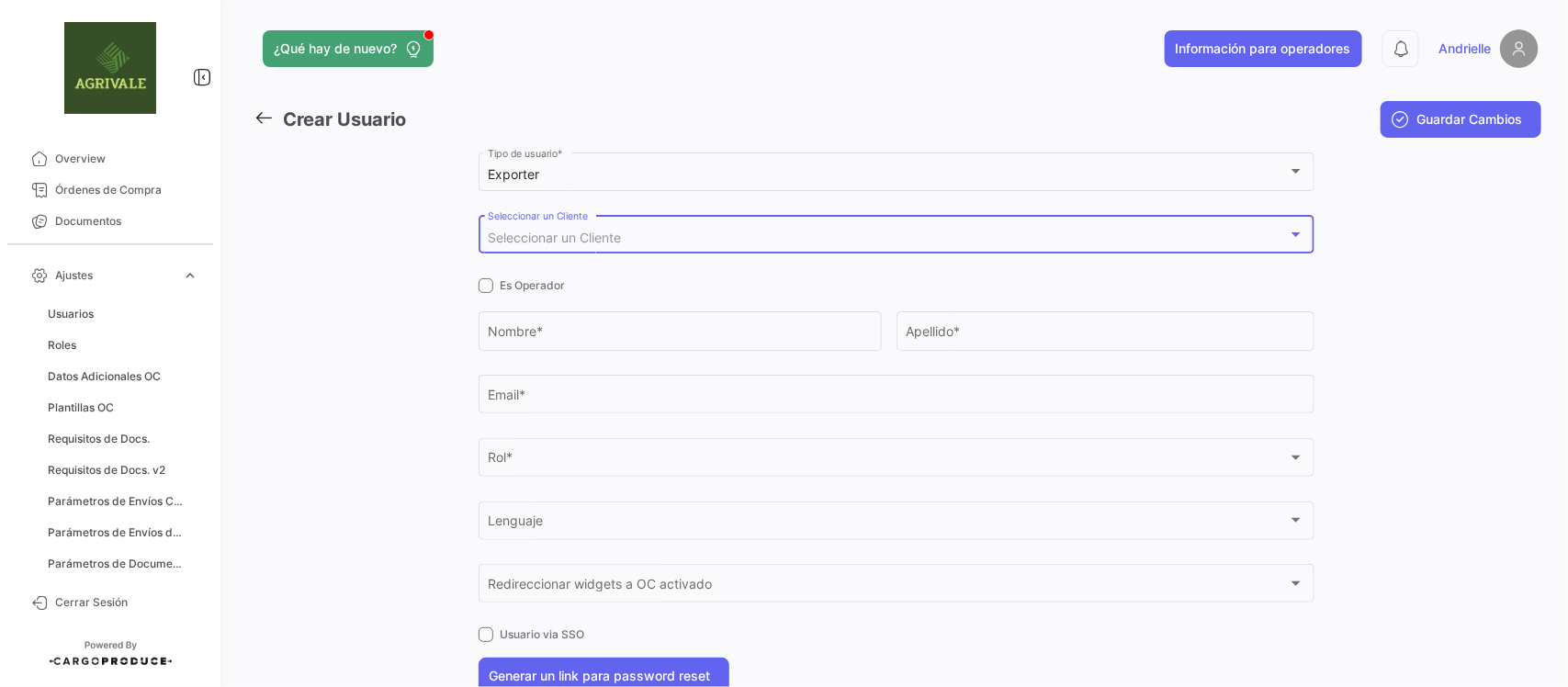
click at [535, 244] on span "Seleccionar un Cliente" at bounding box center [554, 238] width 133 height 16
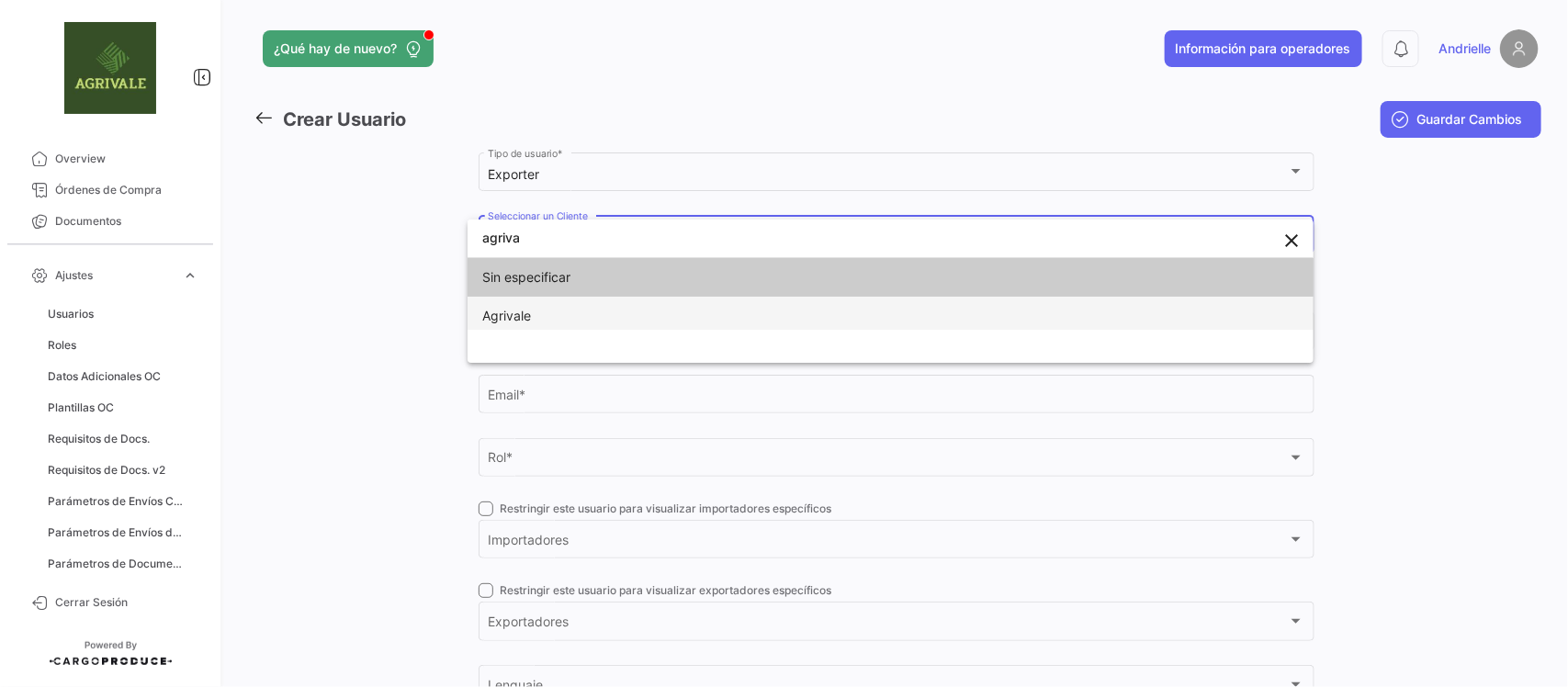
type input "agriva"
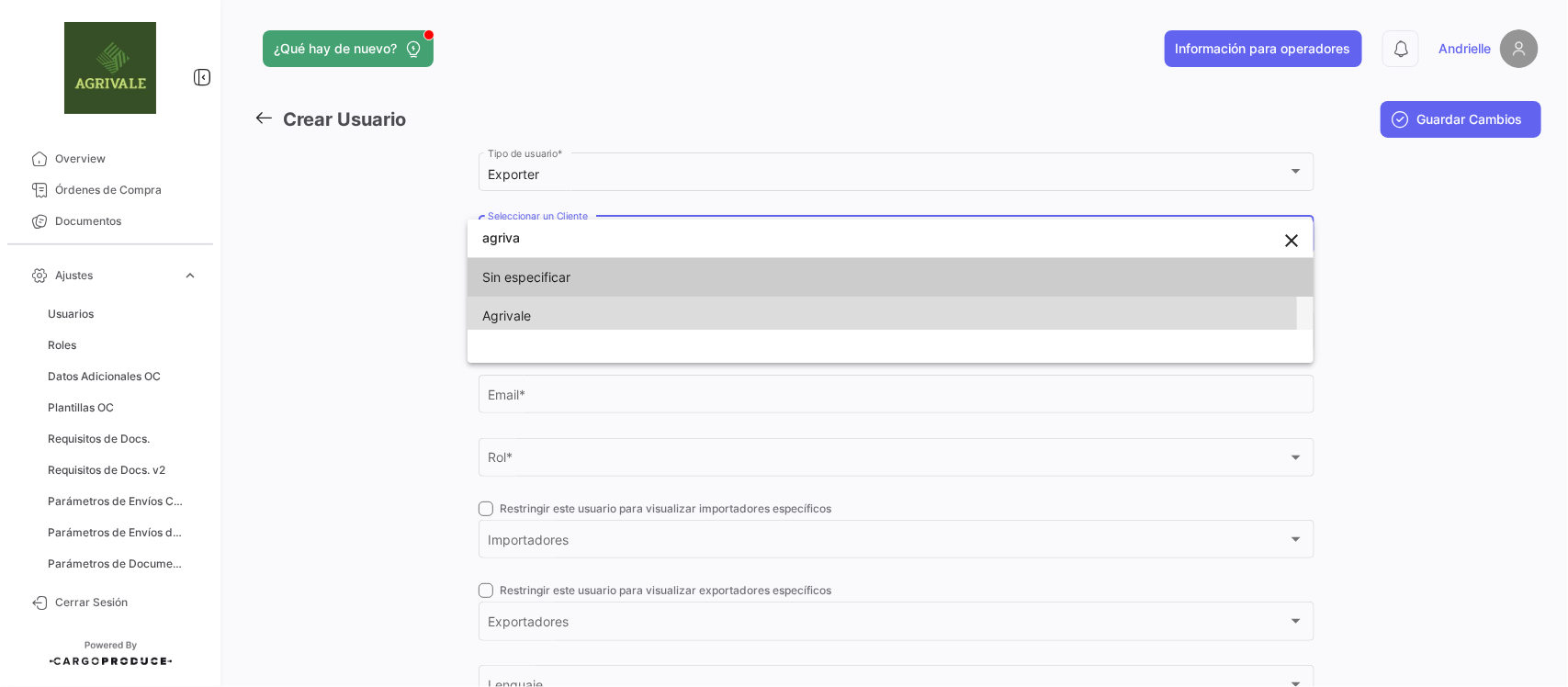
click at [511, 318] on span "Agrivale" at bounding box center [506, 316] width 49 height 16
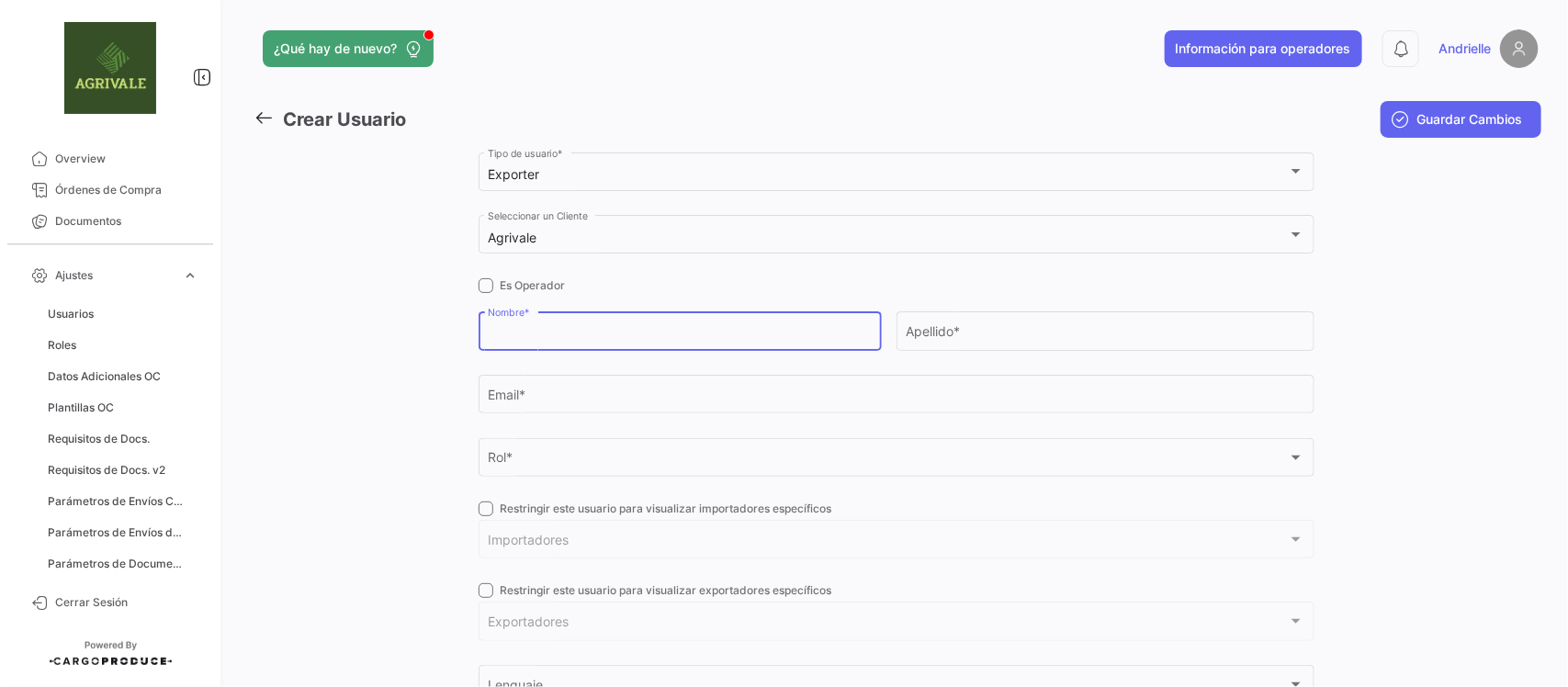
click at [547, 338] on input "Nombre *" at bounding box center [679, 335] width 384 height 16
type input "Augusto"
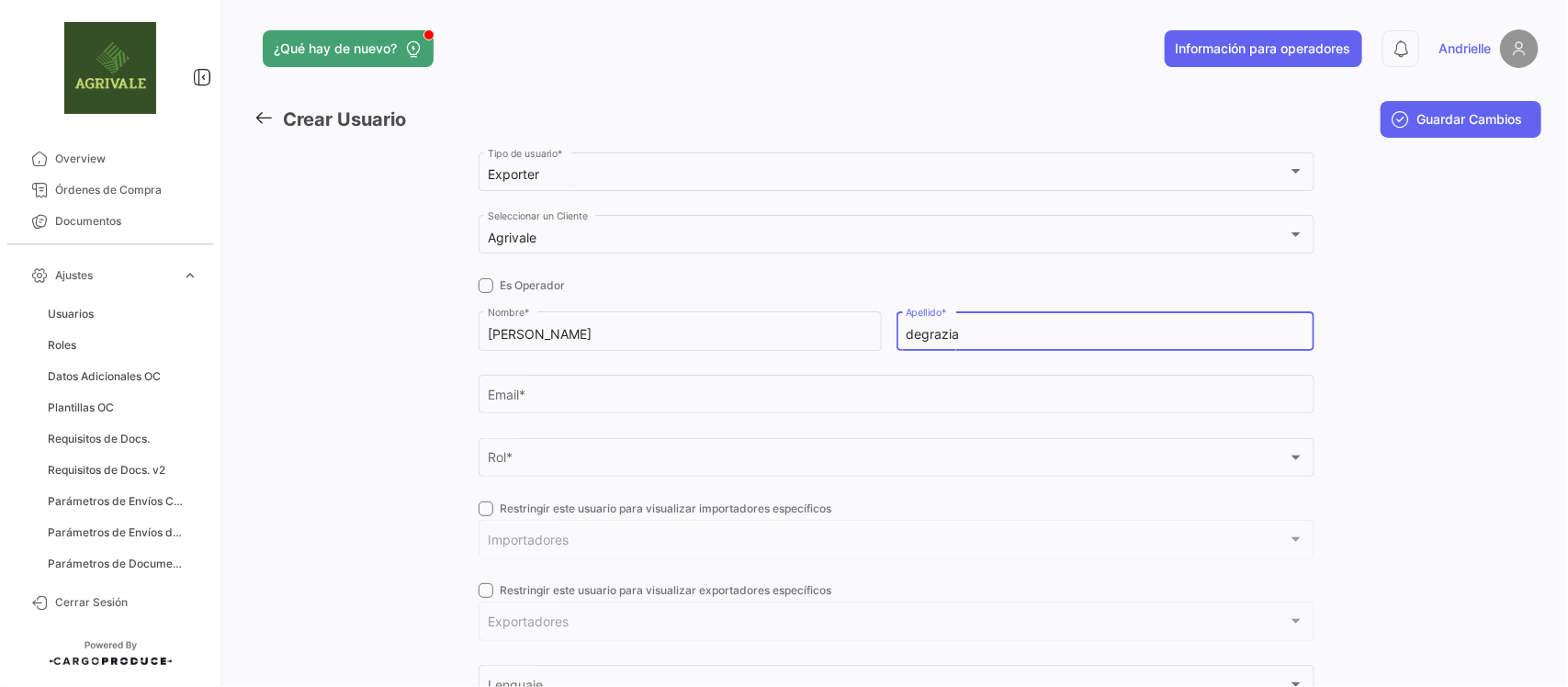
click at [906, 328] on input "degrazia" at bounding box center [1105, 335] width 398 height 16
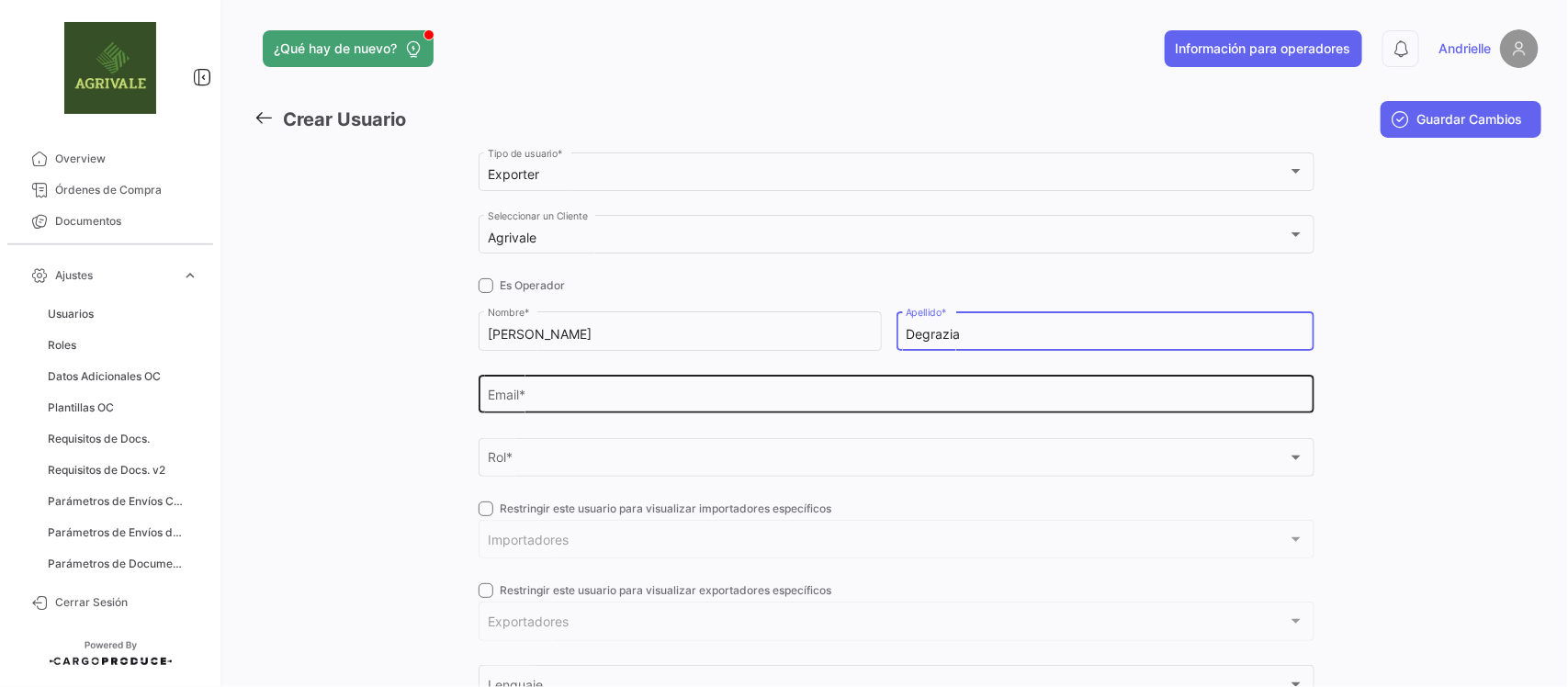
type input "Degrazia"
click at [520, 386] on div "Email *" at bounding box center [896, 393] width 817 height 43
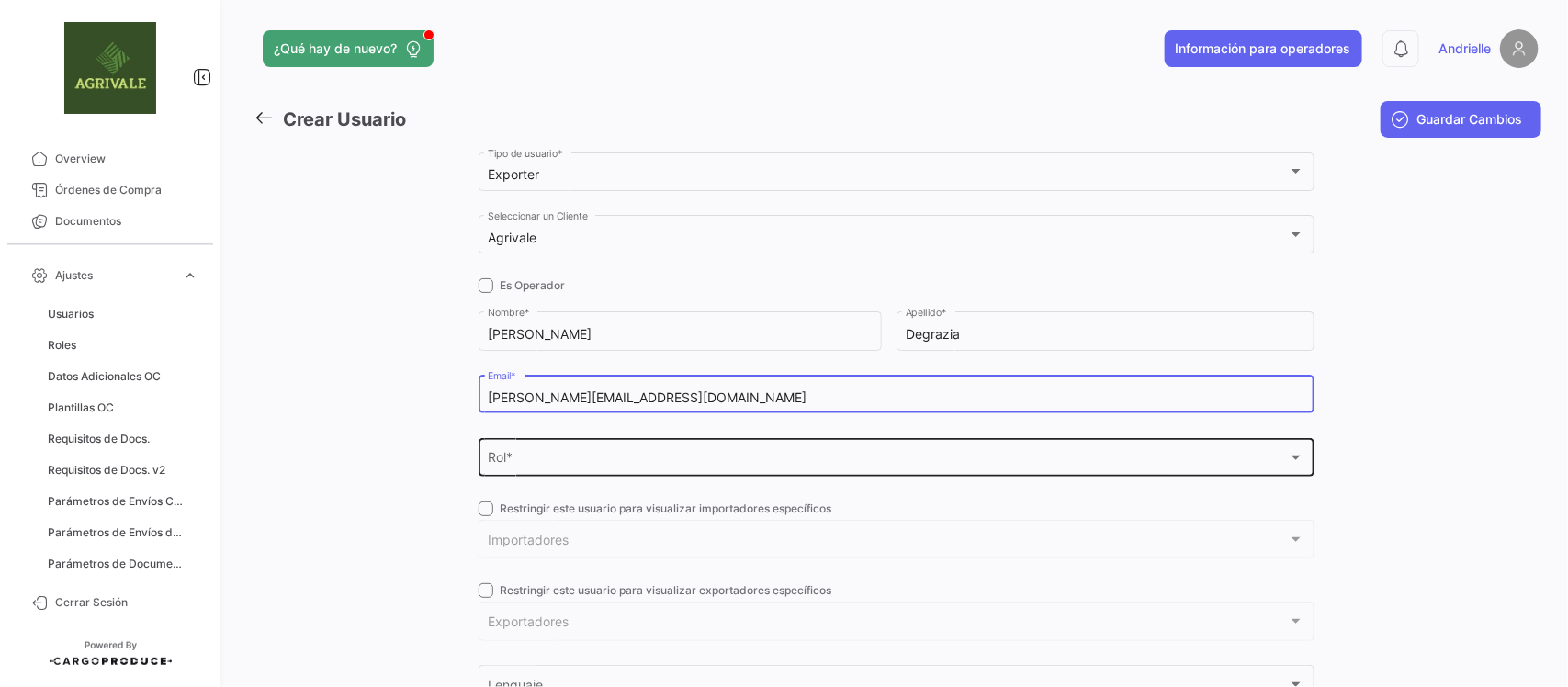
type input "augusto+agrivale@cargoproduce.com"
click at [576, 466] on div "Rol *" at bounding box center [887, 462] width 800 height 16
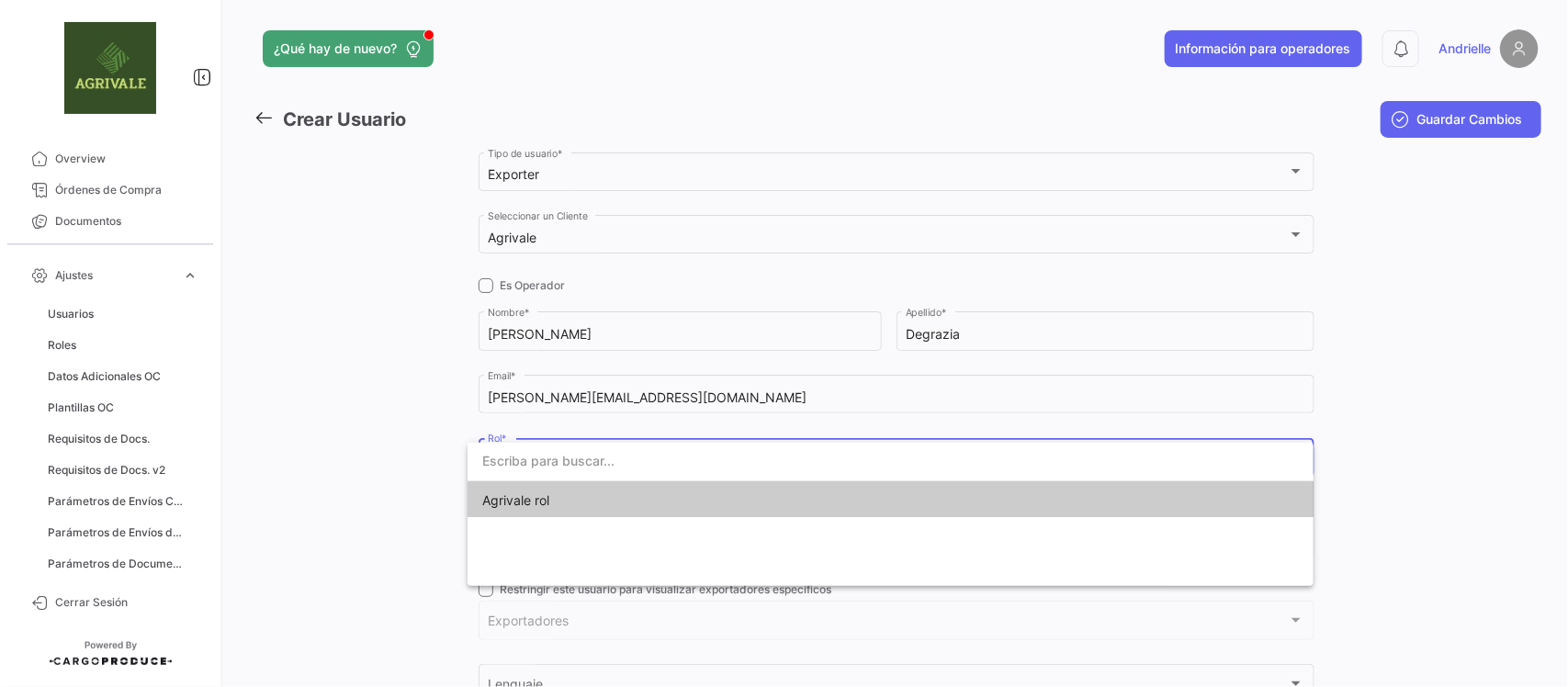
click at [577, 509] on span "Agrivale rol" at bounding box center [612, 501] width 258 height 39
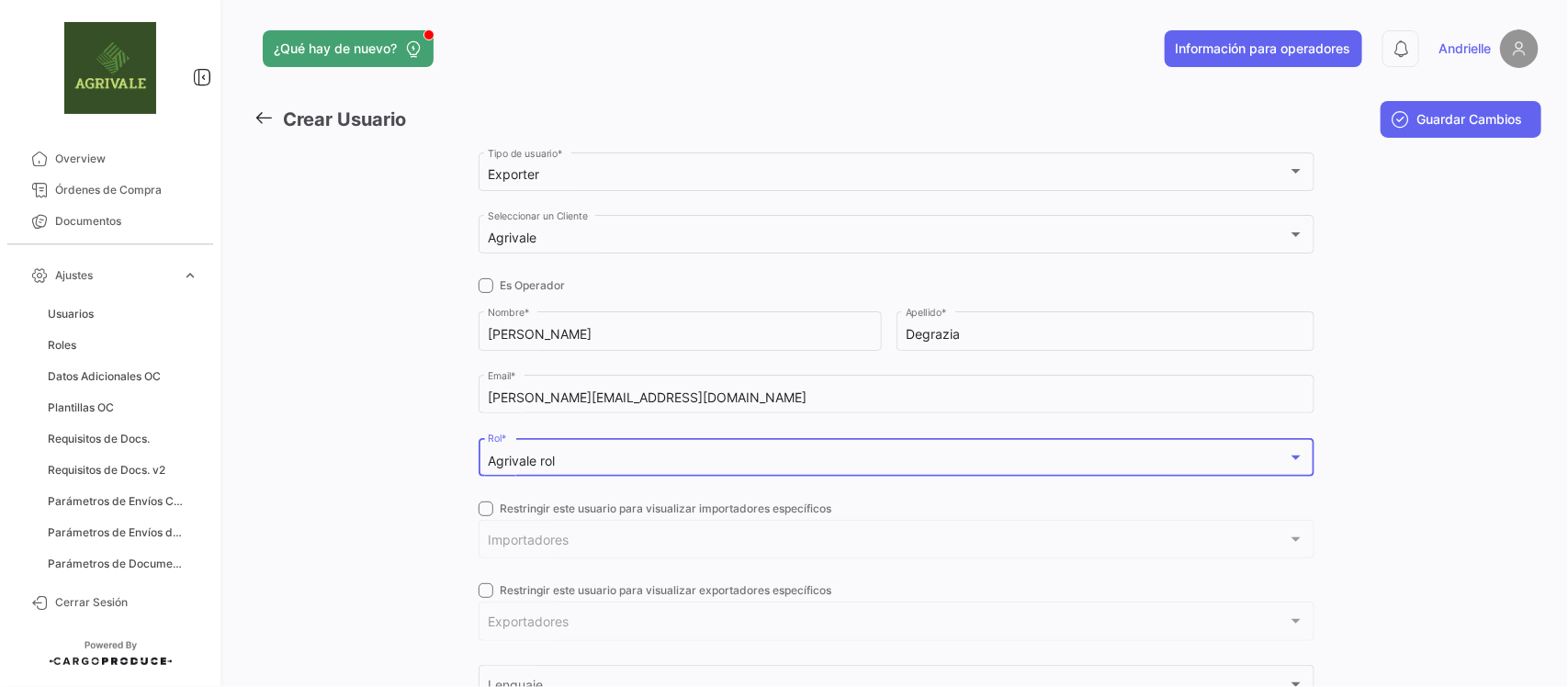
click at [483, 511] on span at bounding box center [486, 509] width 15 height 15
click at [485, 516] on input "Restringir este usuario para visualizar importadores específicos" at bounding box center [485, 516] width 1 height 1
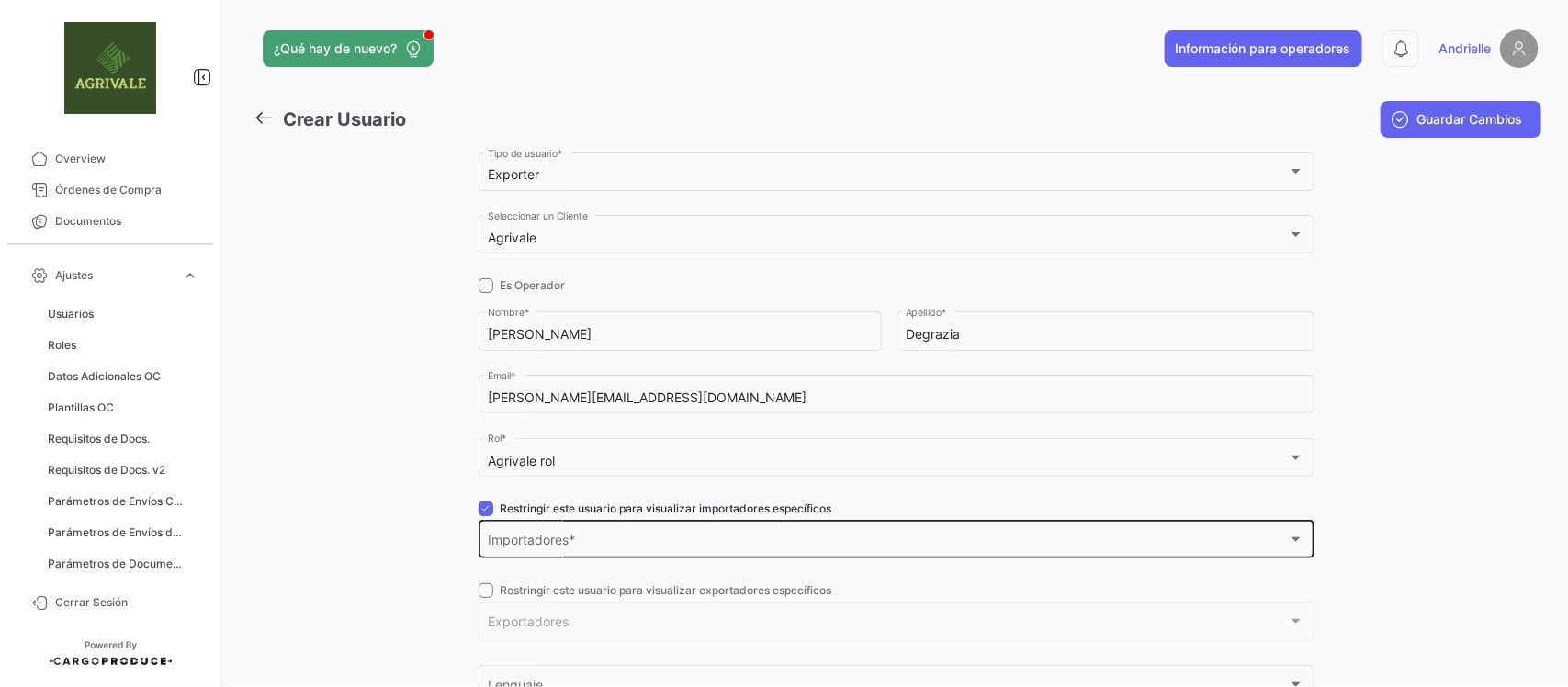
click at [521, 553] on div "Importadores Importadores *" at bounding box center [896, 538] width 817 height 43
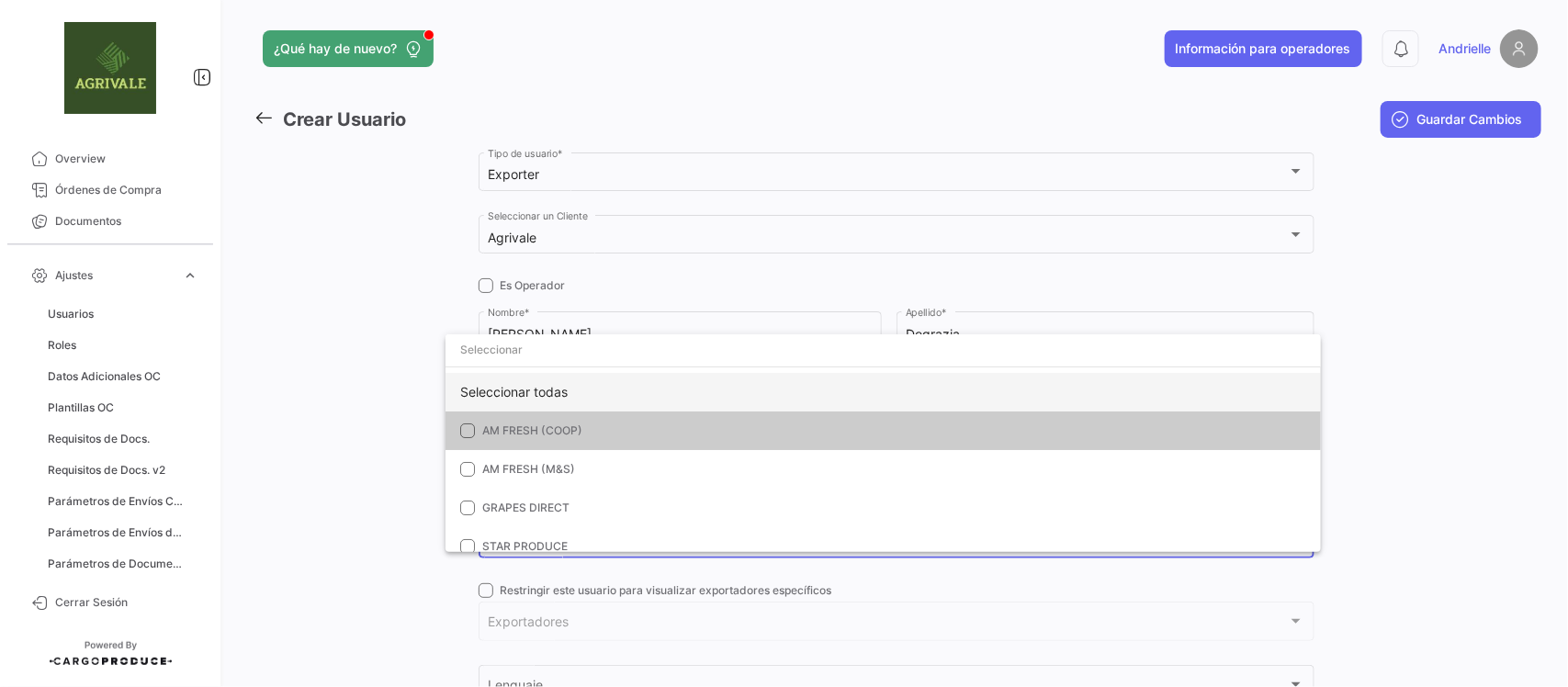
click at [531, 388] on div "Seleccionar todas" at bounding box center [883, 392] width 875 height 39
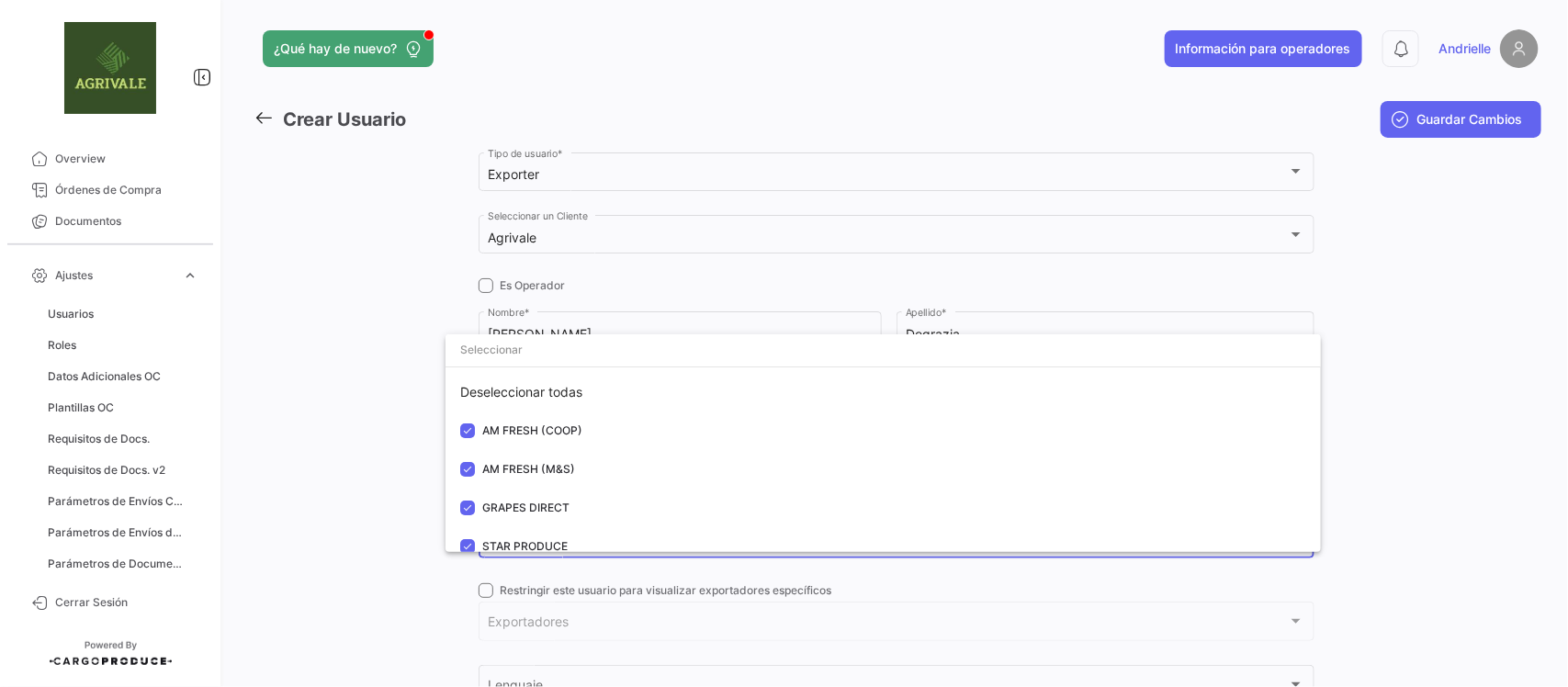
click at [322, 444] on div at bounding box center [784, 343] width 1568 height 687
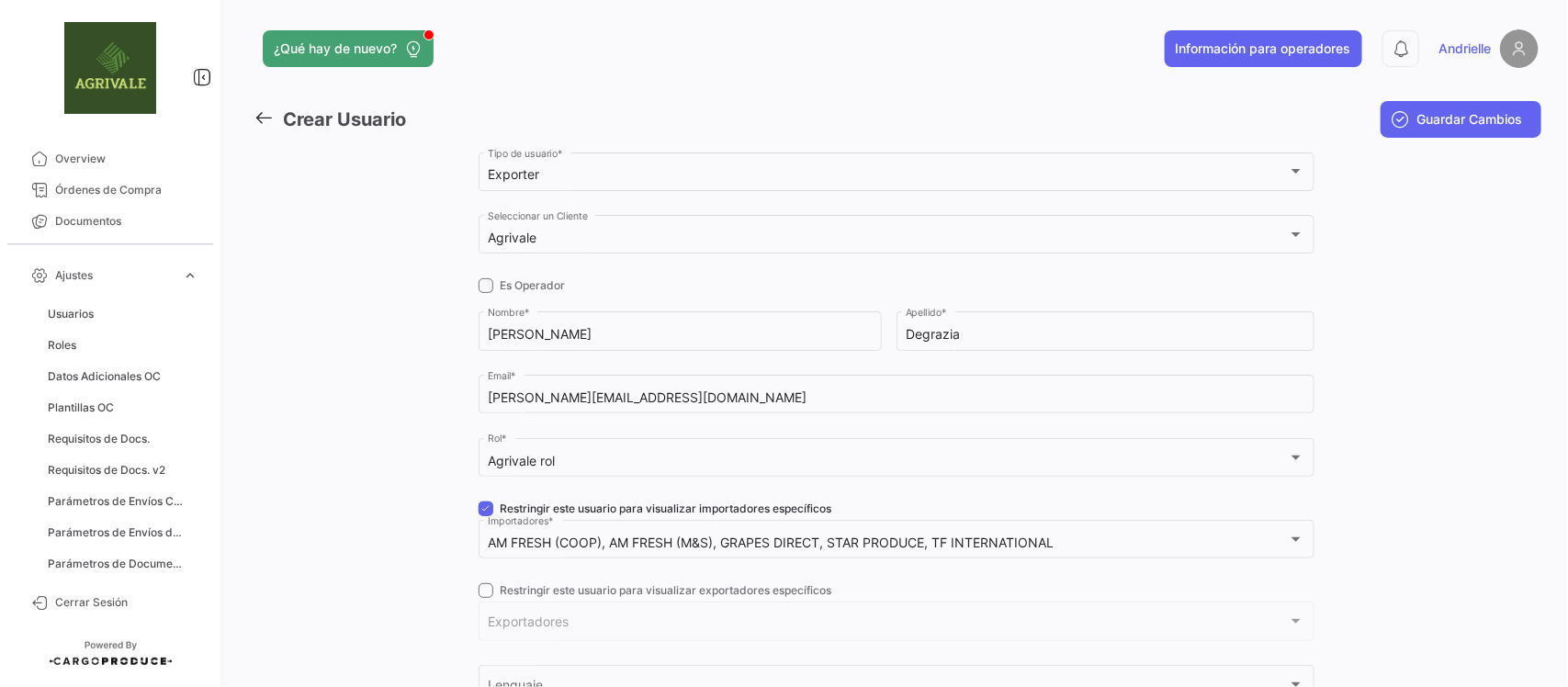
click at [485, 510] on span at bounding box center [486, 509] width 15 height 15
click at [485, 516] on input "Restringir este usuario para visualizar importadores específicos" at bounding box center [485, 516] width 1 height 1
checkbox input "false"
click at [479, 584] on span at bounding box center [486, 591] width 15 height 15
click at [485, 598] on input "Restringir este usuario para visualizar exportadores específicos" at bounding box center [485, 598] width 1 height 1
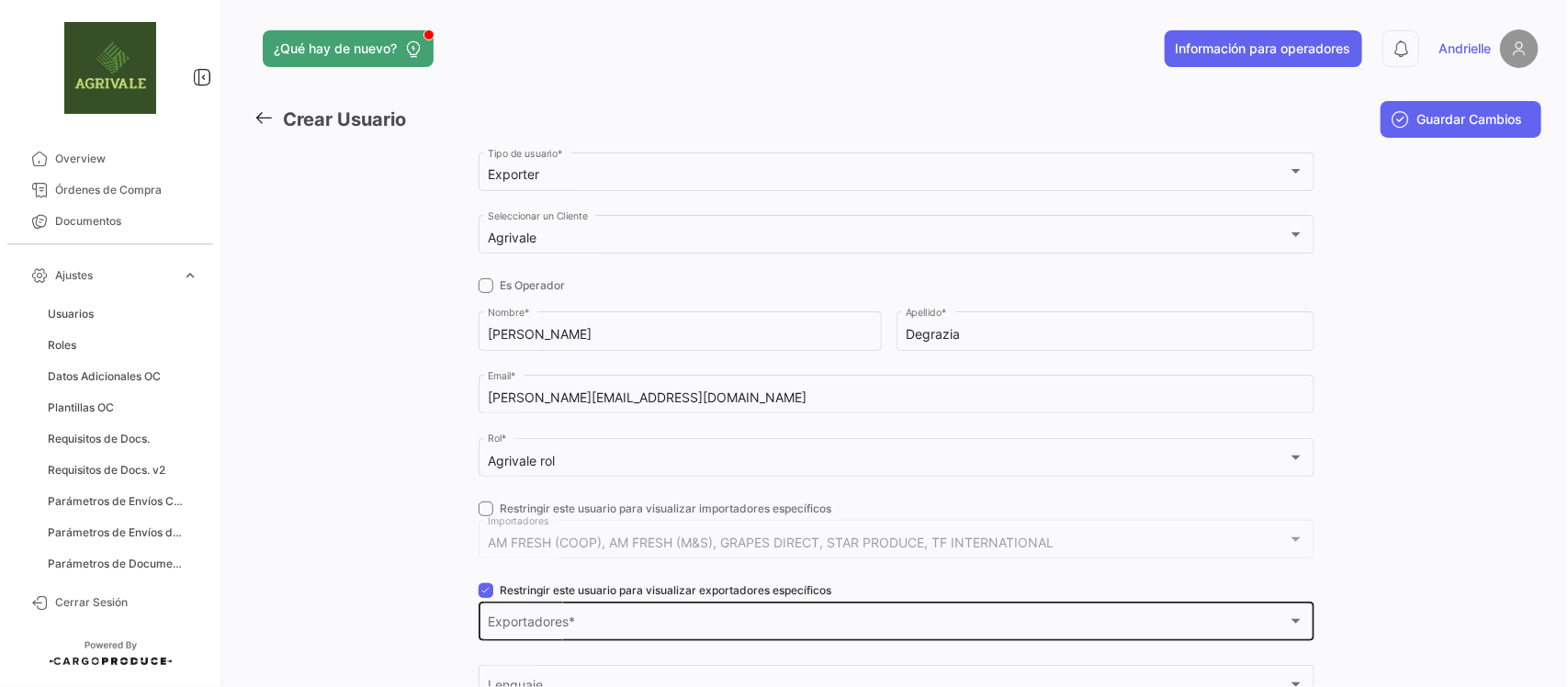
click at [517, 625] on span "Exportadores" at bounding box center [887, 626] width 800 height 16
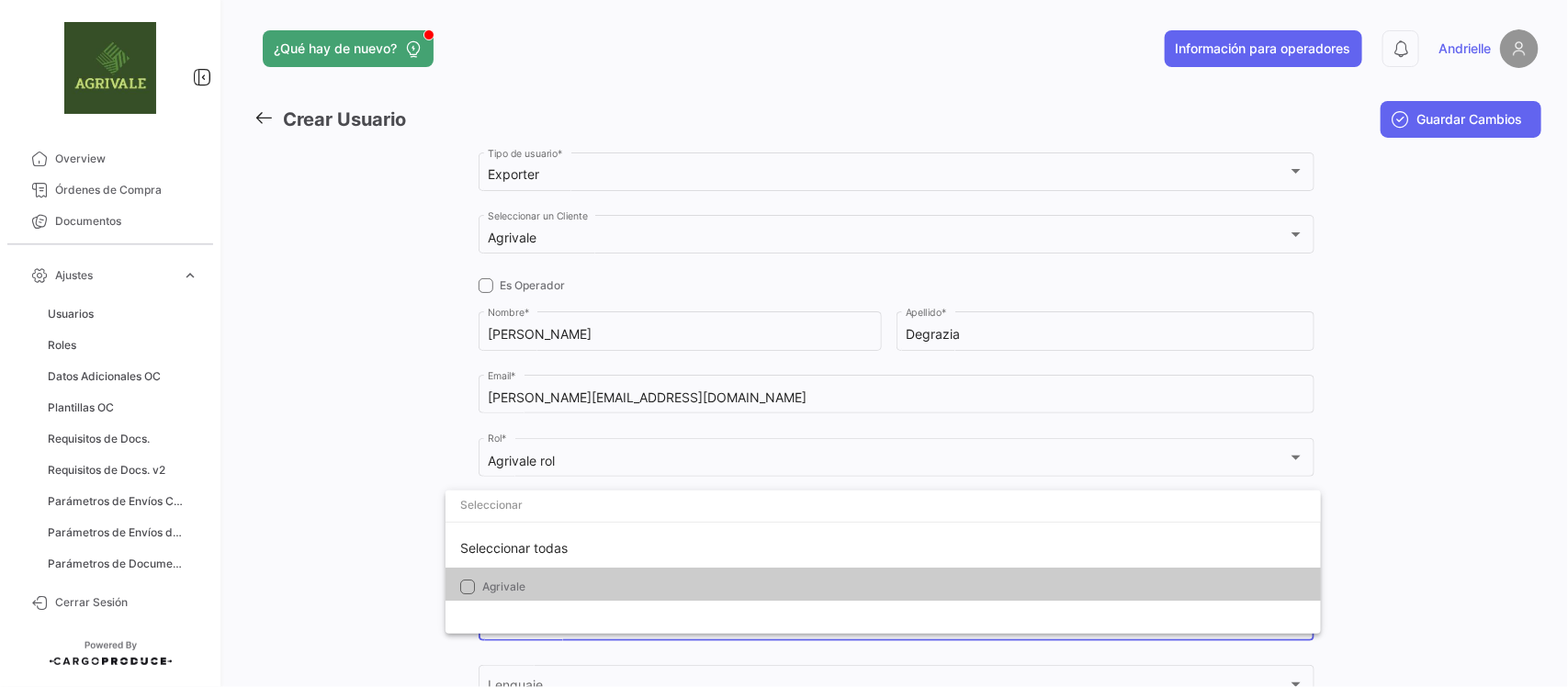
click at [512, 577] on mat-option "Agrivale" at bounding box center [883, 587] width 875 height 39
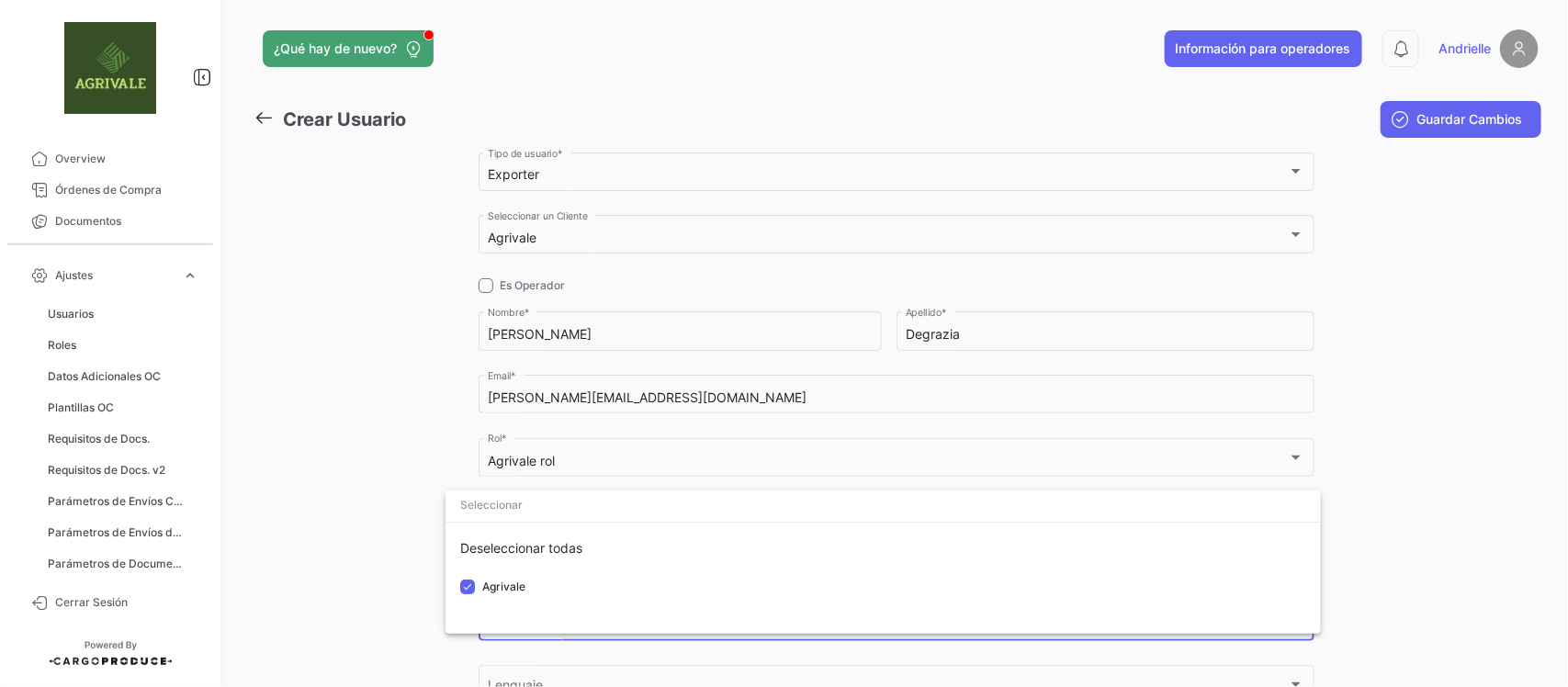
click at [392, 580] on div at bounding box center [784, 343] width 1568 height 687
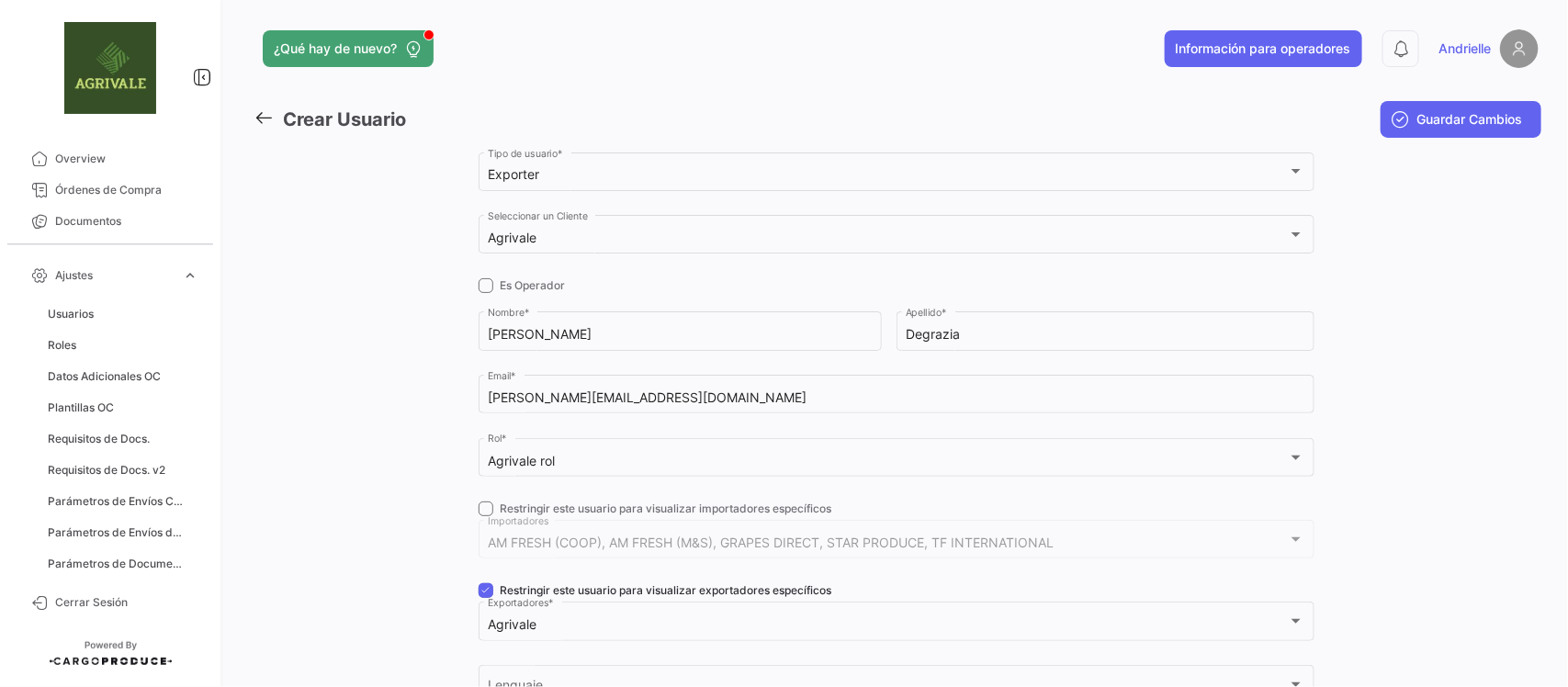
click at [485, 591] on span at bounding box center [486, 591] width 15 height 15
click at [485, 598] on input "Restringir este usuario para visualizar exportadores específicos" at bounding box center [485, 598] width 1 height 1
checkbox input "false"
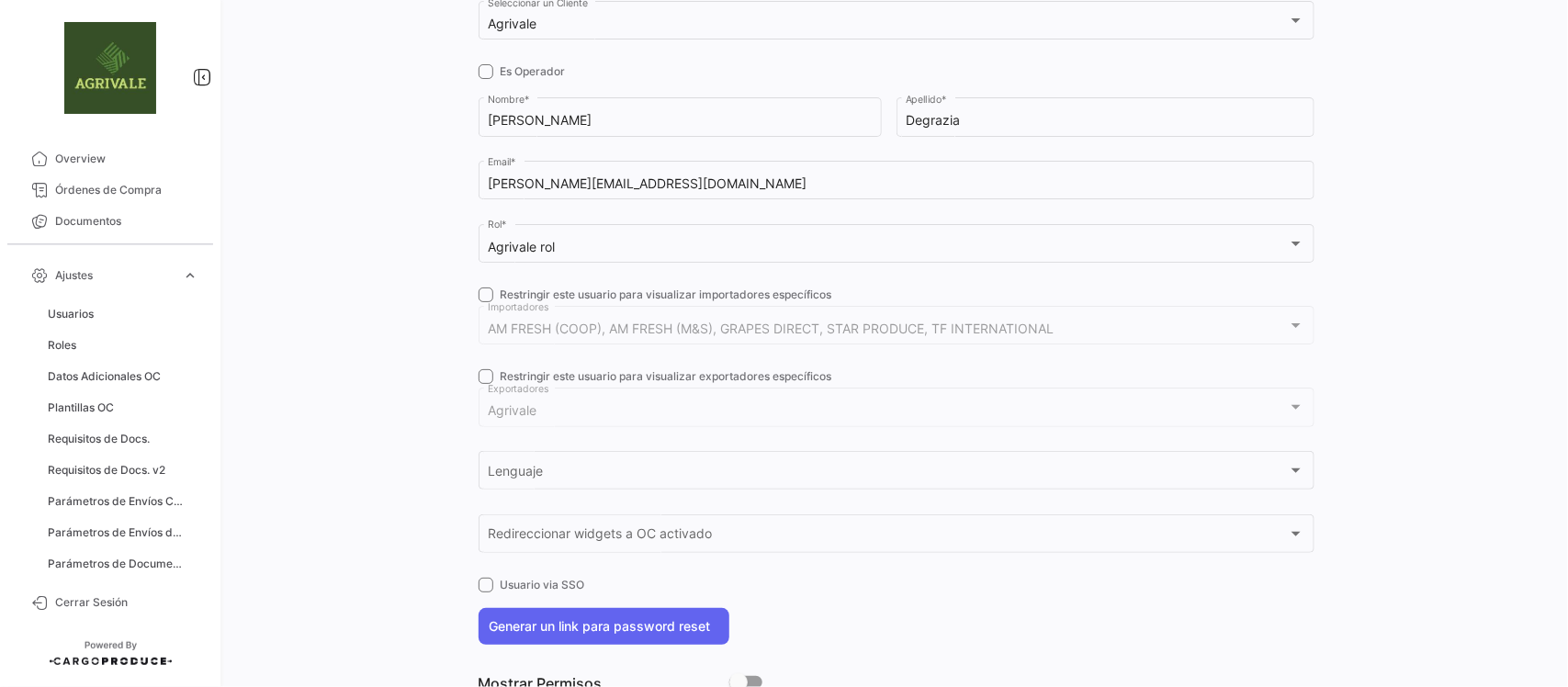
scroll to position [230, 0]
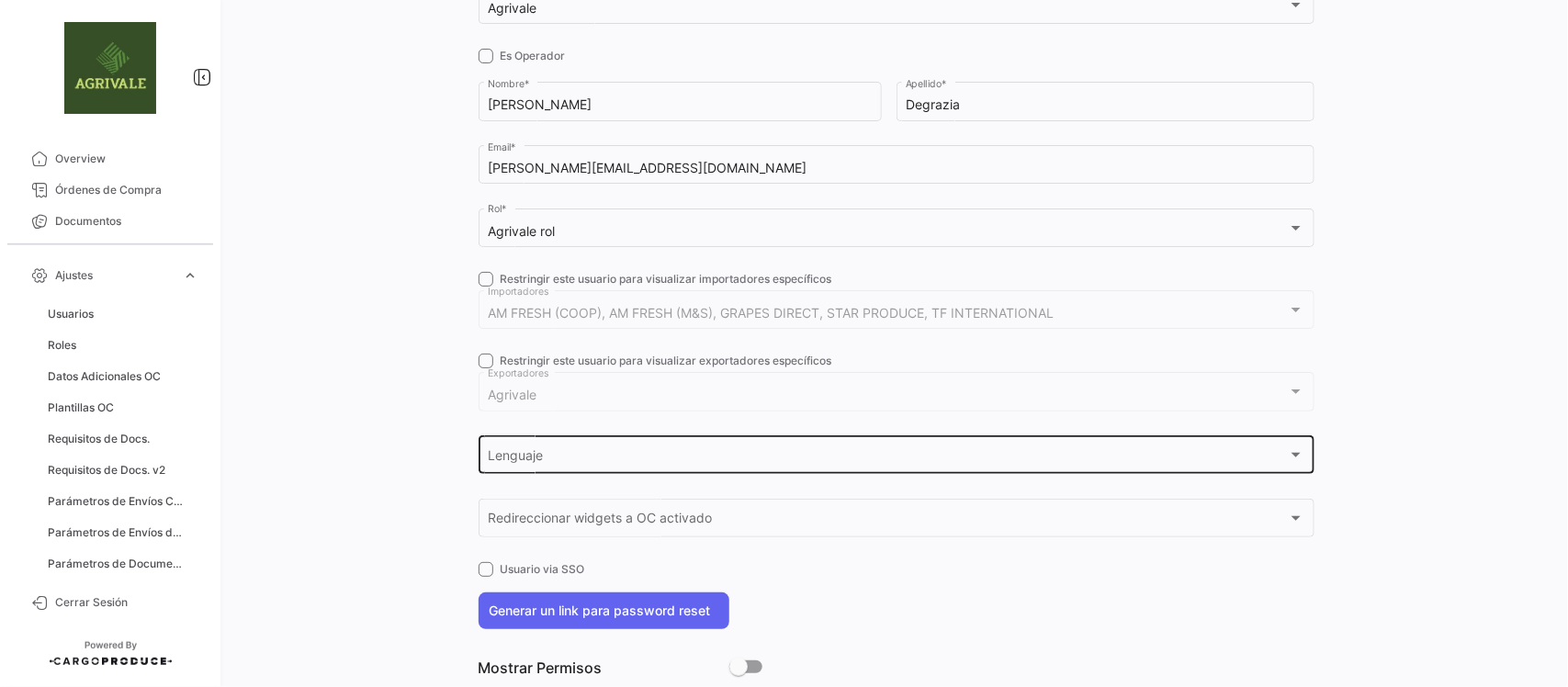
click at [596, 462] on div "Lenguaje" at bounding box center [887, 459] width 800 height 16
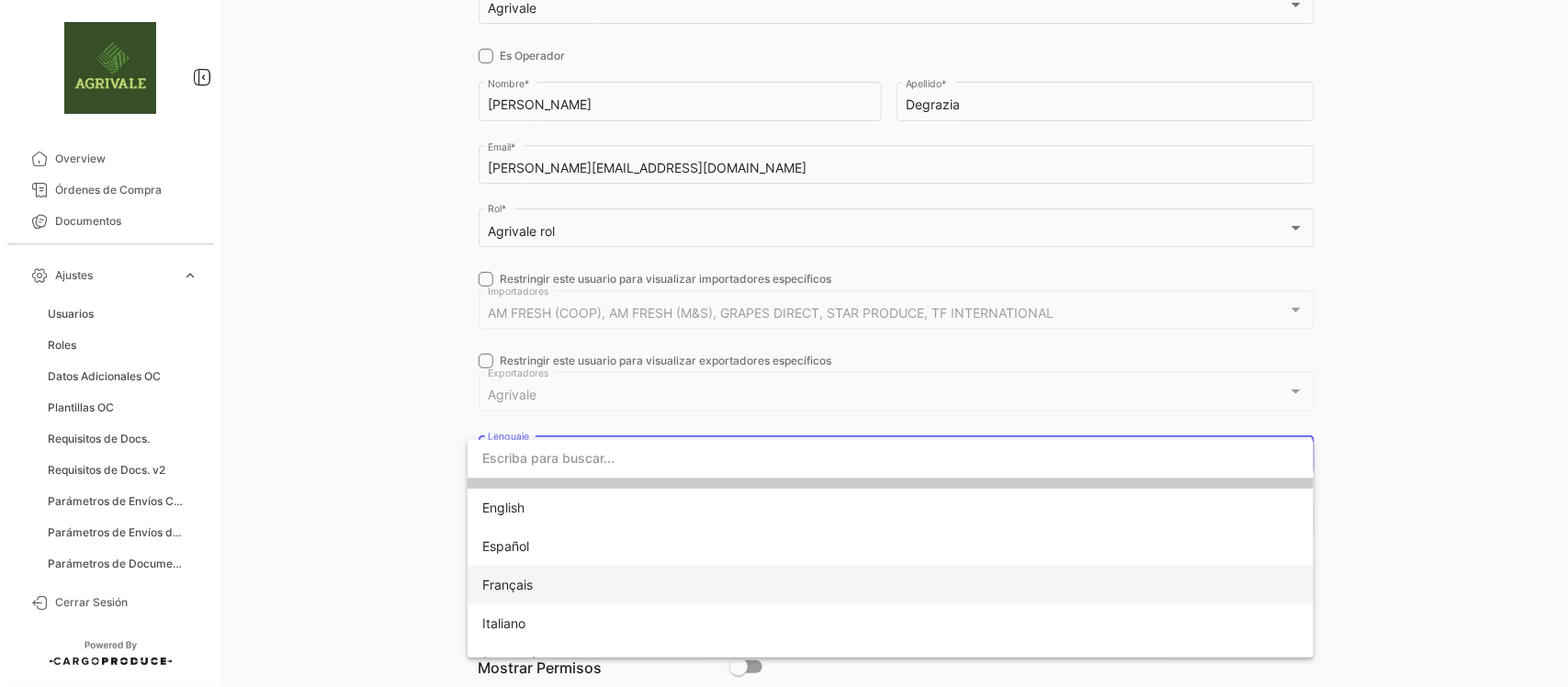
scroll to position [53, 0]
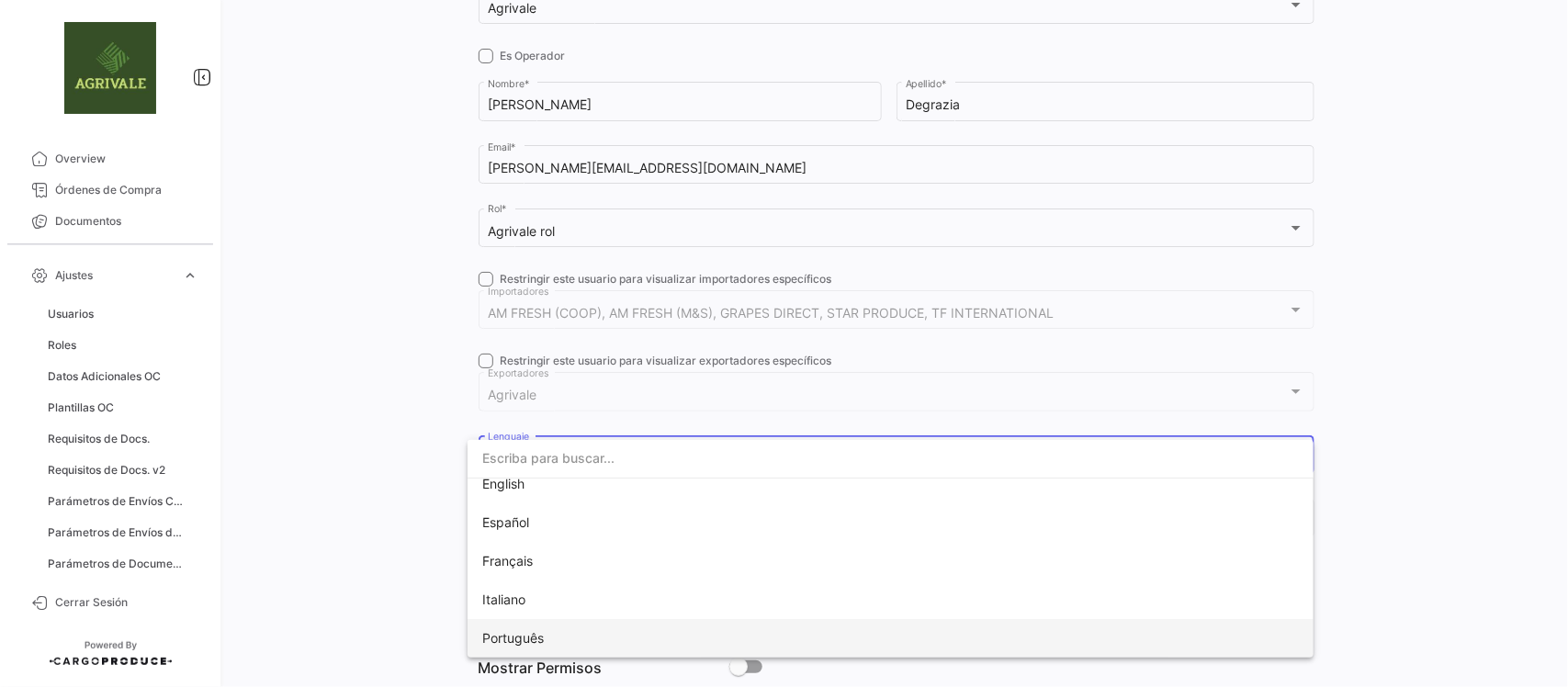
click at [538, 626] on span "Português" at bounding box center [612, 638] width 258 height 39
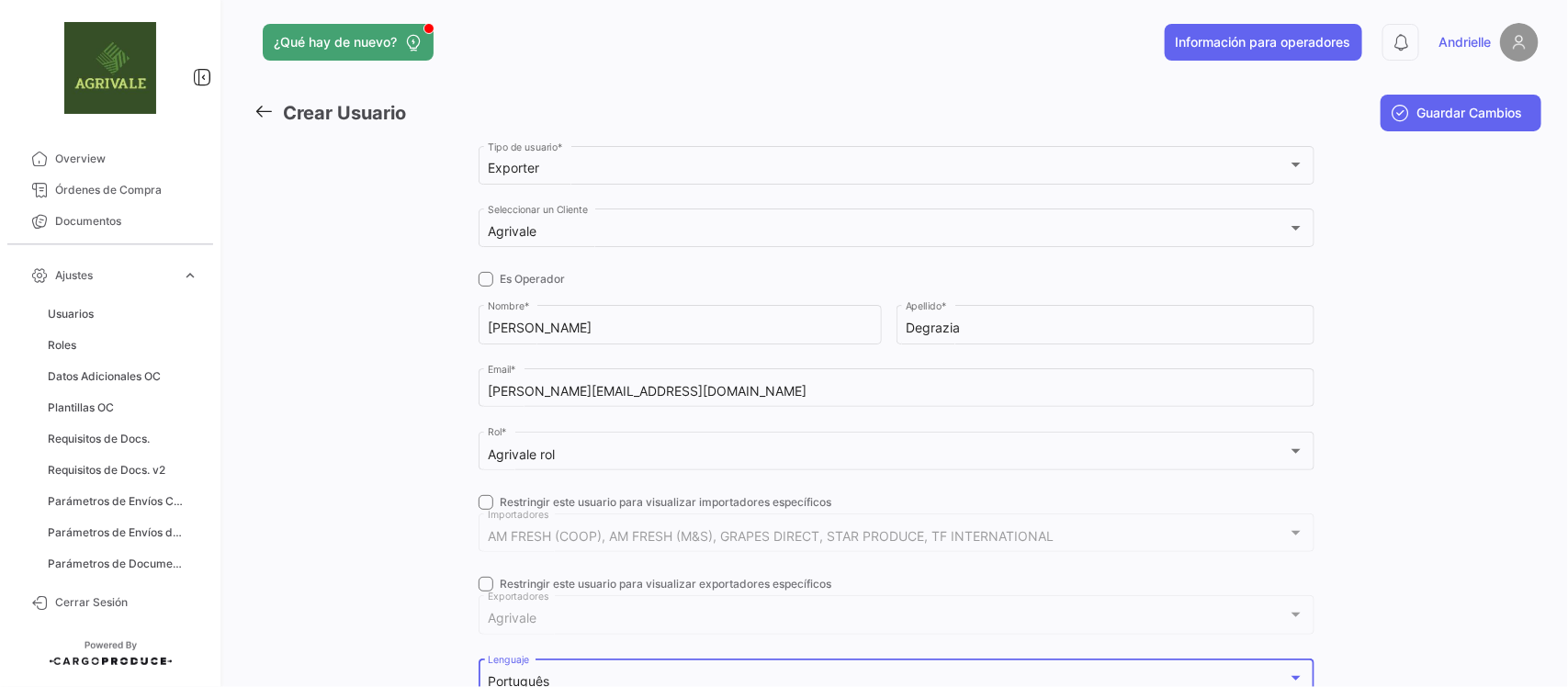
scroll to position [0, 0]
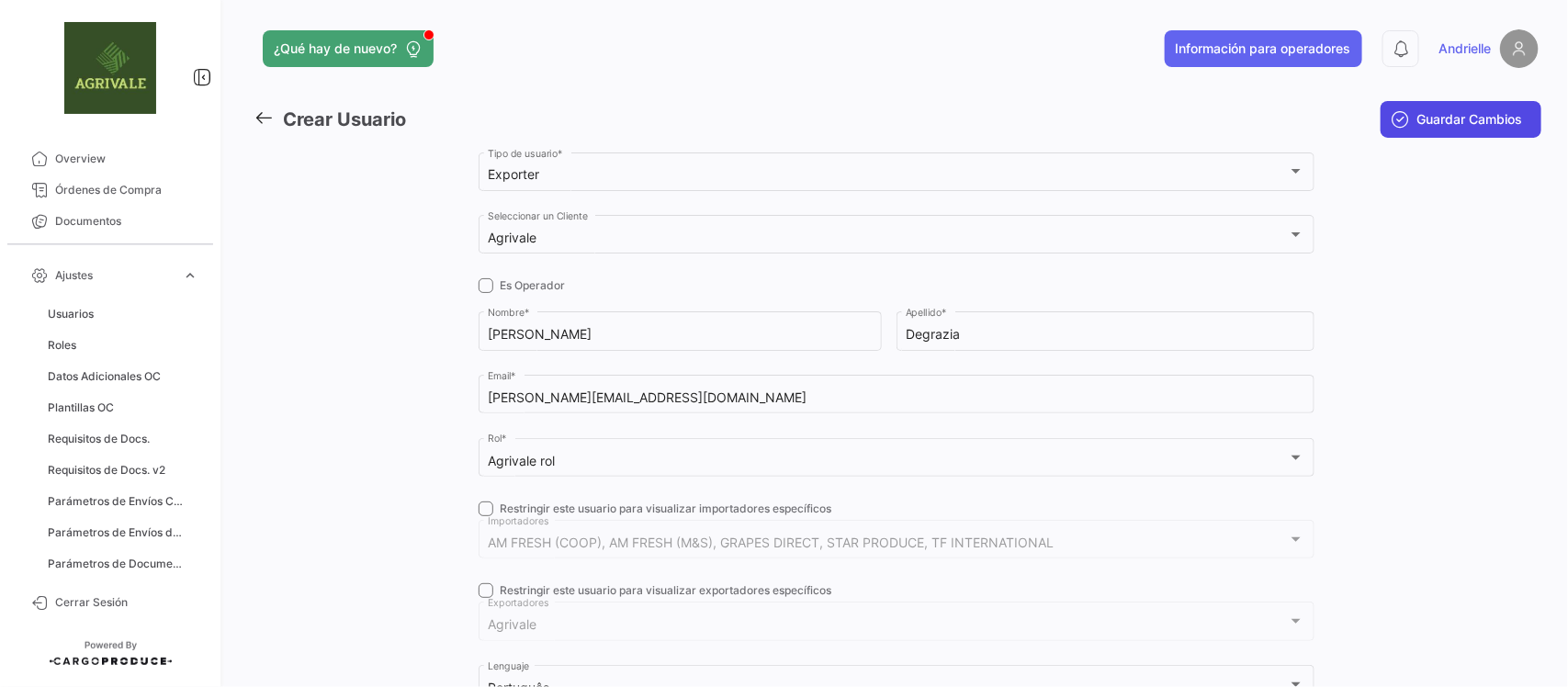
click at [1472, 122] on span "Guardar Cambios" at bounding box center [1470, 119] width 106 height 19
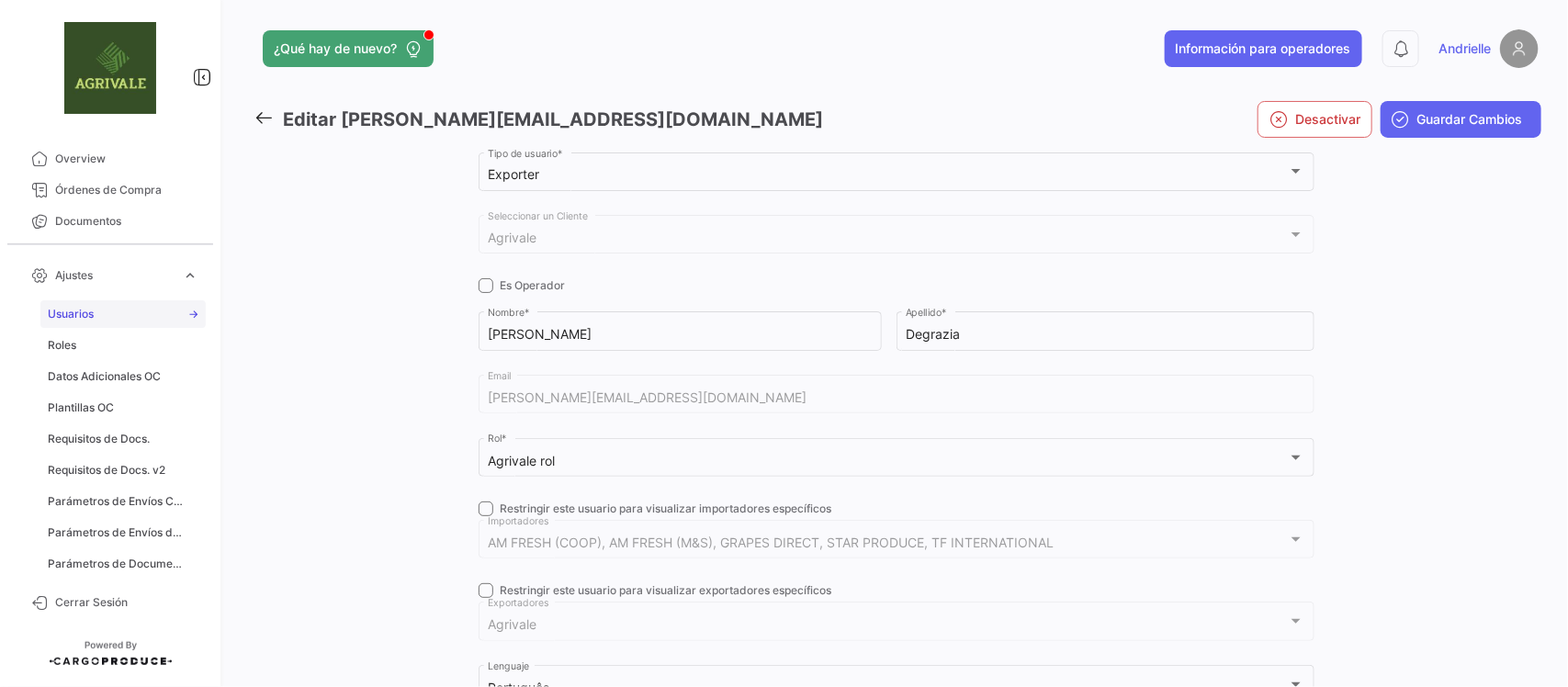
click at [75, 317] on span "Usuarios" at bounding box center [70, 314] width 46 height 17
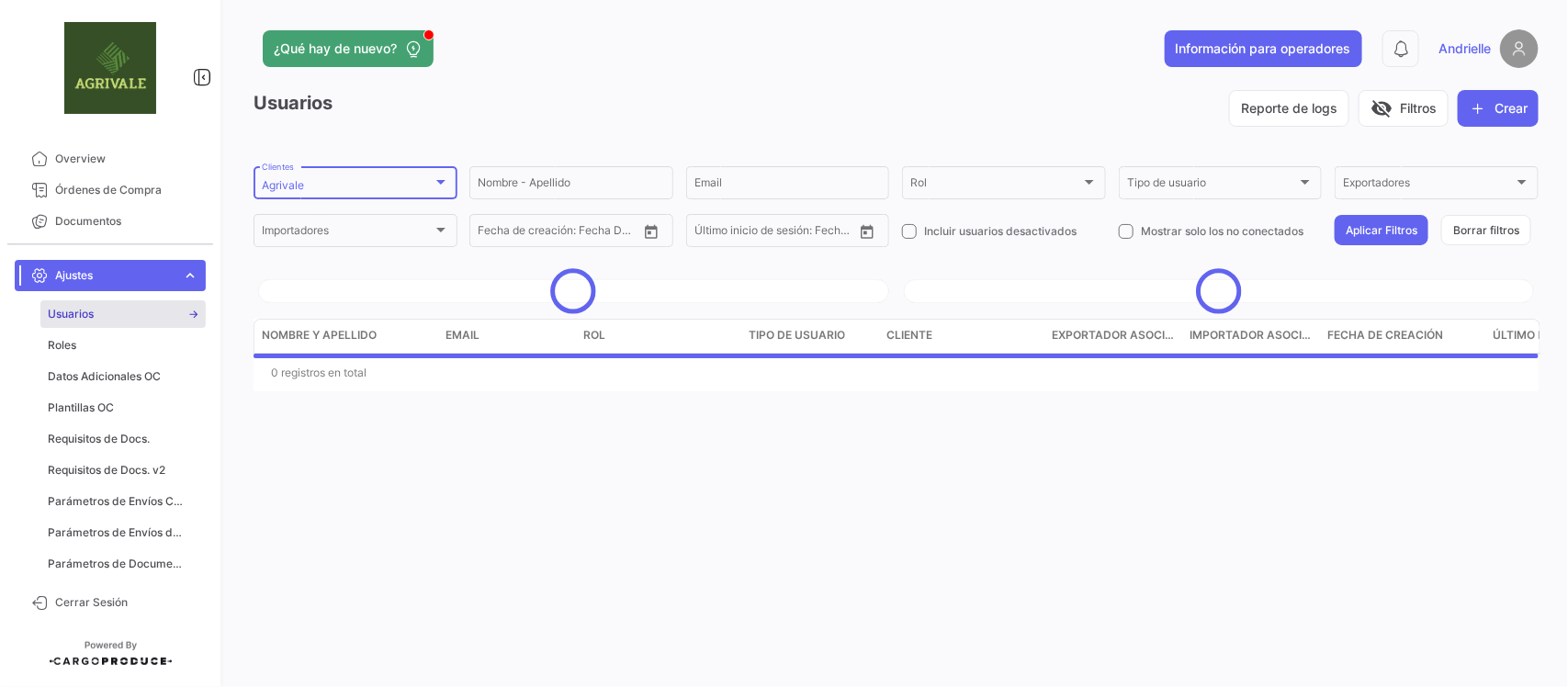
click at [366, 179] on div "Agrivale" at bounding box center [347, 185] width 170 height 13
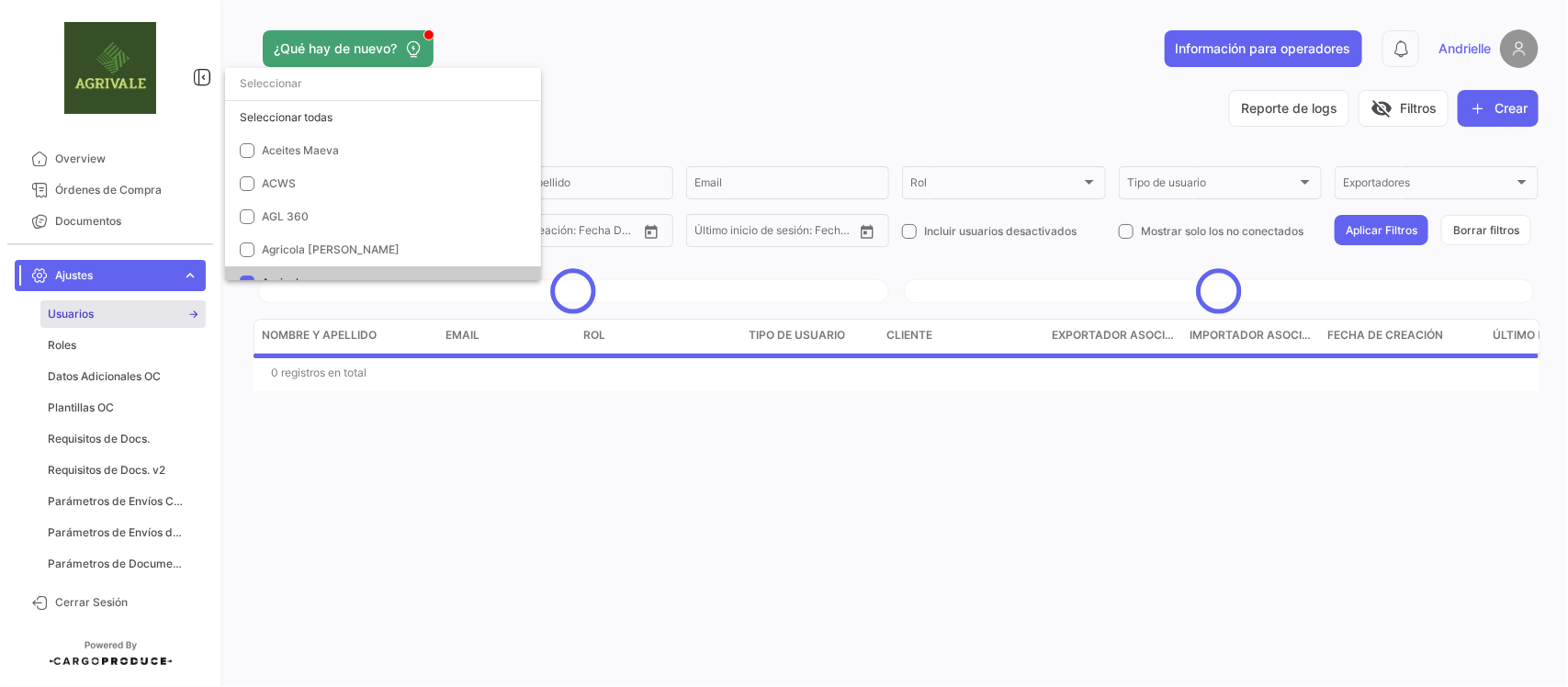
scroll to position [144, 0]
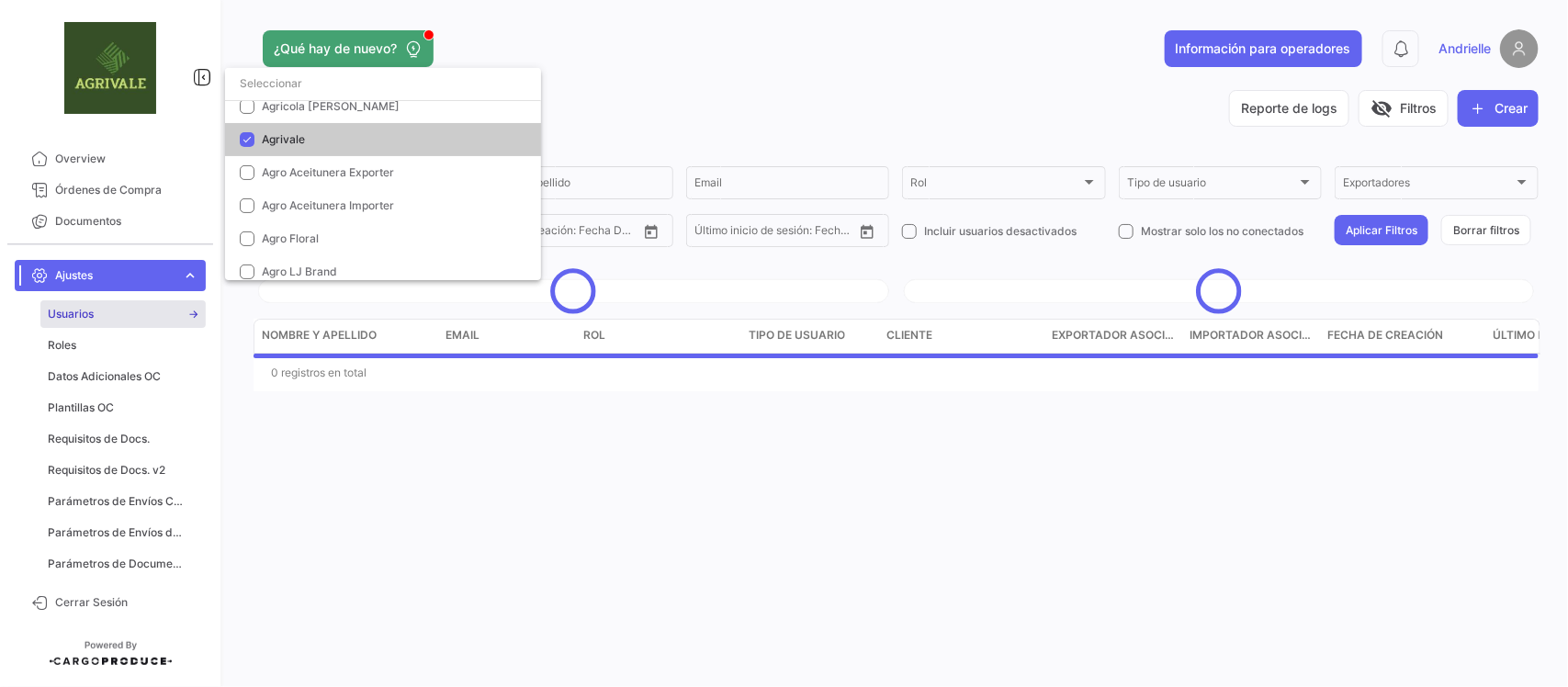
drag, startPoint x: 289, startPoint y: 132, endPoint x: 360, endPoint y: 132, distance: 71.0
click at [290, 132] on span "Agrivale" at bounding box center [283, 139] width 44 height 14
click at [687, 97] on div at bounding box center [784, 343] width 1568 height 687
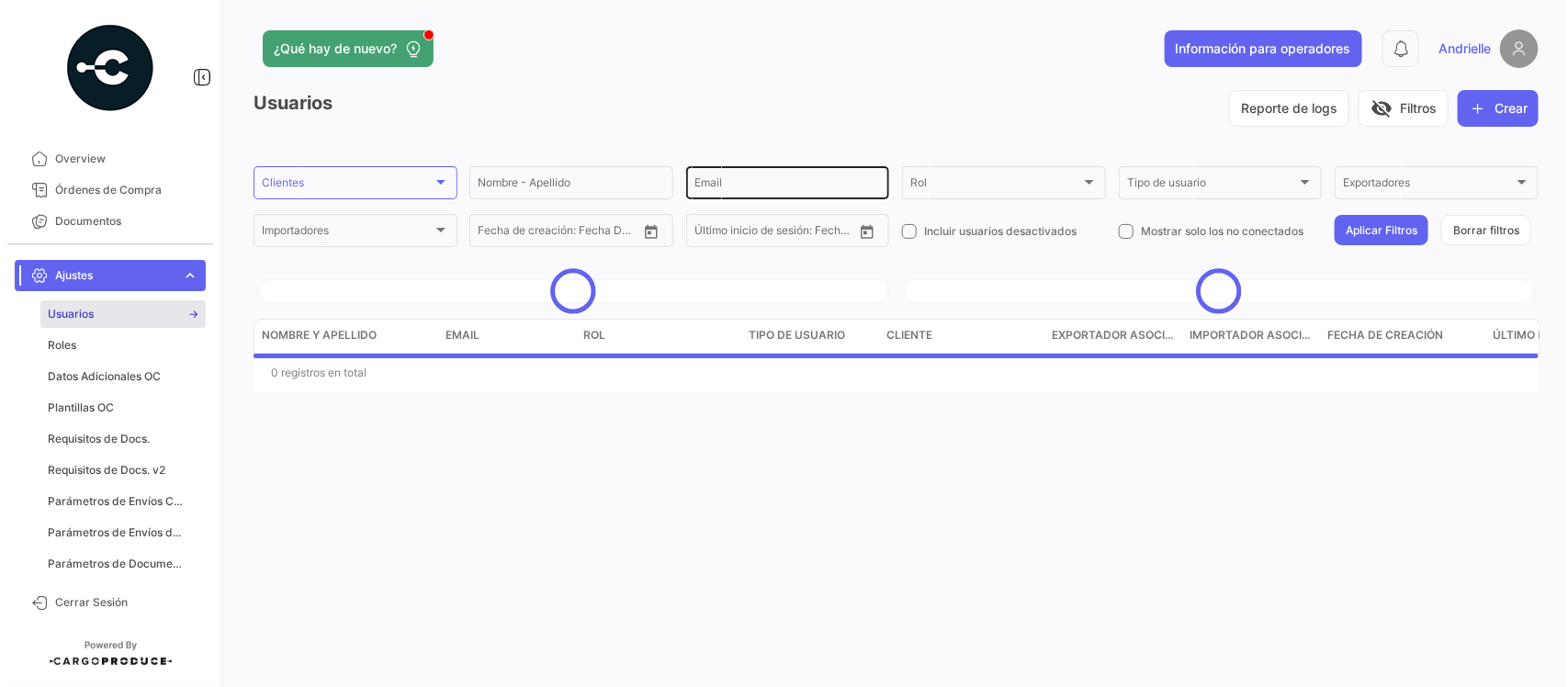
click at [787, 185] on input "Email" at bounding box center [788, 185] width 187 height 13
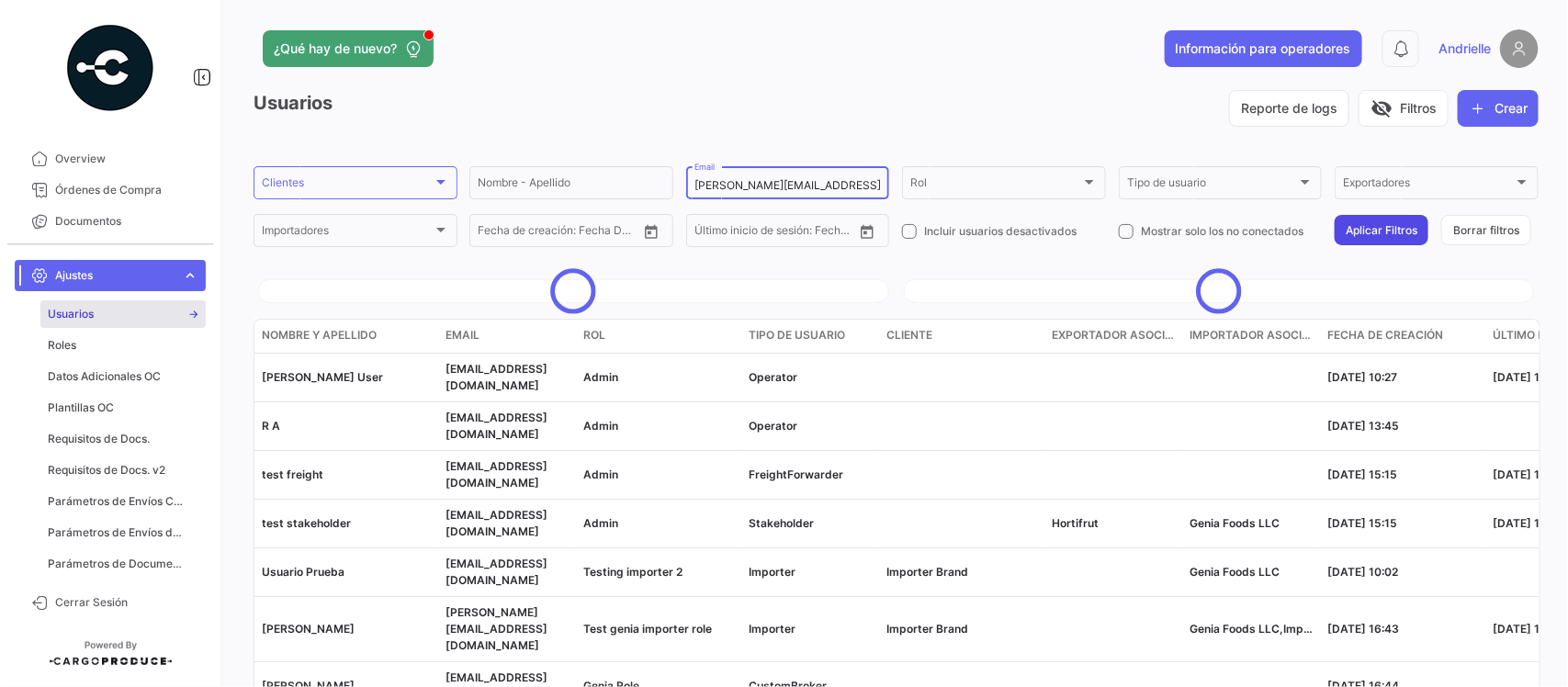
type input "augusto@cargoproduce.com"
click at [1356, 231] on button "Aplicar Filtros" at bounding box center [1382, 230] width 94 height 31
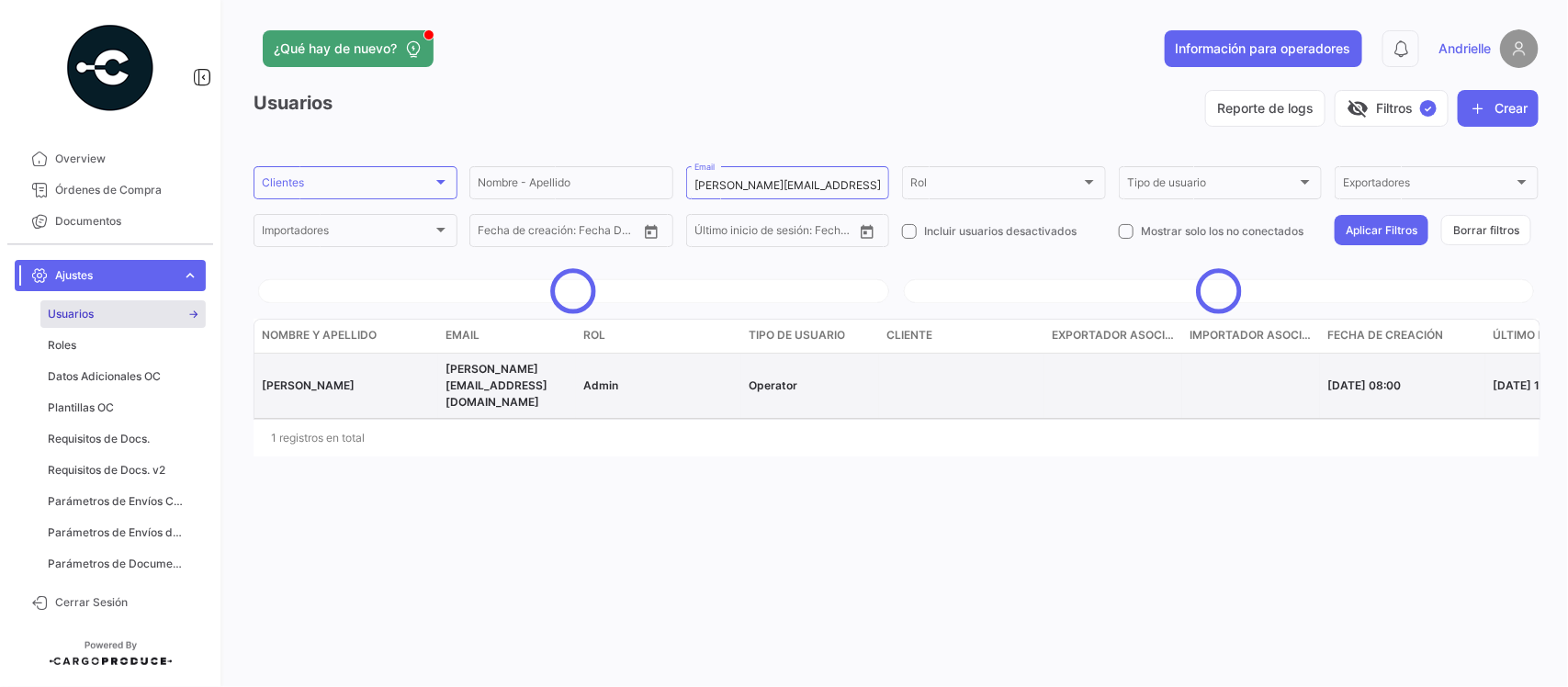
click at [484, 372] on span "augusto@cargoproduce.com" at bounding box center [497, 385] width 102 height 47
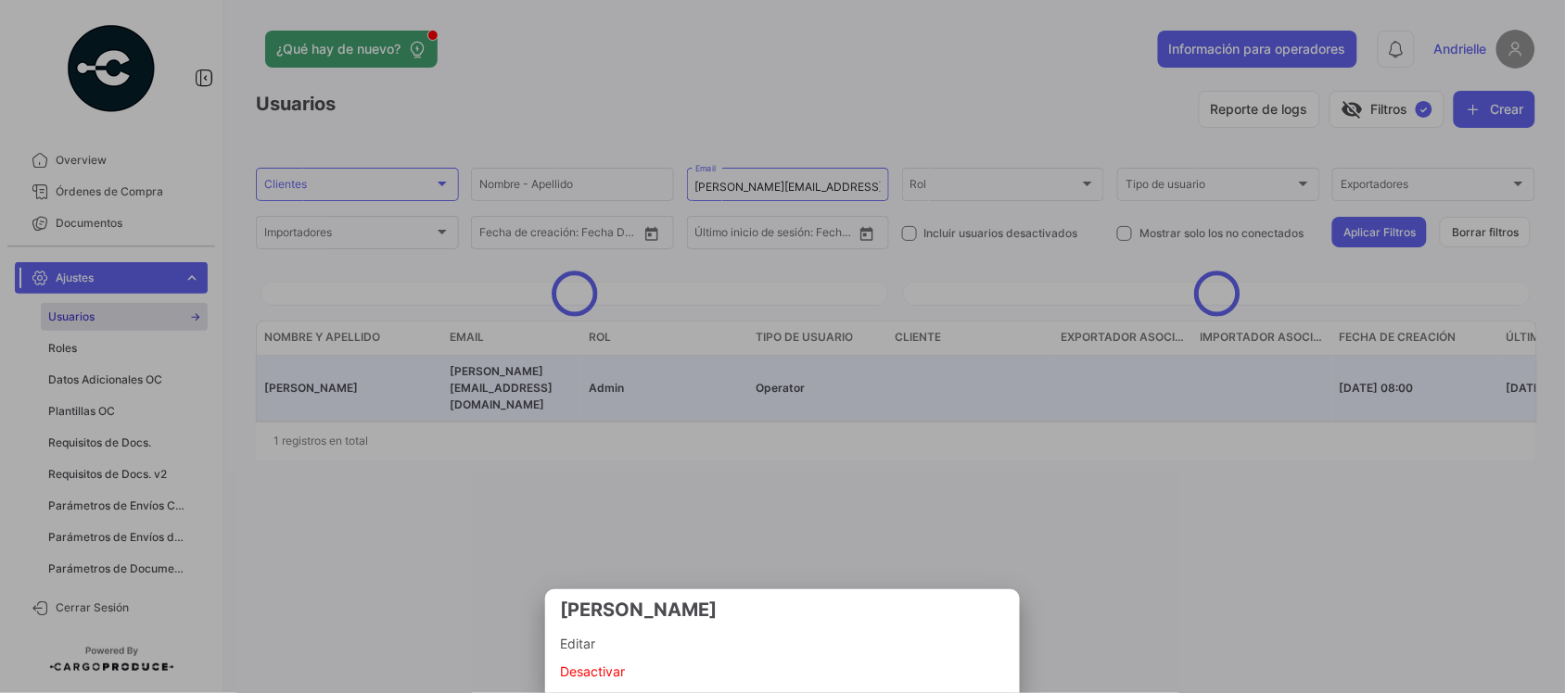
click at [590, 647] on span "Editar" at bounding box center [782, 644] width 445 height 22
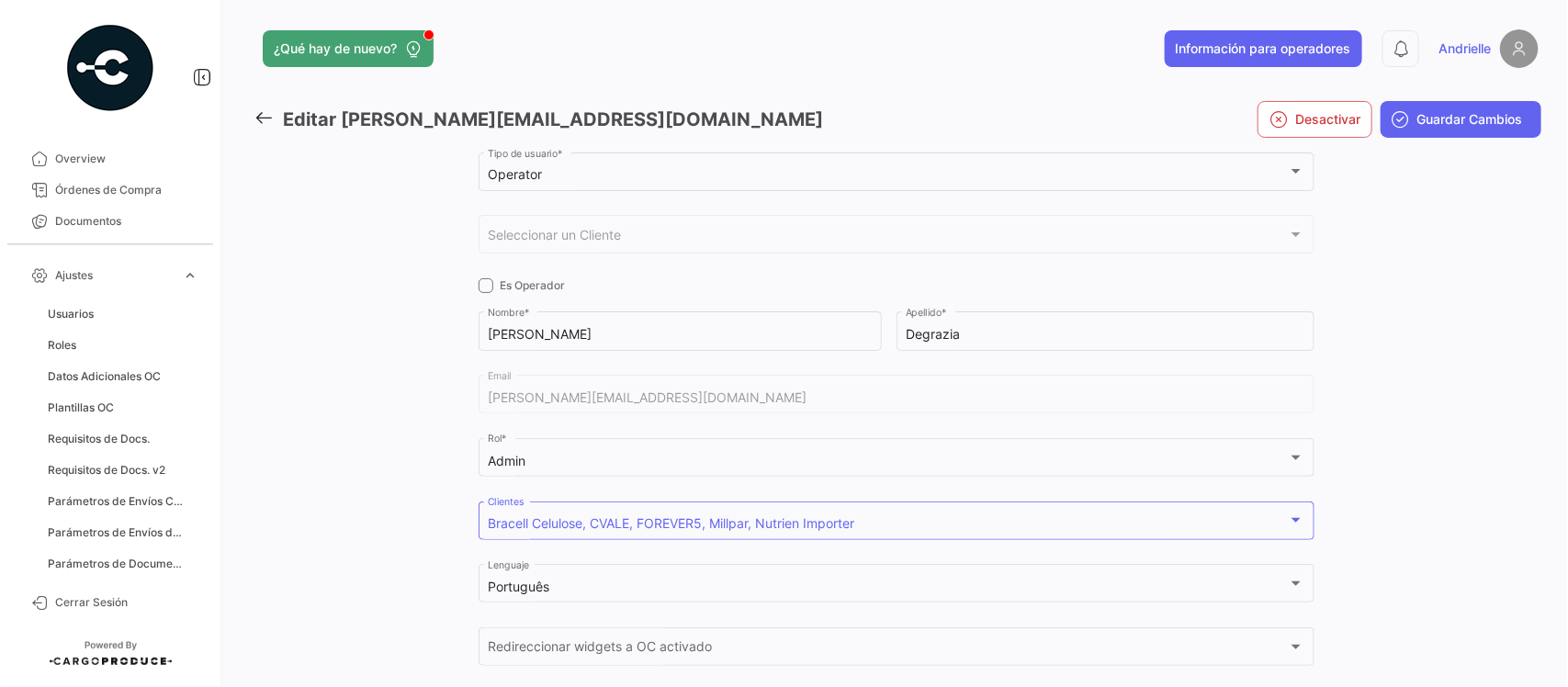
checkbox input "true"
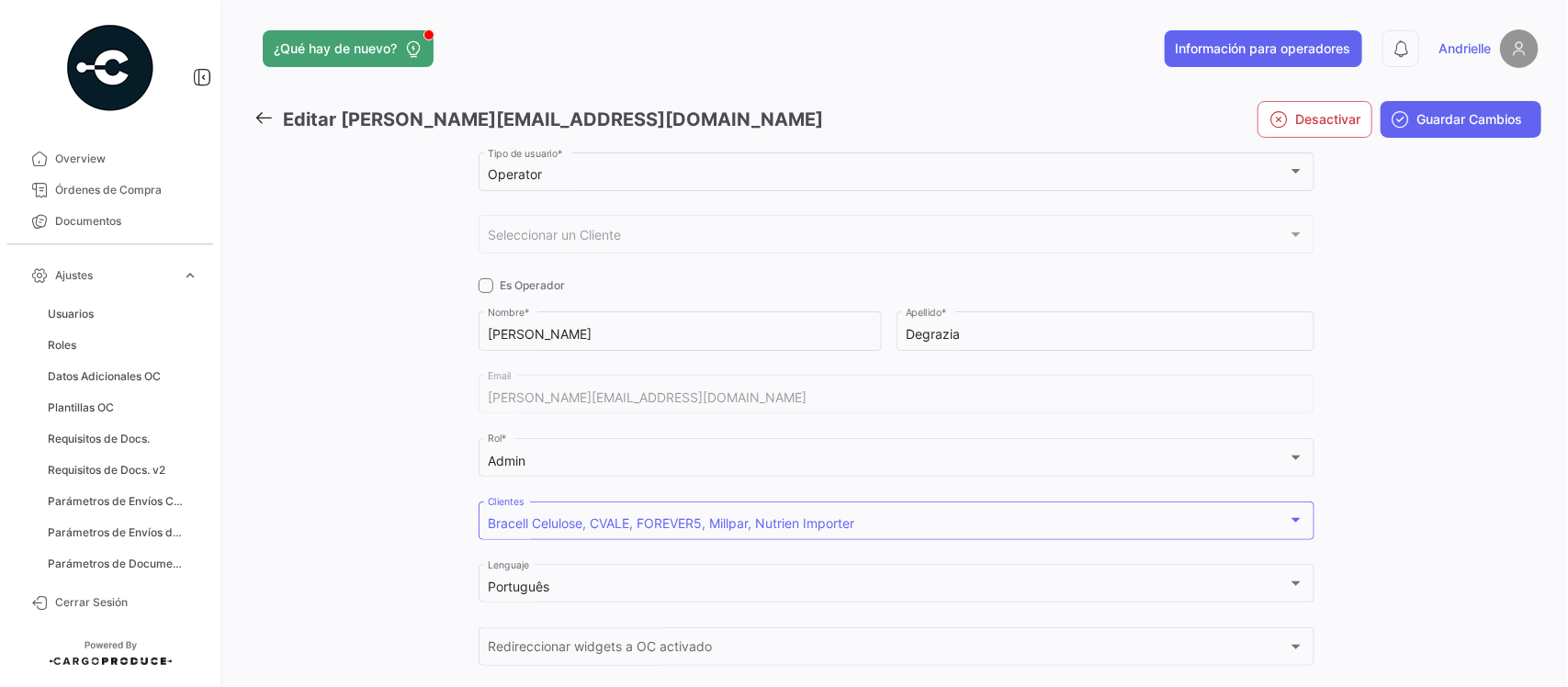
checkbox input "true"
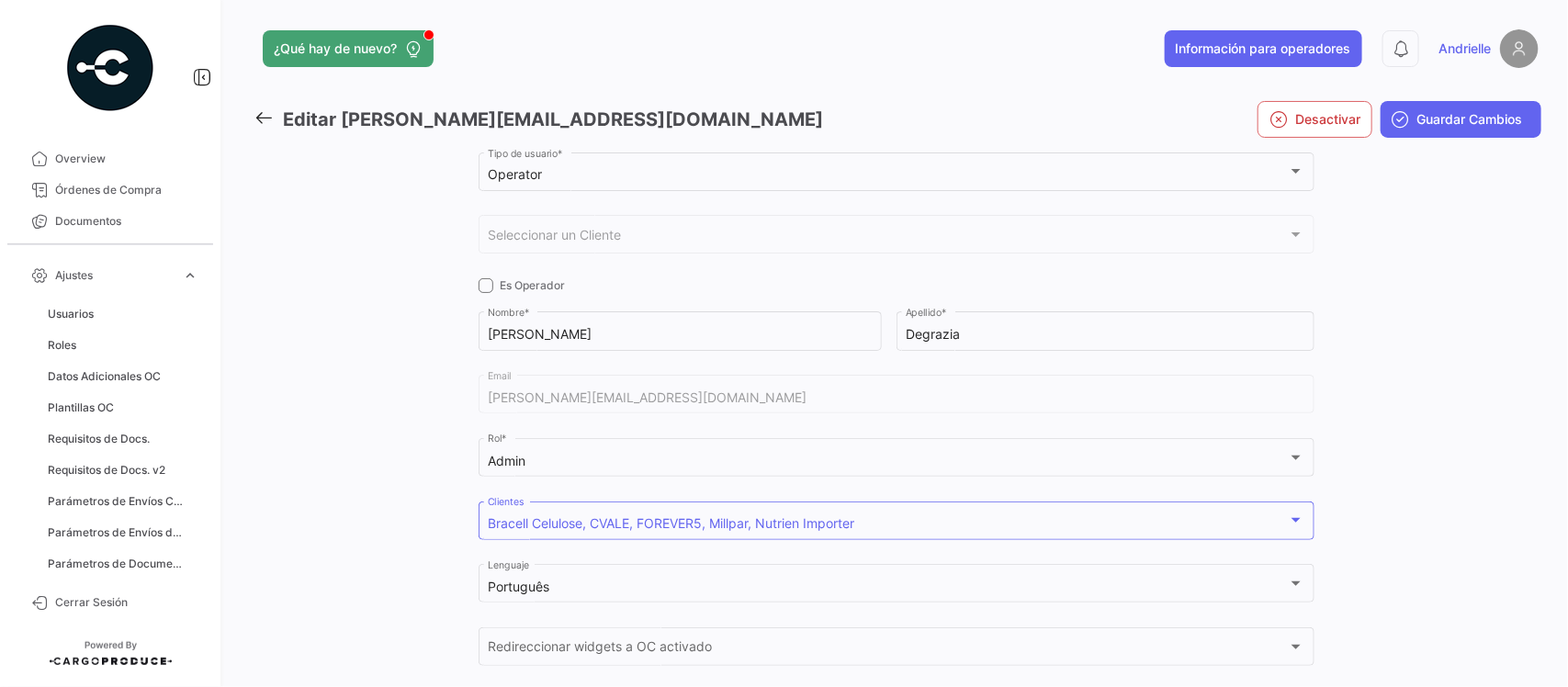
checkbox input "true"
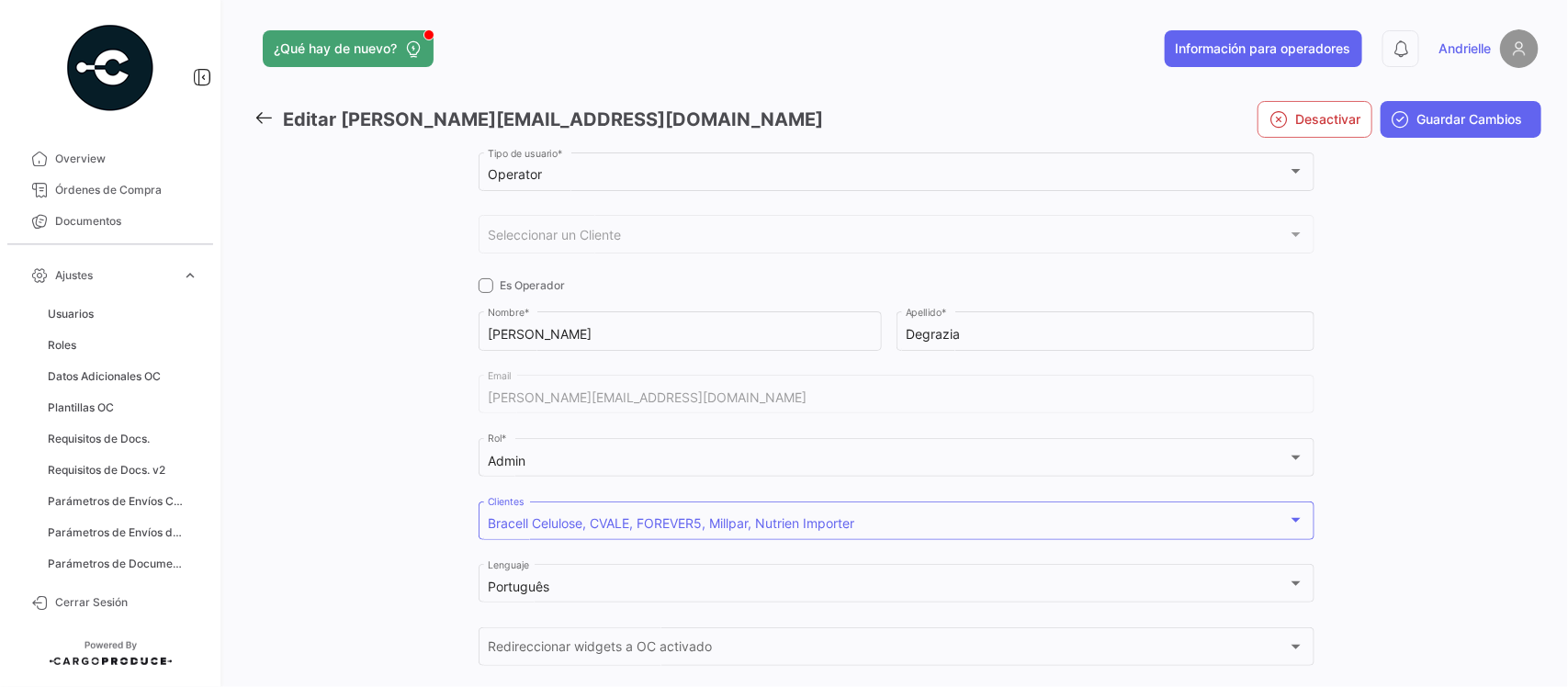
checkbox input "true"
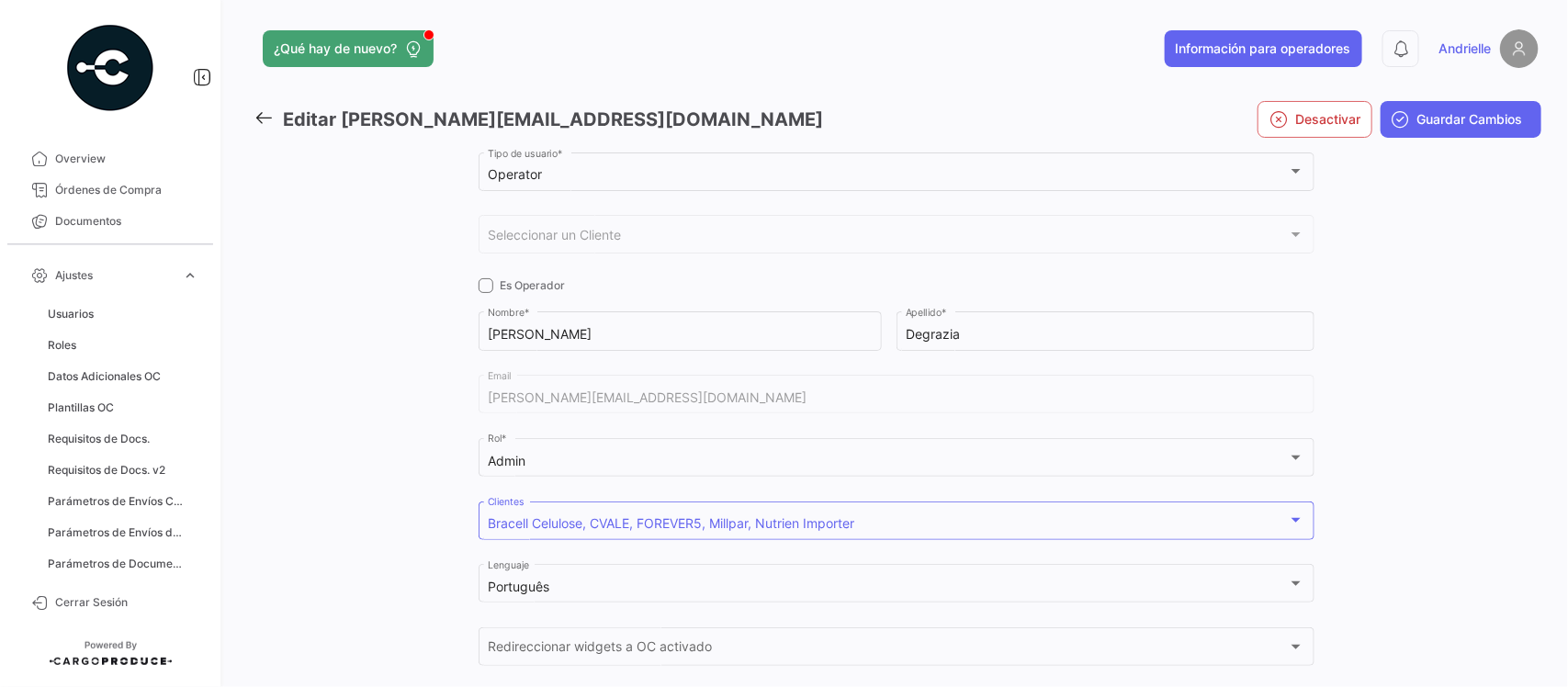
checkbox input "true"
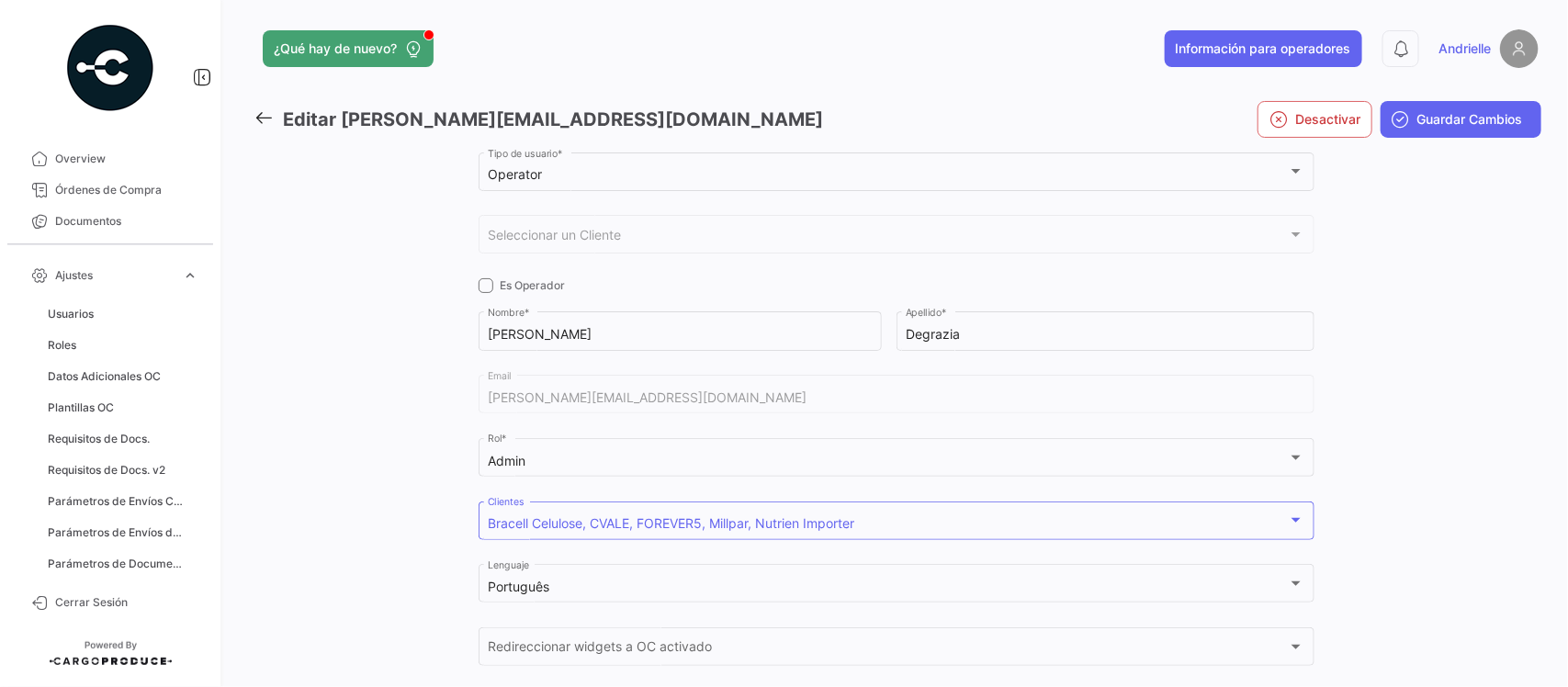
checkbox input "true"
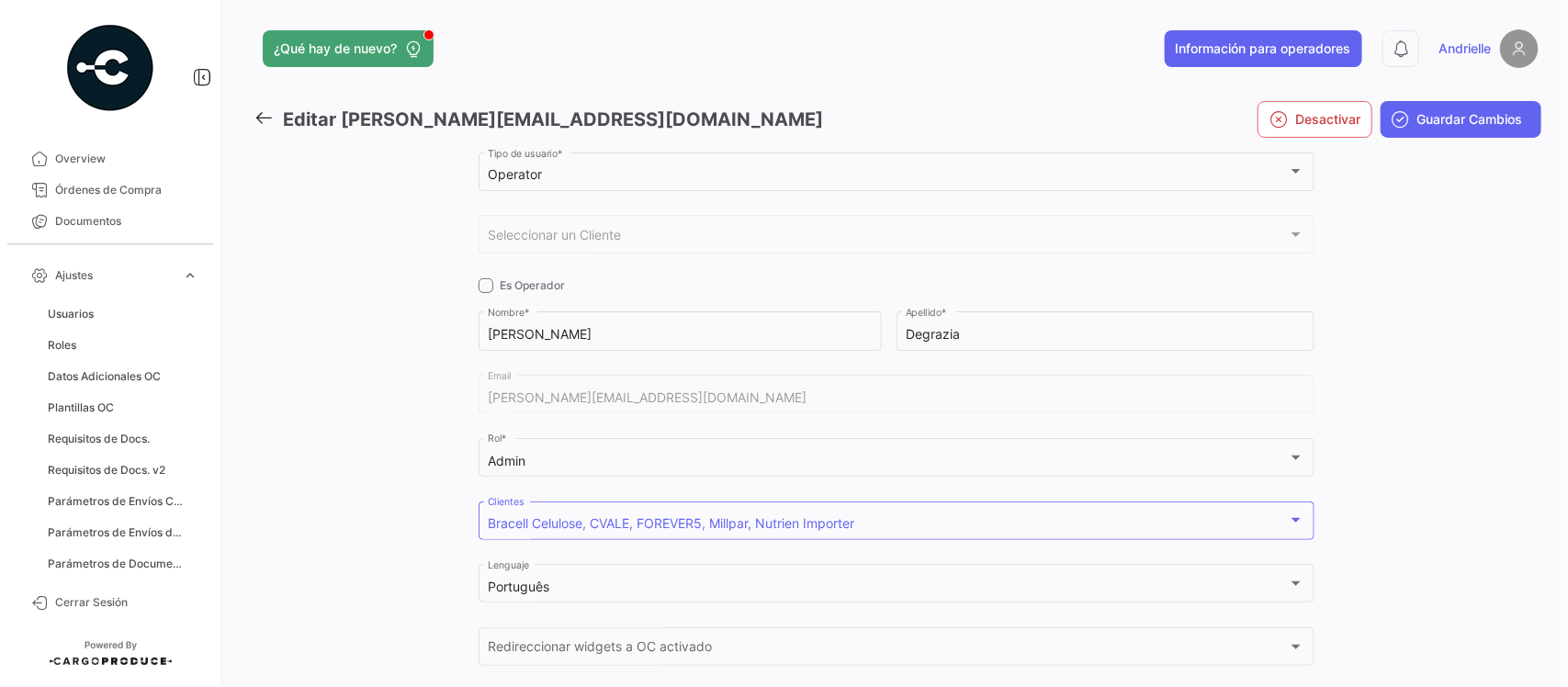
checkbox input "true"
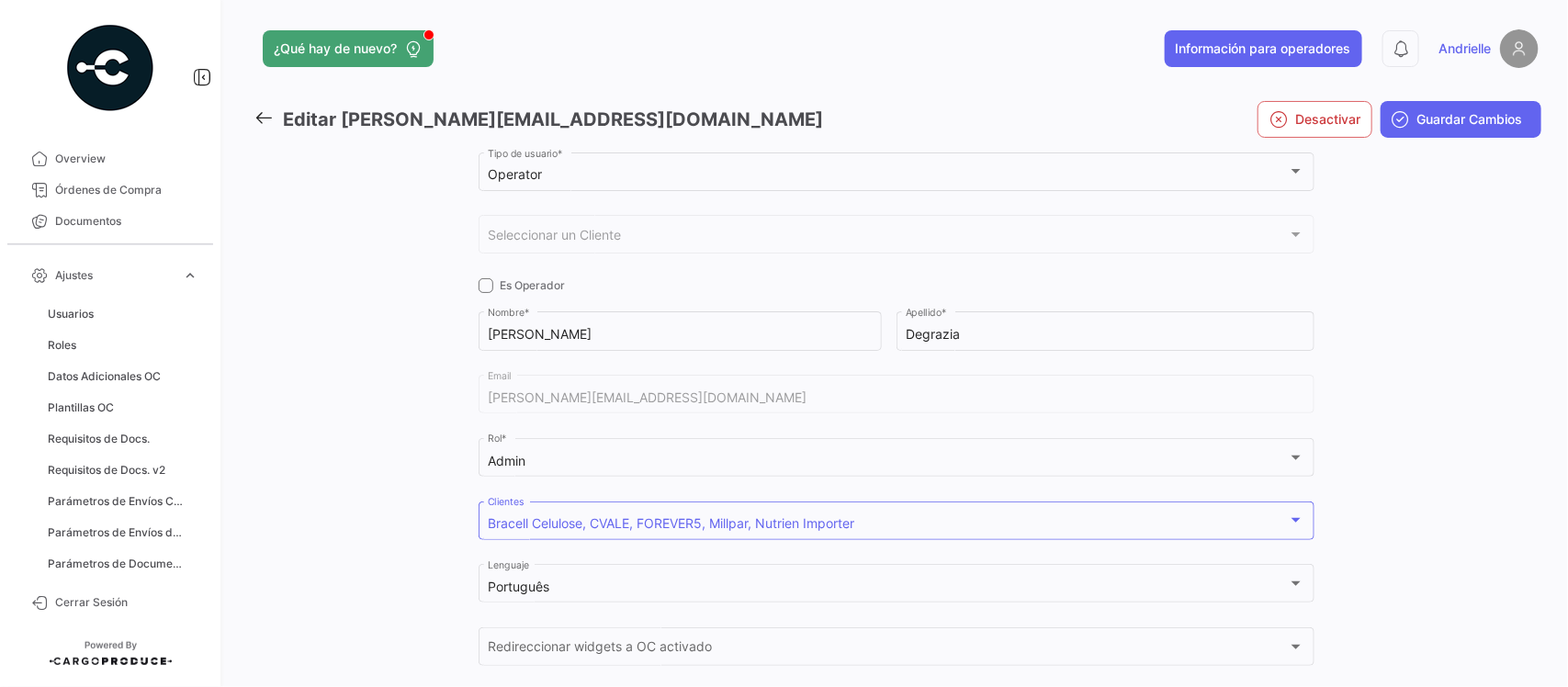
checkbox input "true"
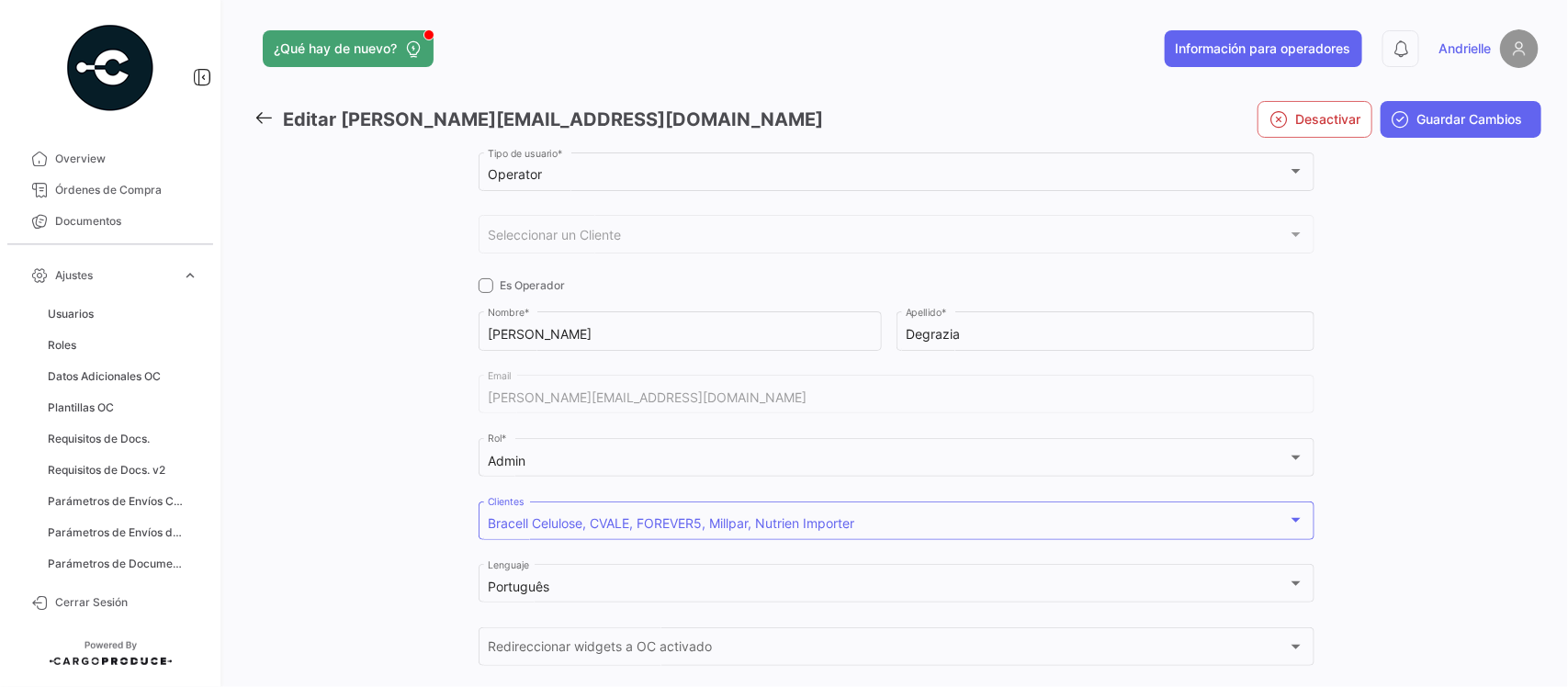
checkbox input "true"
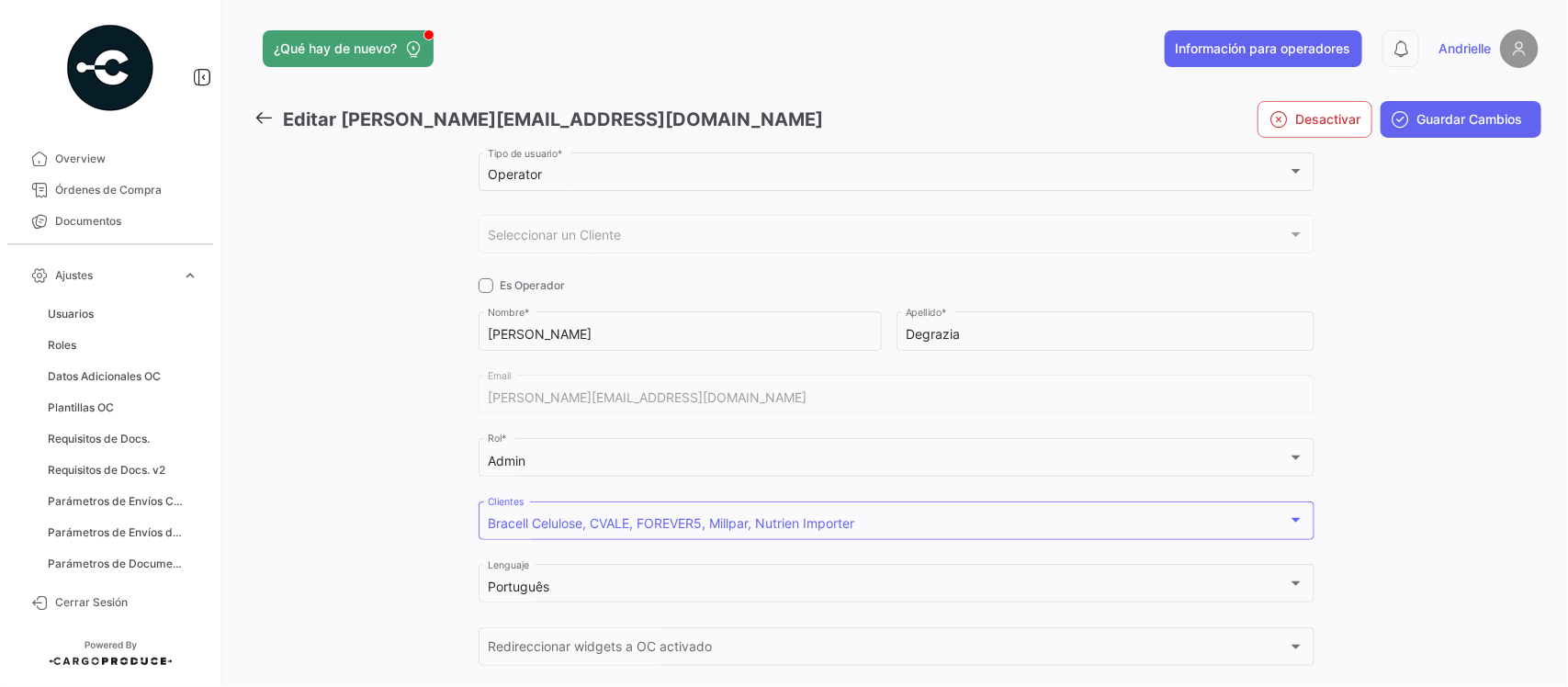
checkbox input "true"
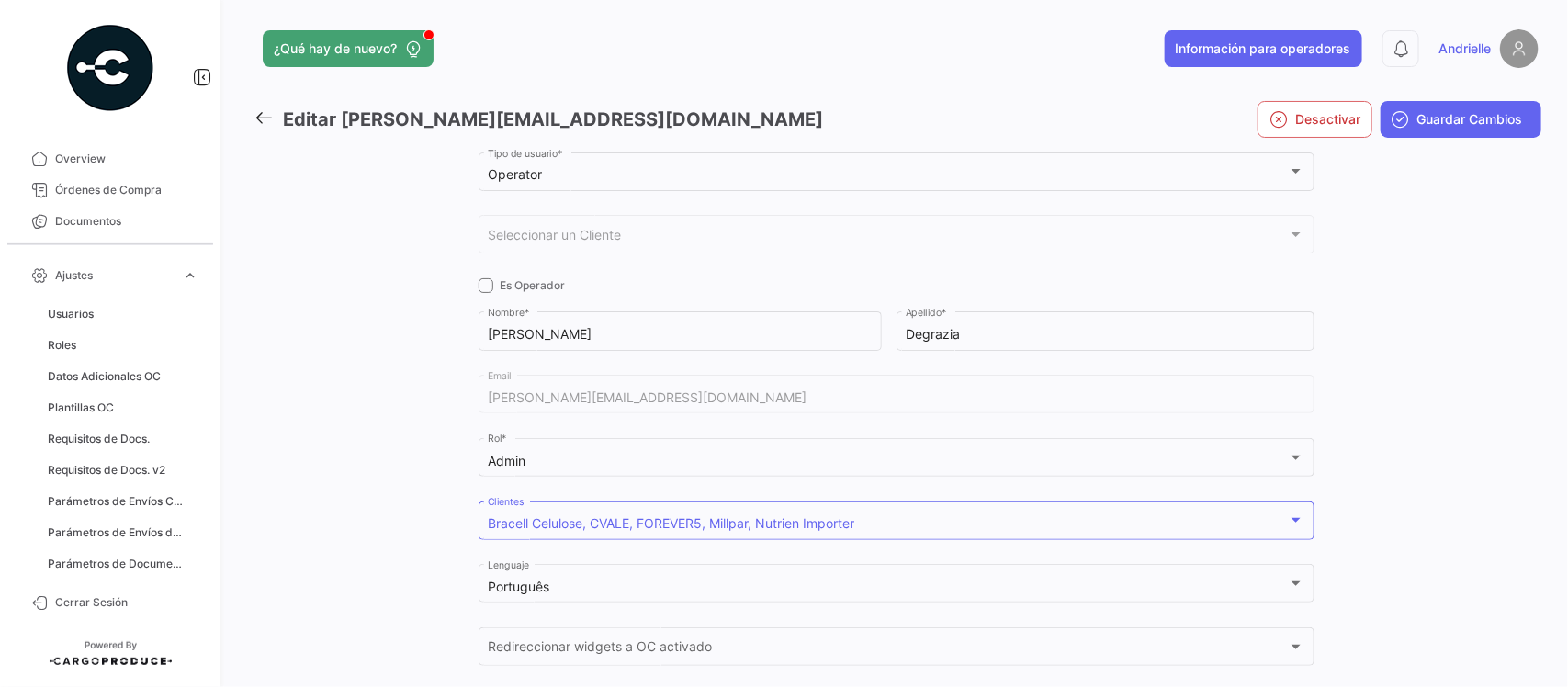
checkbox input "true"
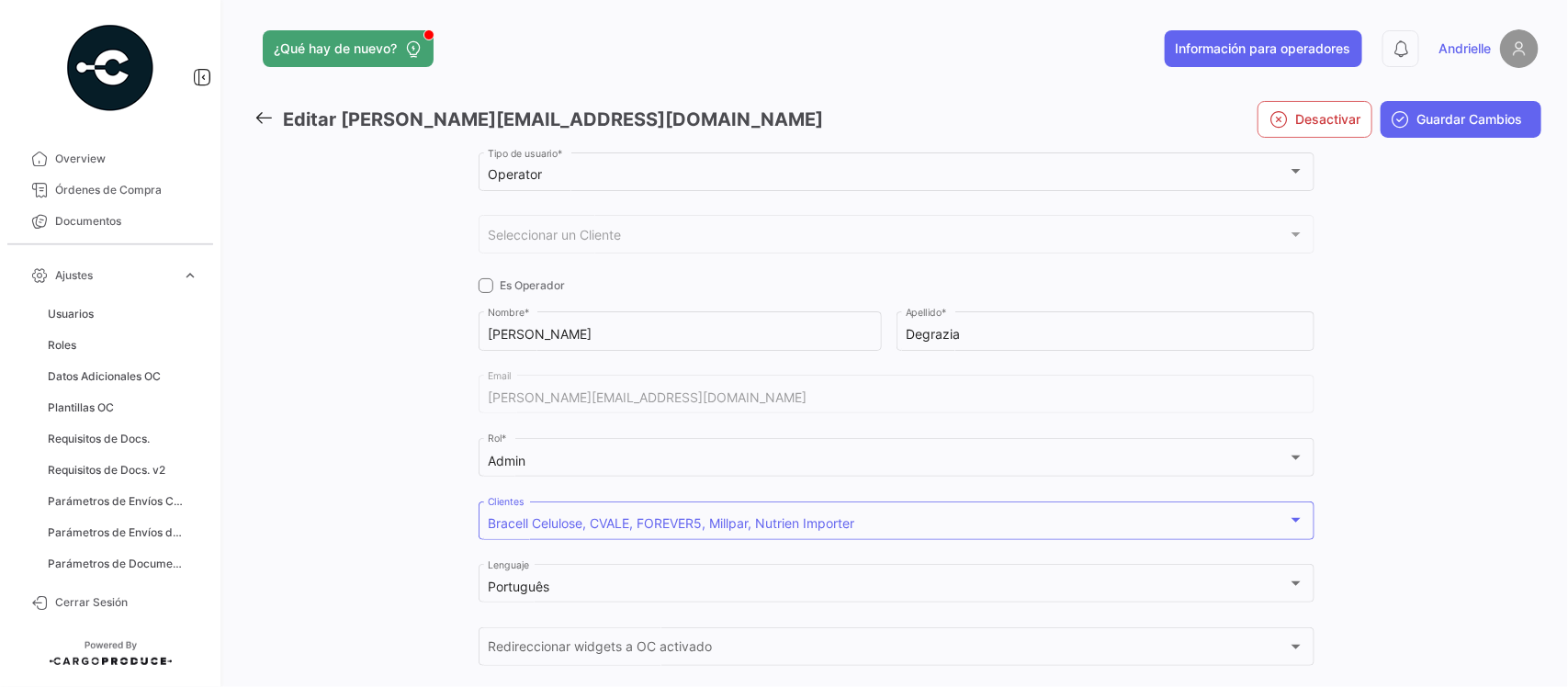
checkbox input "true"
click at [621, 516] on div "Bracell Celulose, CVALE, FOREVER5, Millpar, Nutrien Importer Clientes" at bounding box center [896, 518] width 817 height 43
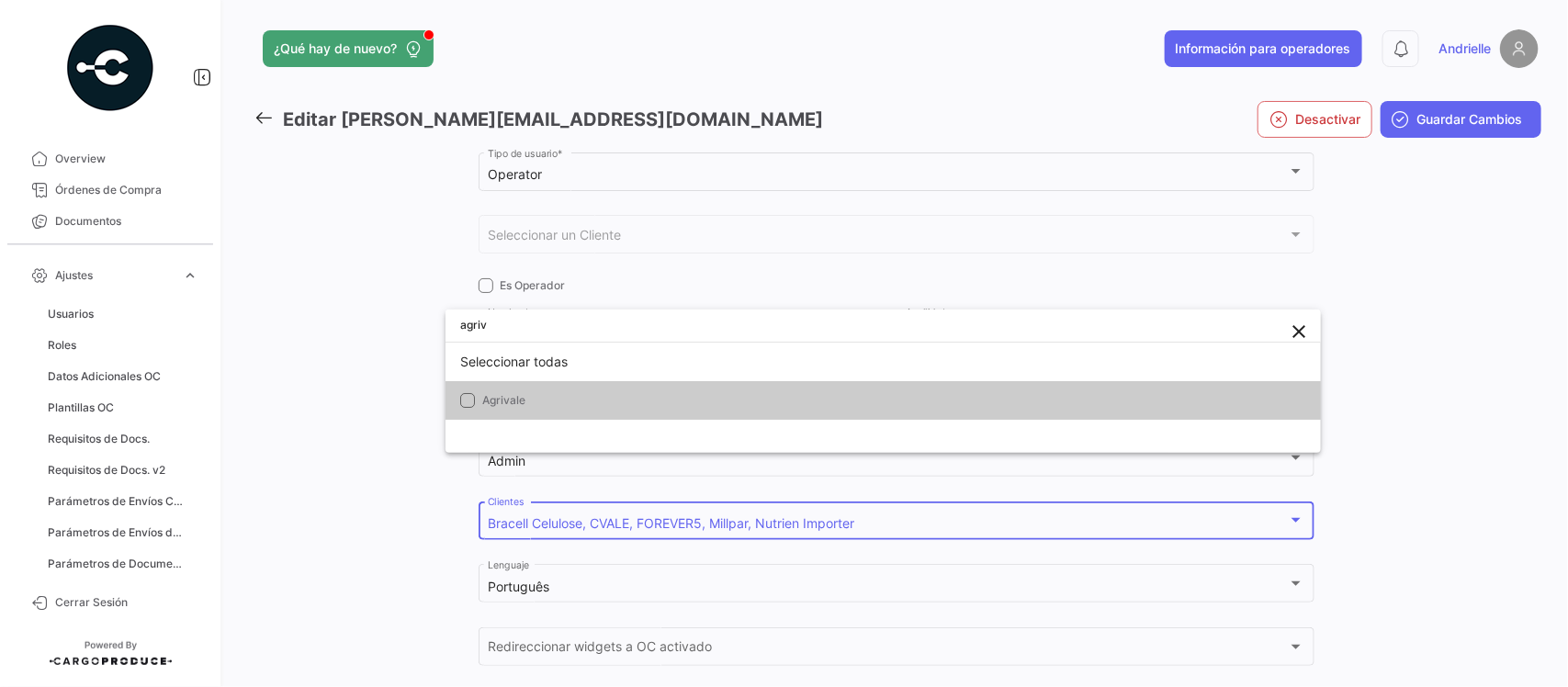
scroll to position [6, 0]
type input "agriv"
click at [544, 401] on span "Agrivale" at bounding box center [612, 401] width 258 height 17
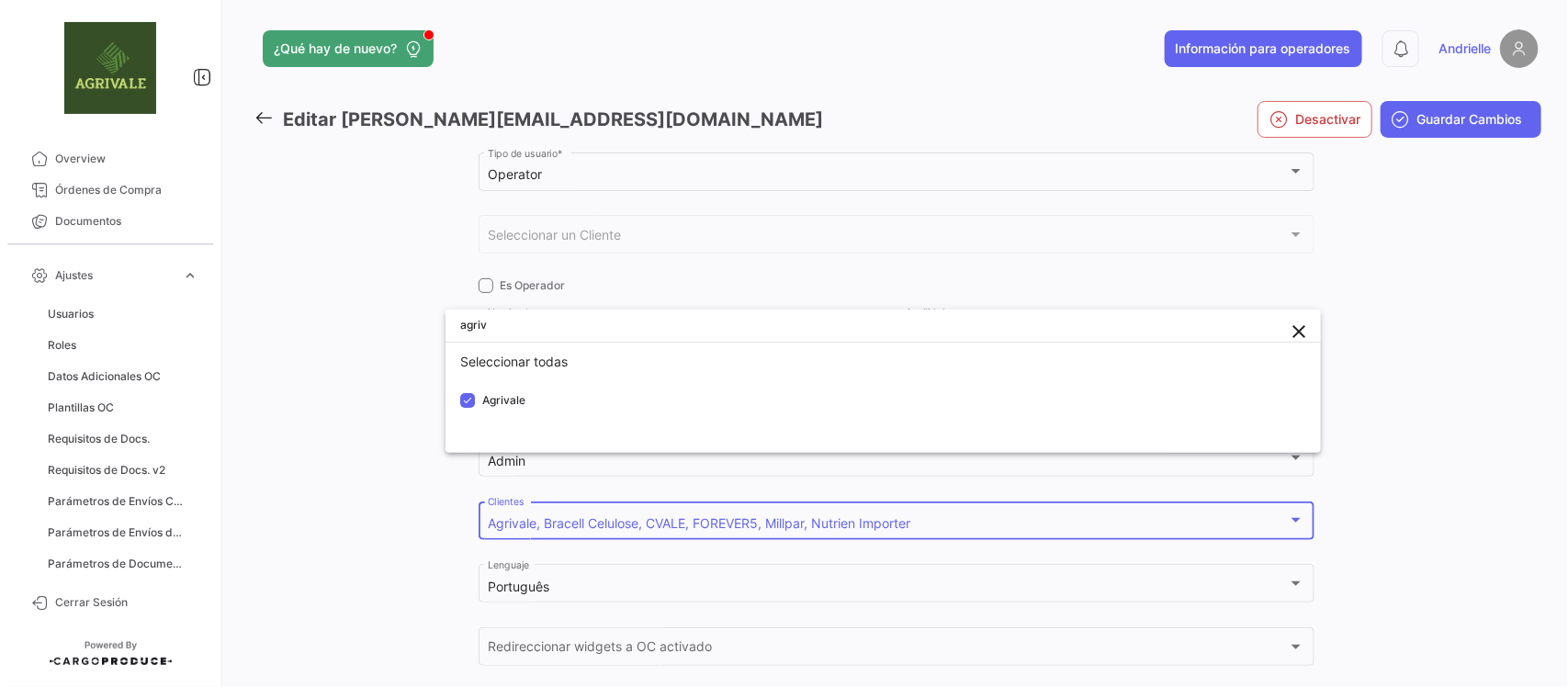
click at [298, 405] on div at bounding box center [784, 343] width 1568 height 687
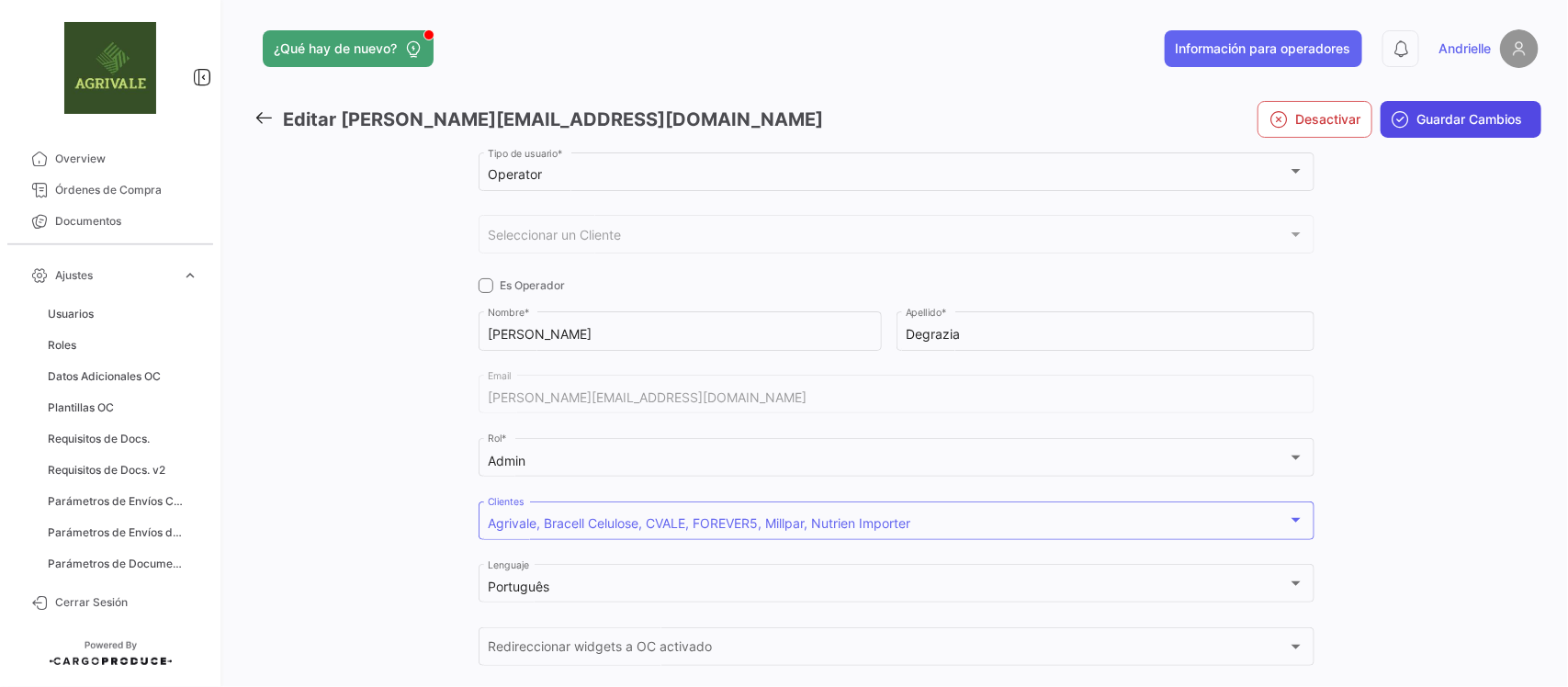
click at [1422, 116] on span "Guardar Cambios" at bounding box center [1470, 119] width 106 height 19
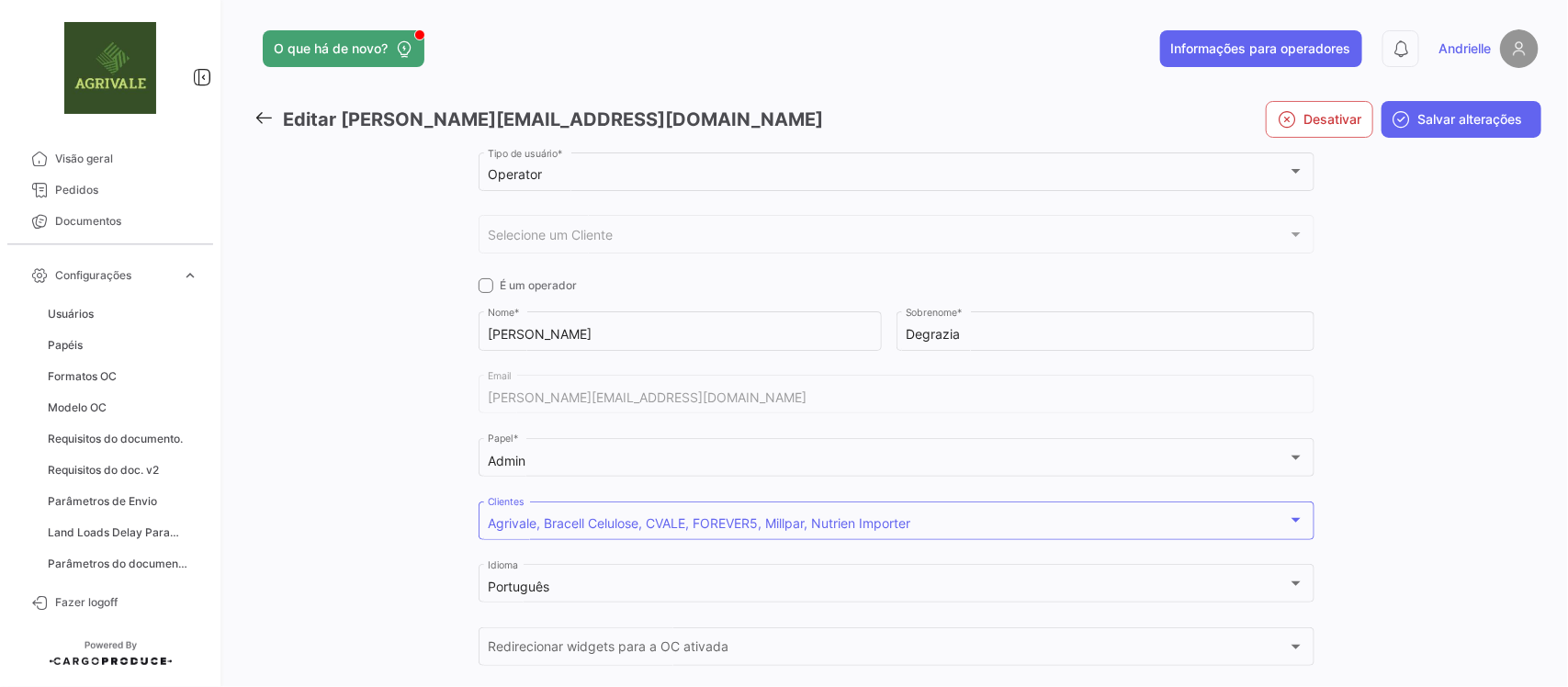
click at [256, 113] on icon at bounding box center [264, 117] width 20 height 20
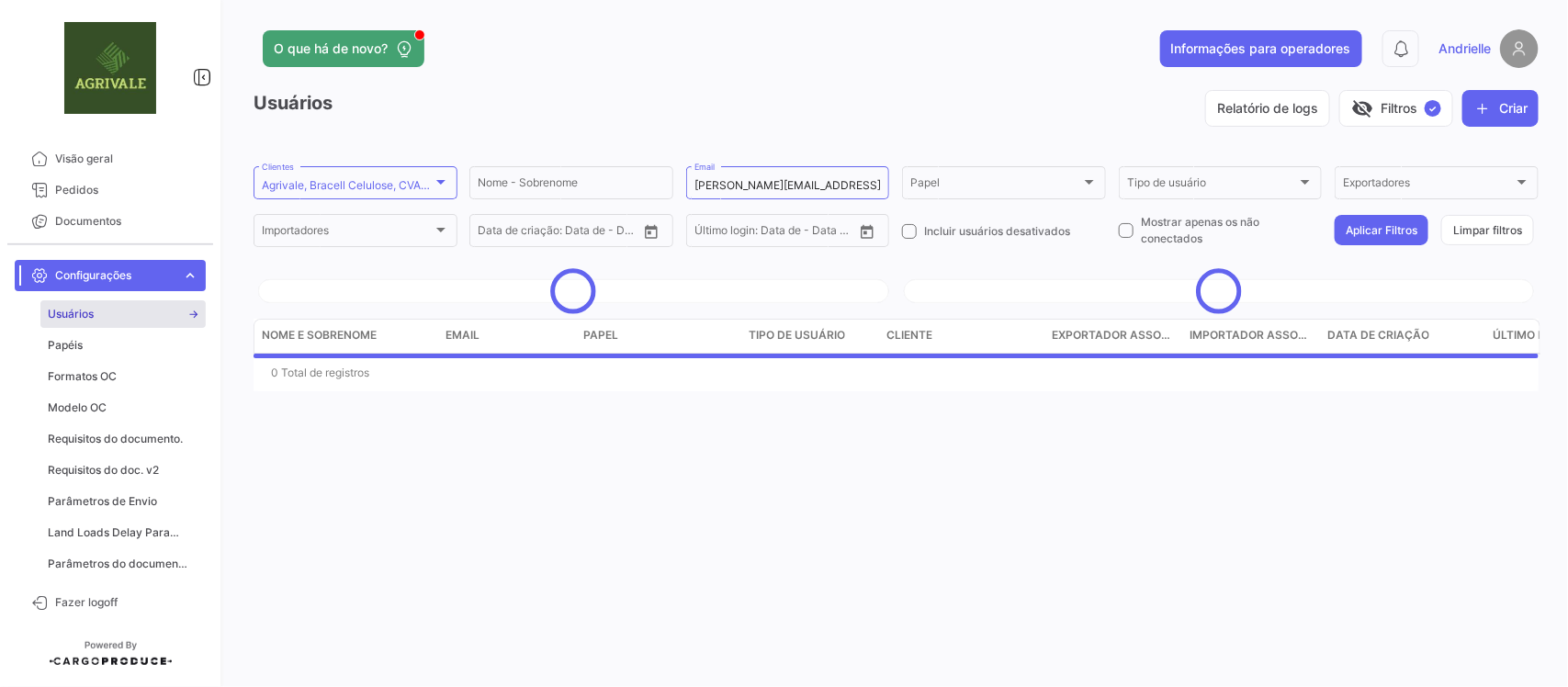
drag, startPoint x: 1507, startPoint y: 233, endPoint x: 1398, endPoint y: 213, distance: 110.8
click at [1505, 233] on button "Limpar filtros" at bounding box center [1488, 230] width 93 height 31
click at [193, 276] on span "expand_more" at bounding box center [190, 276] width 17 height 17
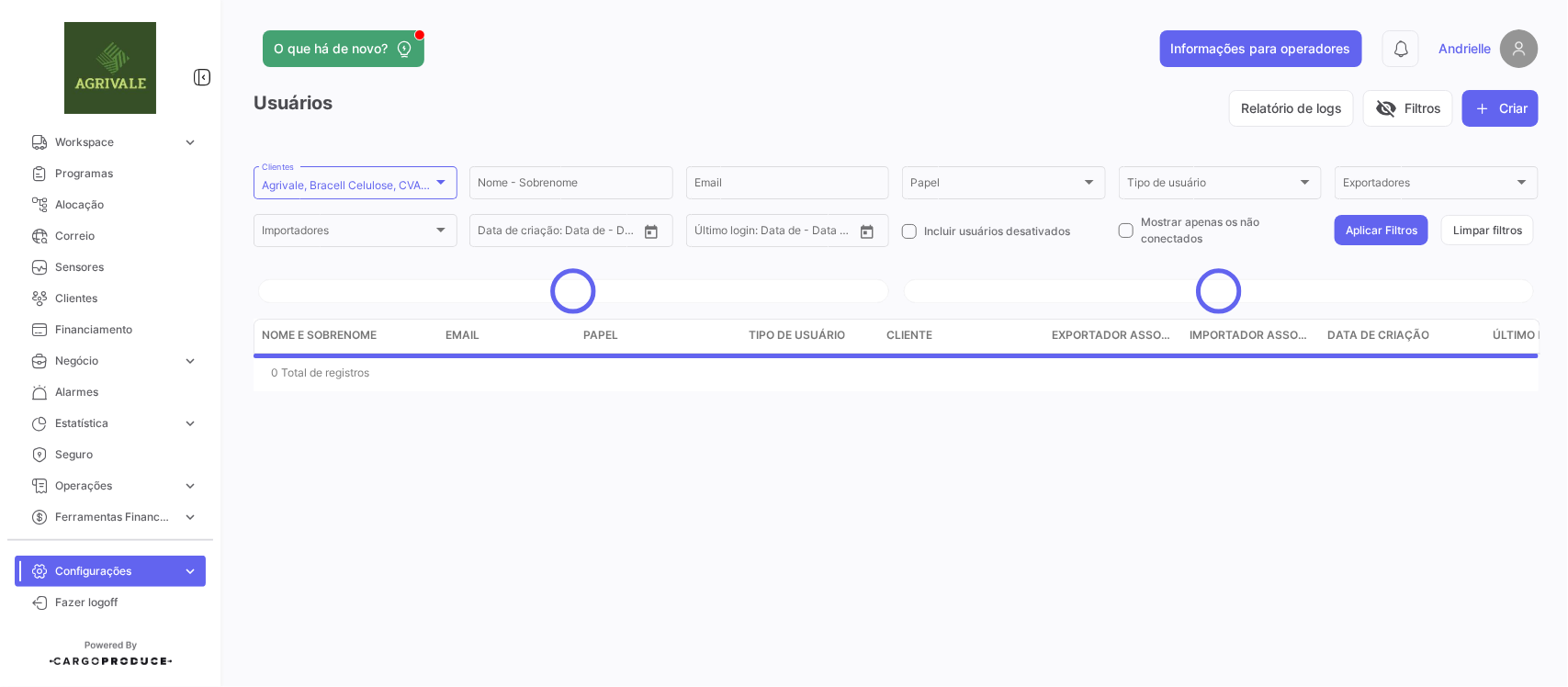
scroll to position [0, 0]
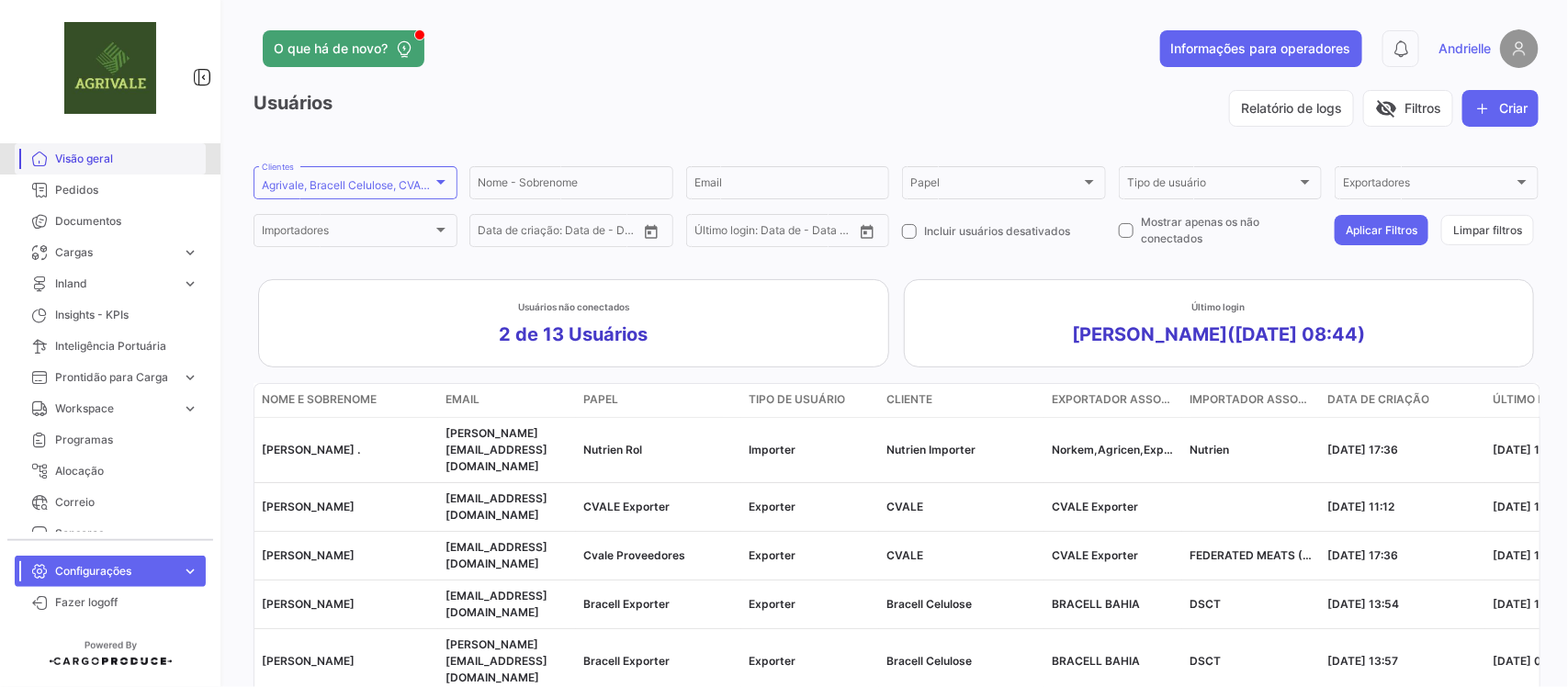
click at [124, 154] on span "Visão geral" at bounding box center [127, 159] width 144 height 17
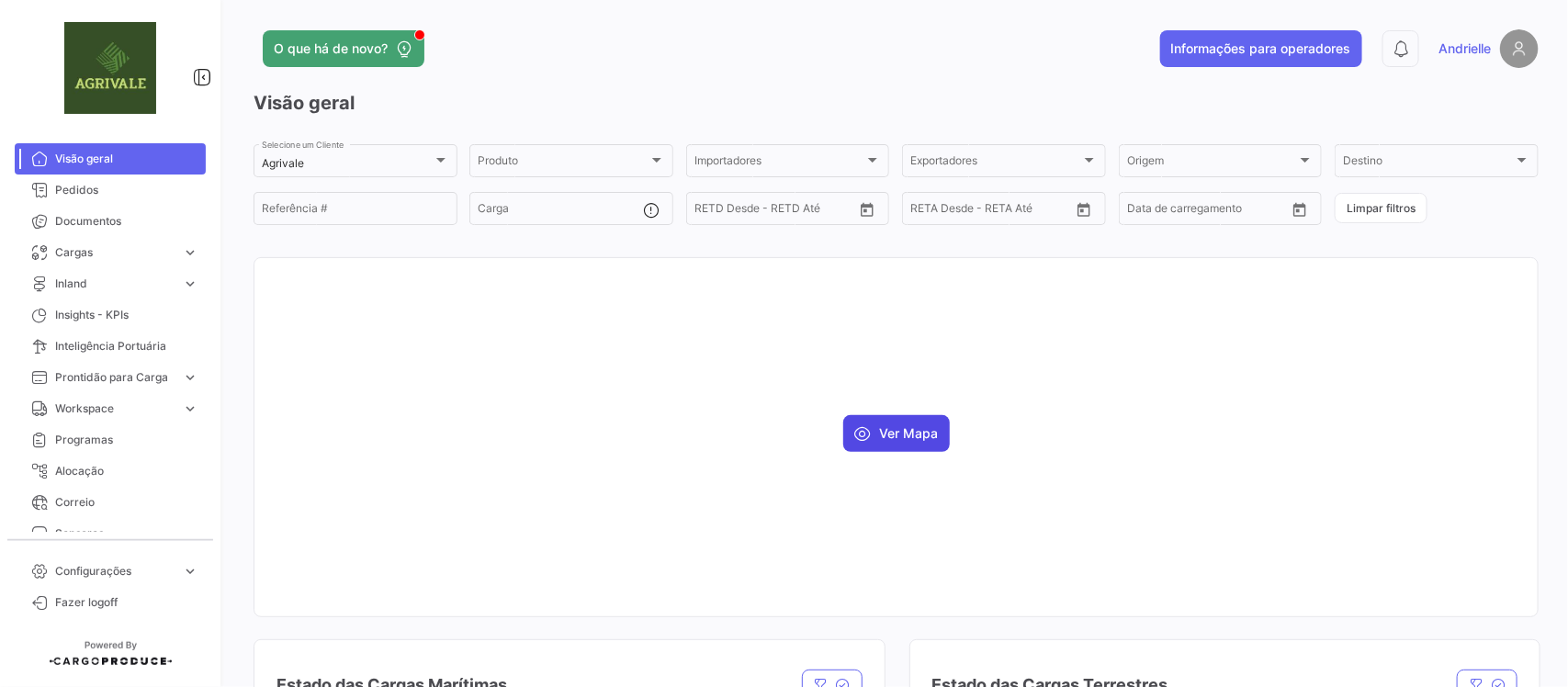
click at [861, 422] on button "Ver Mapa" at bounding box center [897, 433] width 107 height 37
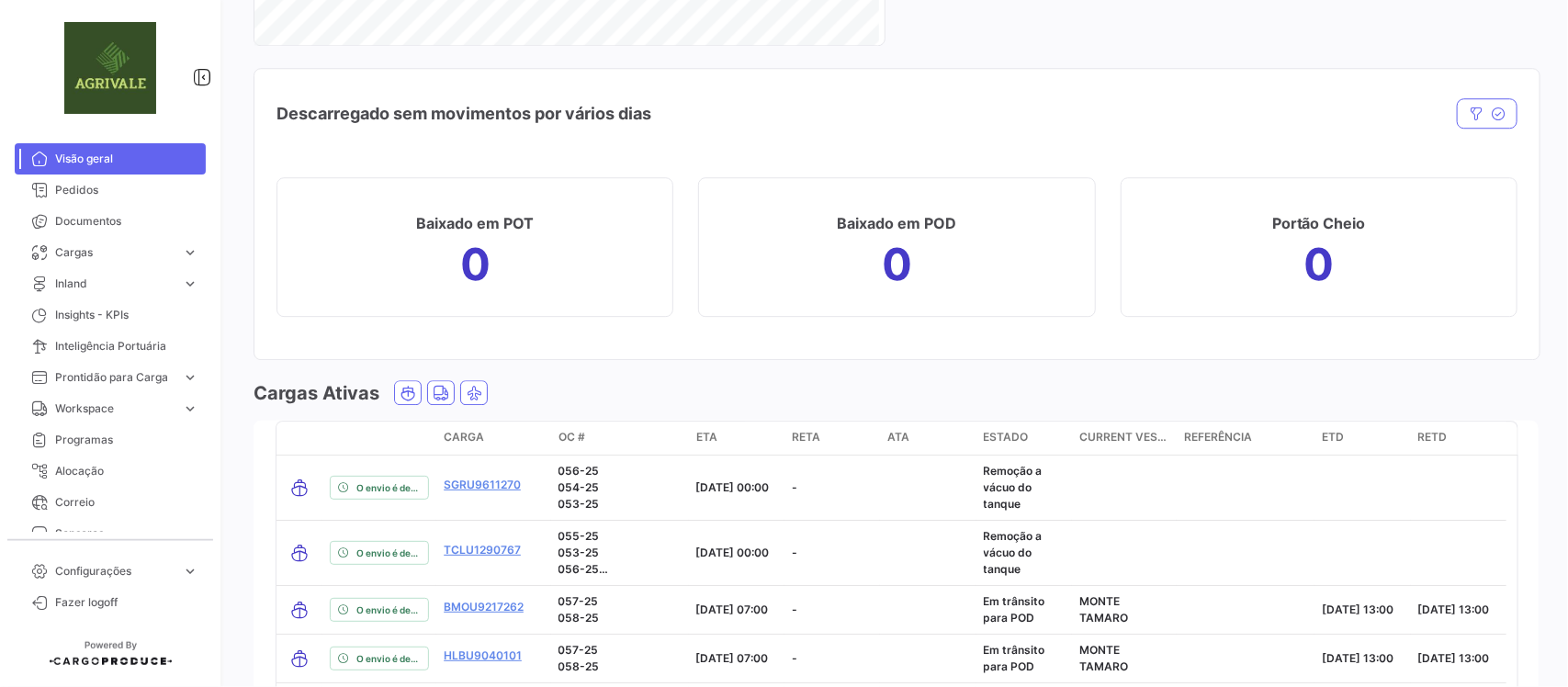
scroll to position [2783, 0]
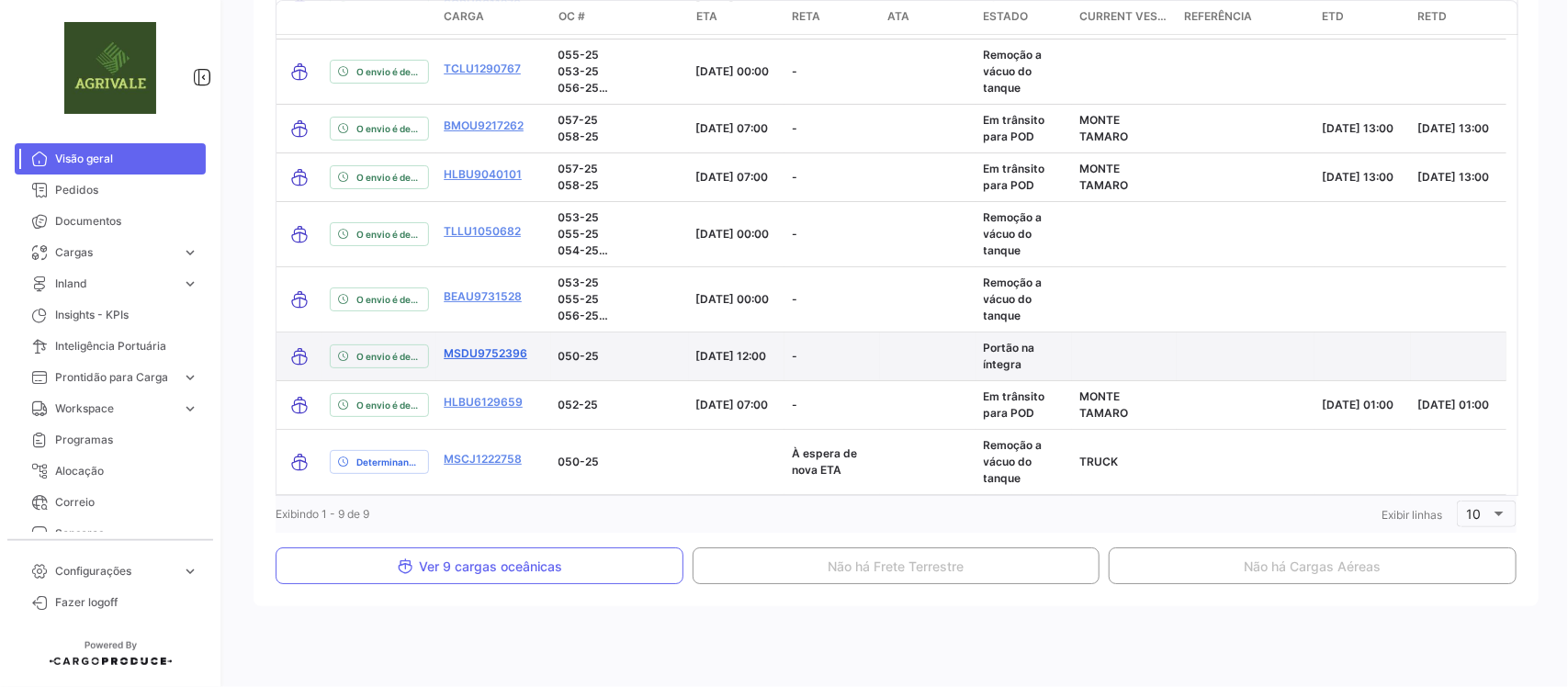
click at [480, 352] on link "MSDU9752396" at bounding box center [486, 354] width 83 height 17
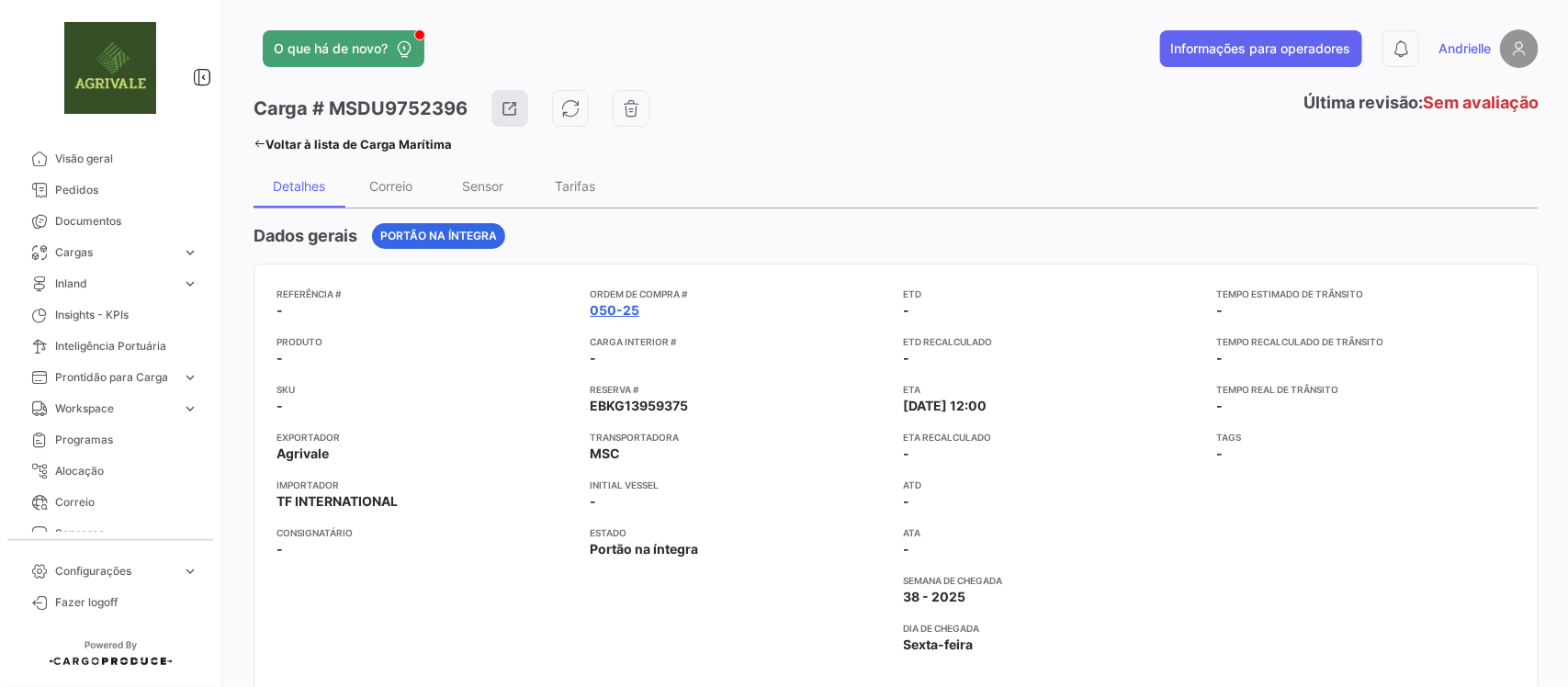
click at [612, 312] on link "050-25" at bounding box center [615, 310] width 50 height 19
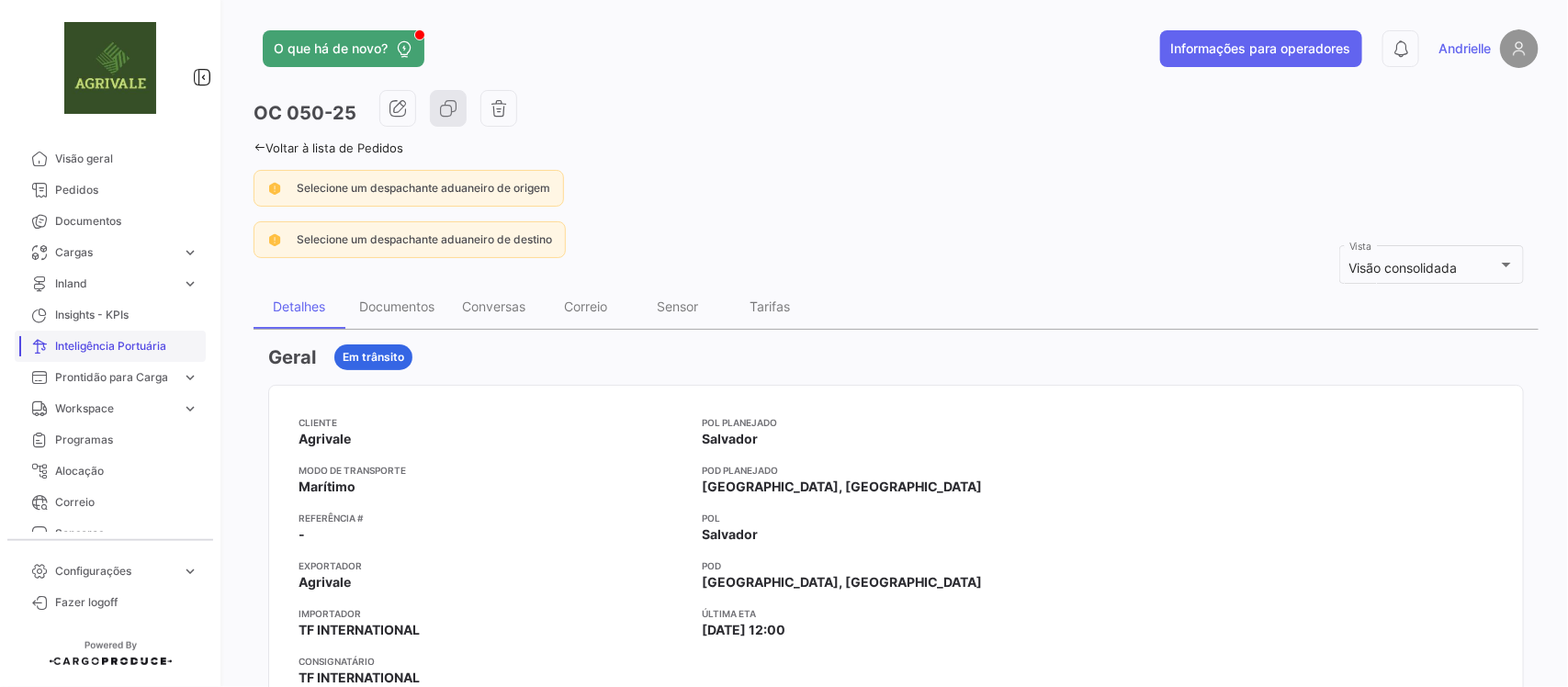
scroll to position [115, 0]
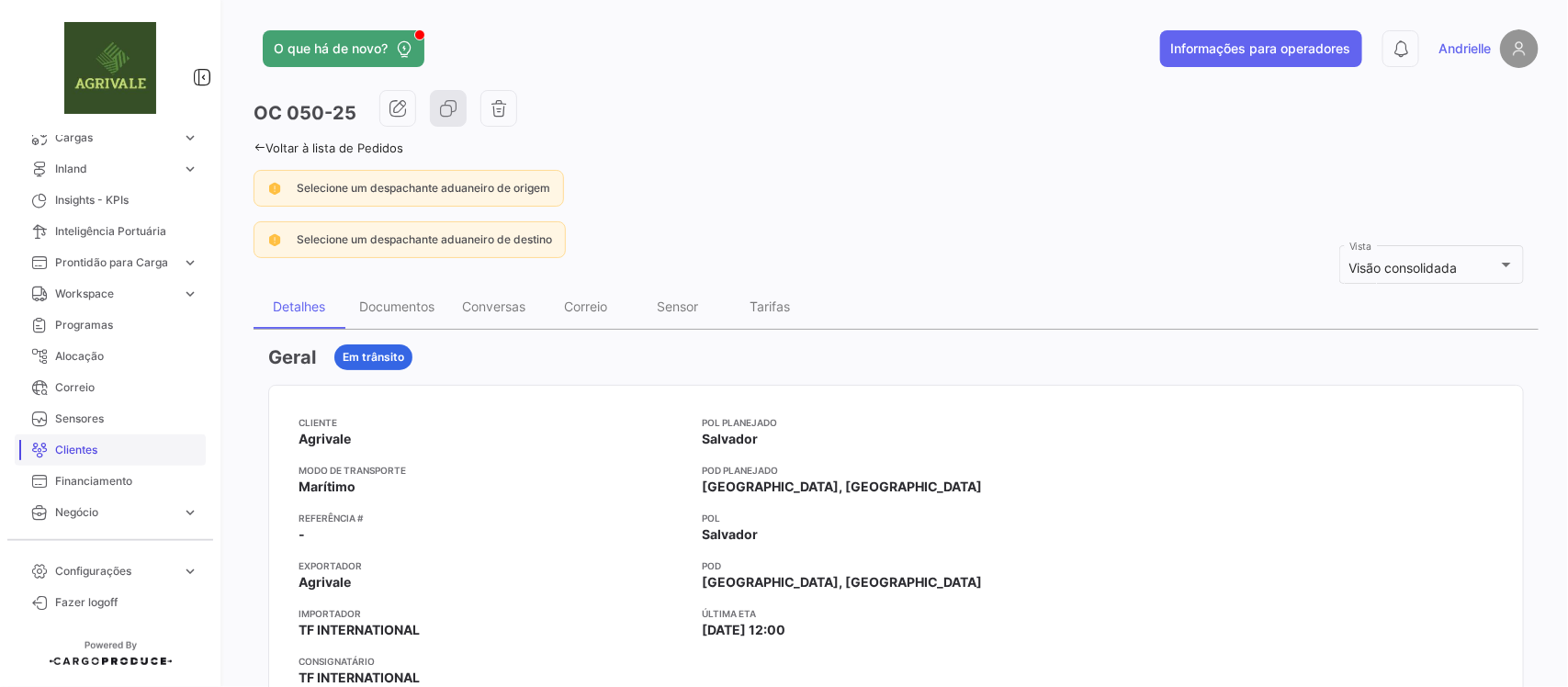
click at [94, 455] on span "Clientes" at bounding box center [127, 450] width 144 height 17
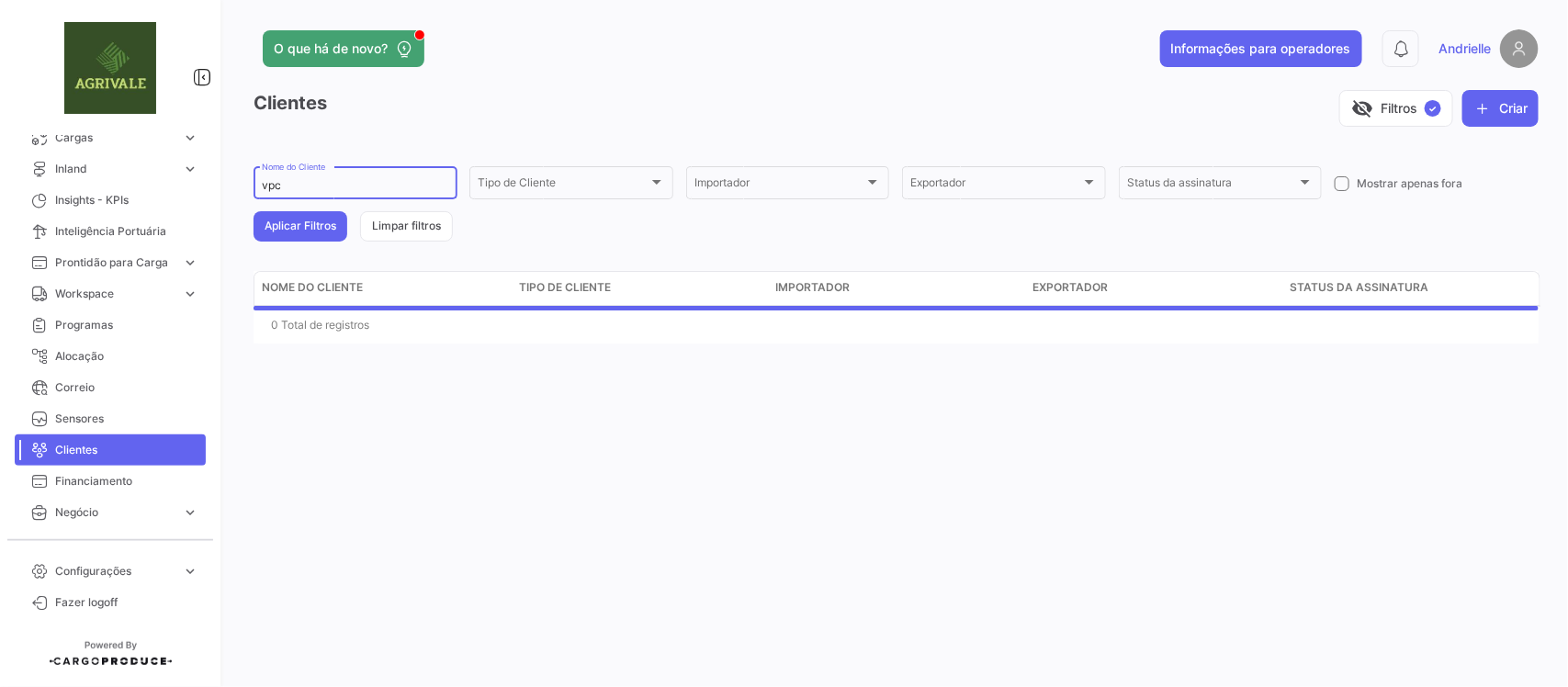
drag, startPoint x: 298, startPoint y: 181, endPoint x: 211, endPoint y: 204, distance: 90.0
click at [211, 204] on mat-sidenav-container "Visão geral Pedidos Documentos Cargas expand_more Cargas Aéreas Carga Marítima …" at bounding box center [784, 343] width 1568 height 687
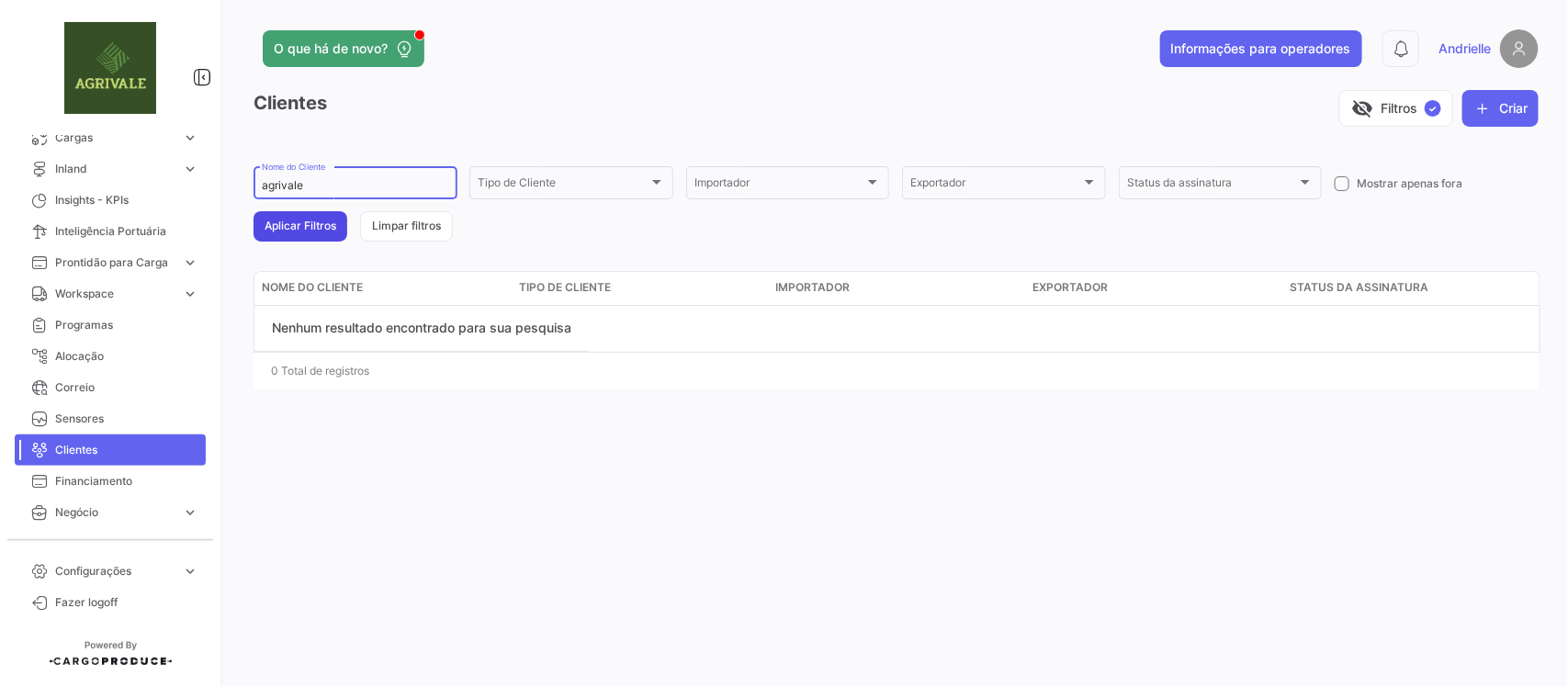
type input "agrivale"
click at [289, 226] on button "Aplicar Filtros" at bounding box center [300, 226] width 94 height 31
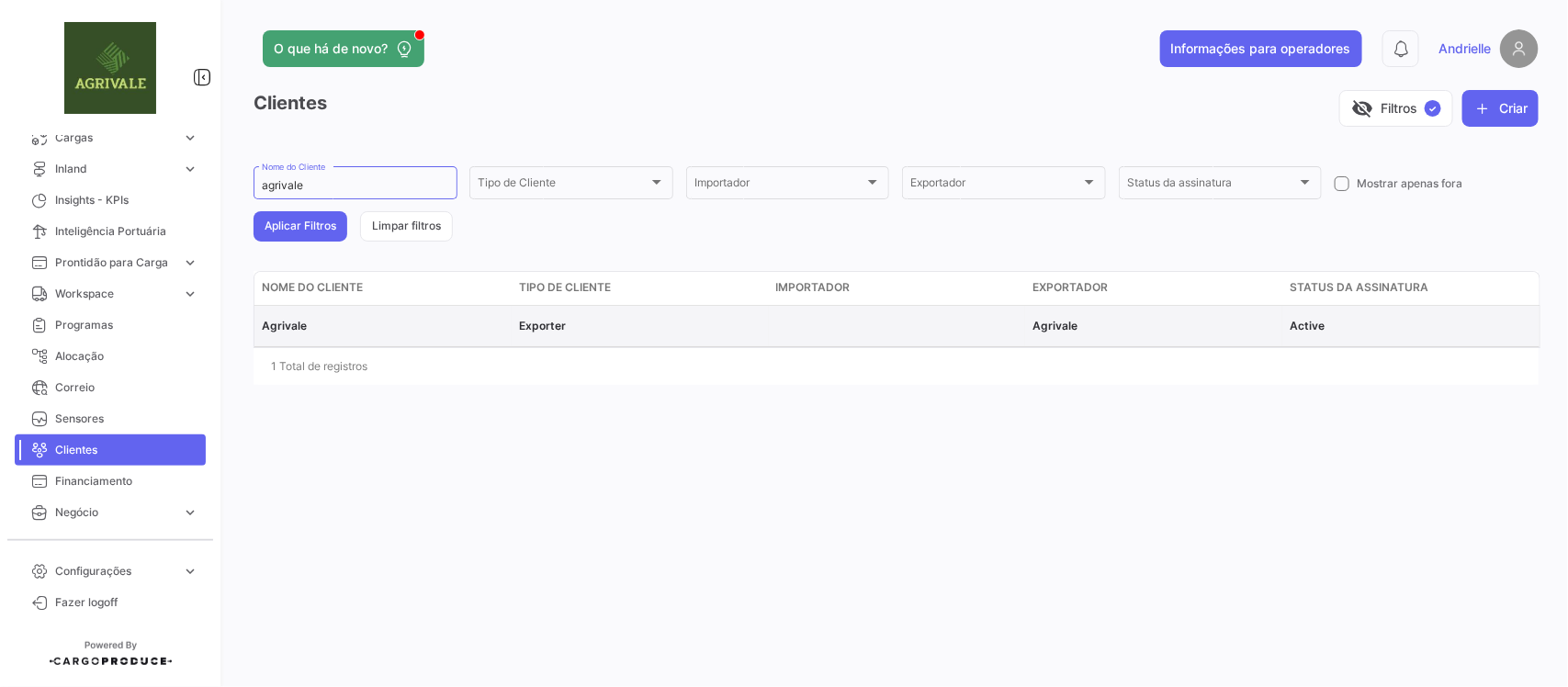
click at [295, 323] on span "Agrivale" at bounding box center [283, 326] width 45 height 14
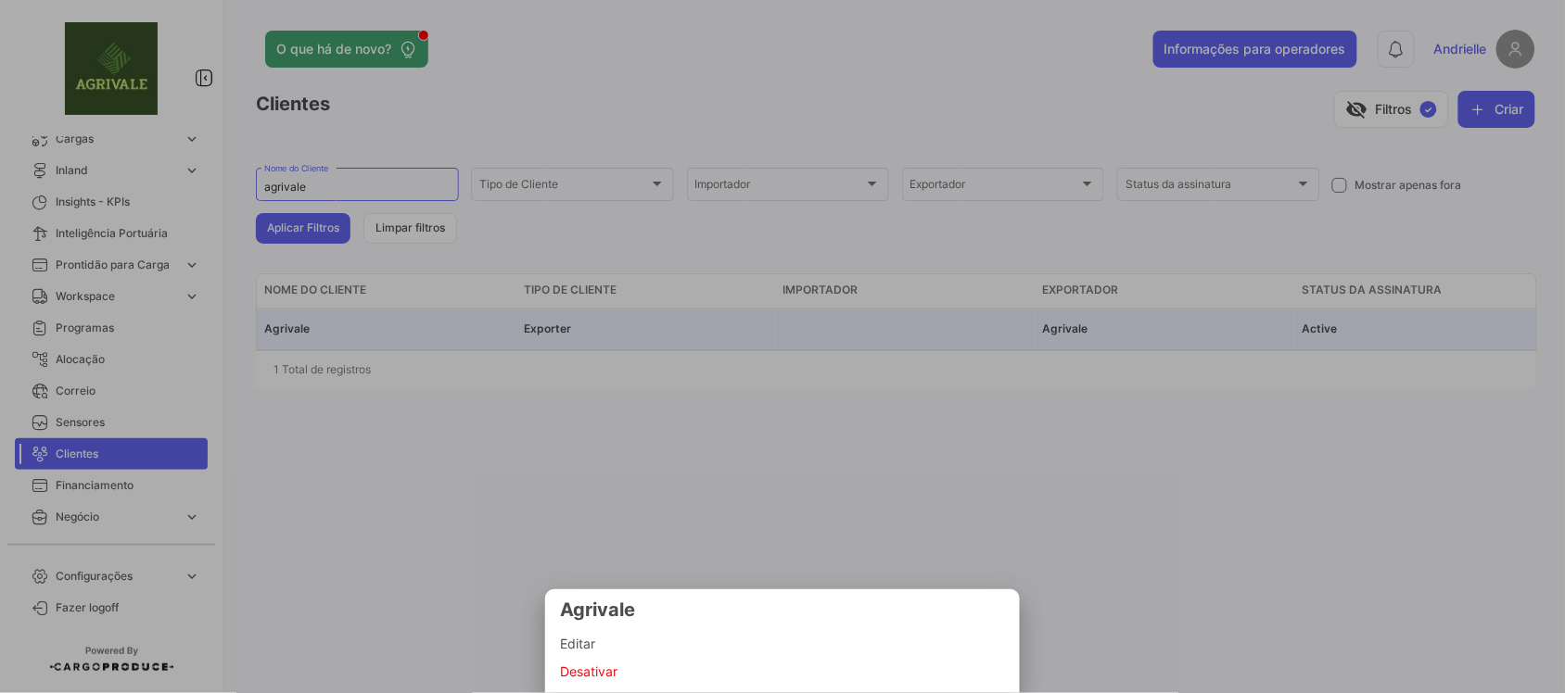
click at [580, 642] on span "Editar" at bounding box center [782, 644] width 445 height 22
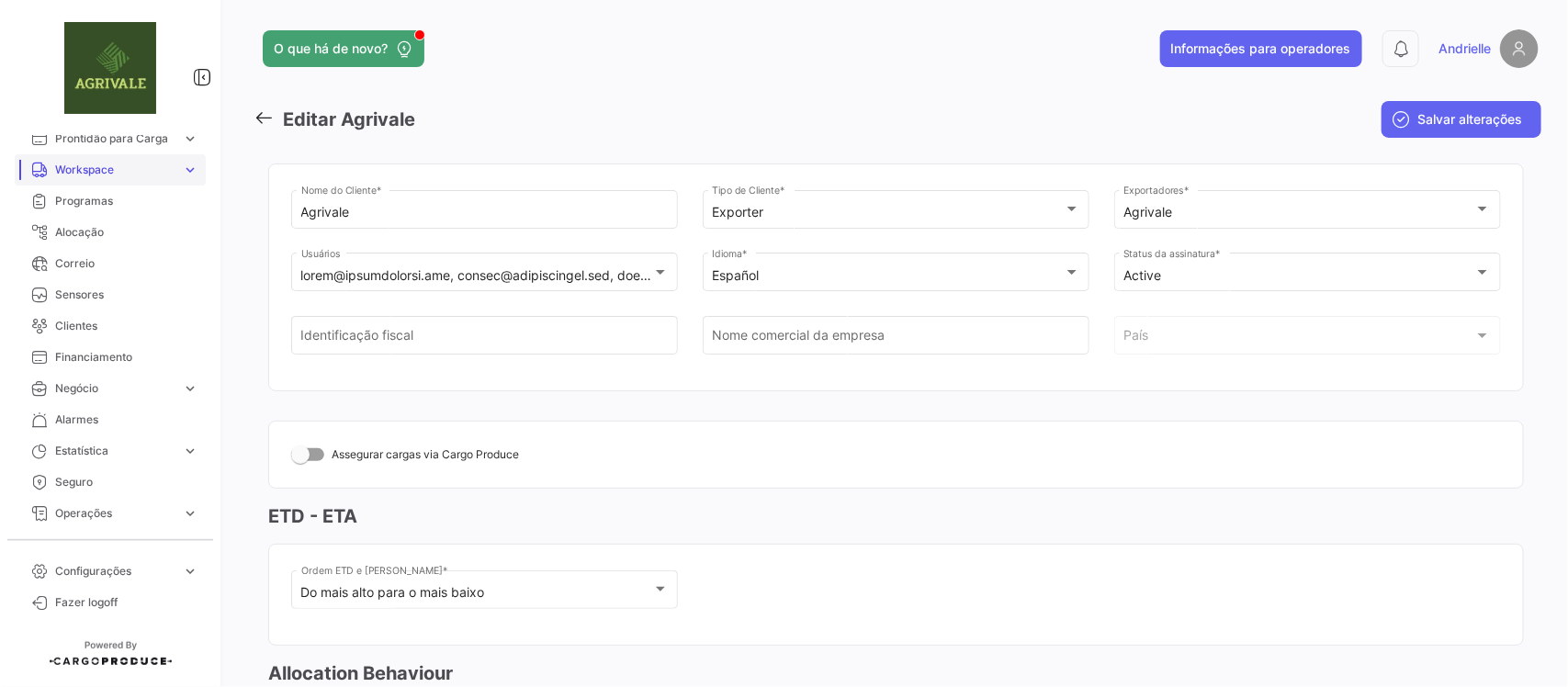
scroll to position [267, 0]
click at [122, 396] on span "Alarmes" at bounding box center [127, 392] width 144 height 17
